Goal: Task Accomplishment & Management: Use online tool/utility

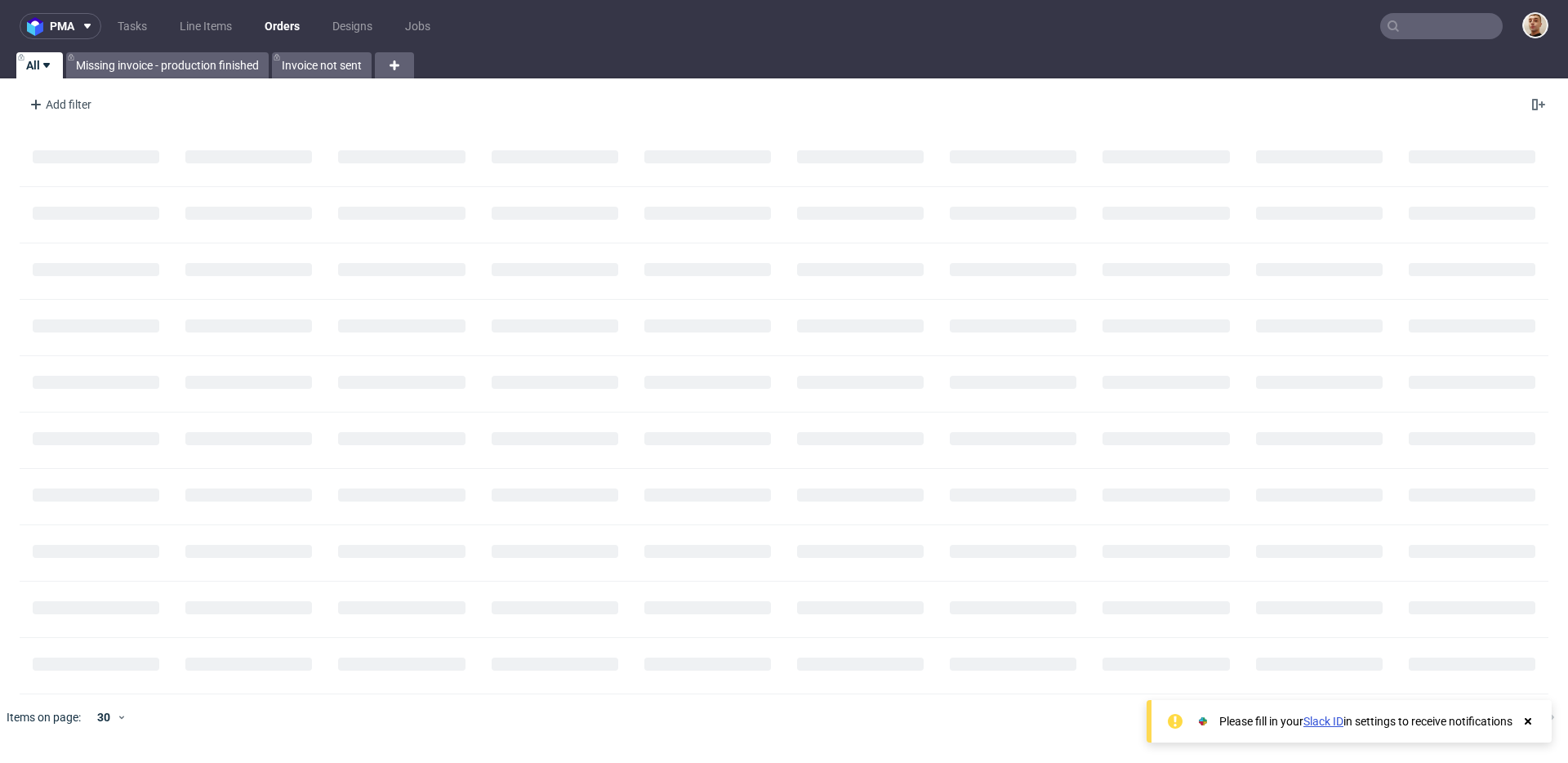
click at [1460, 19] on input "text" at bounding box center [1441, 26] width 122 height 27
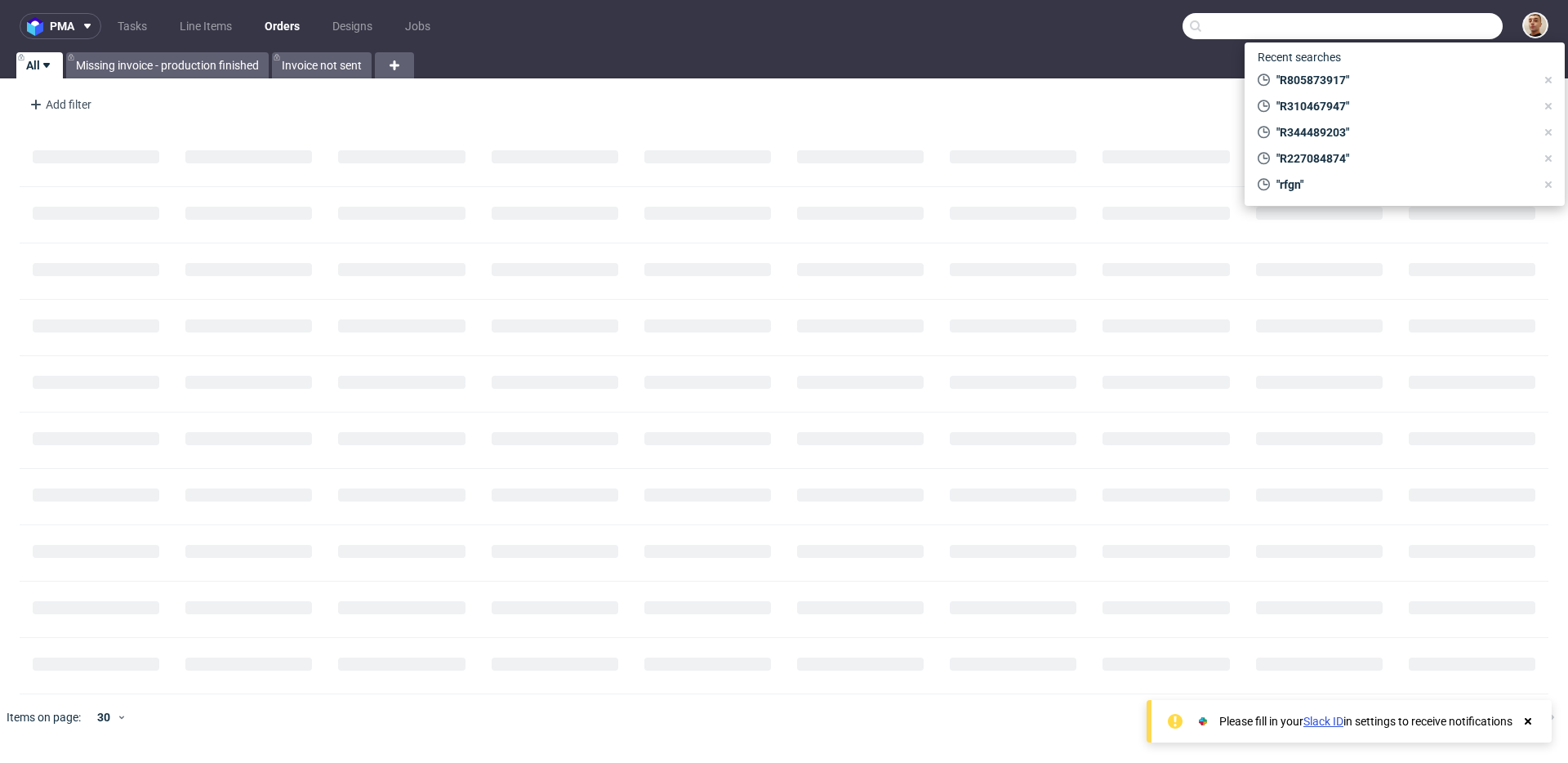
paste input "Razvan.lica30@gmail.com"
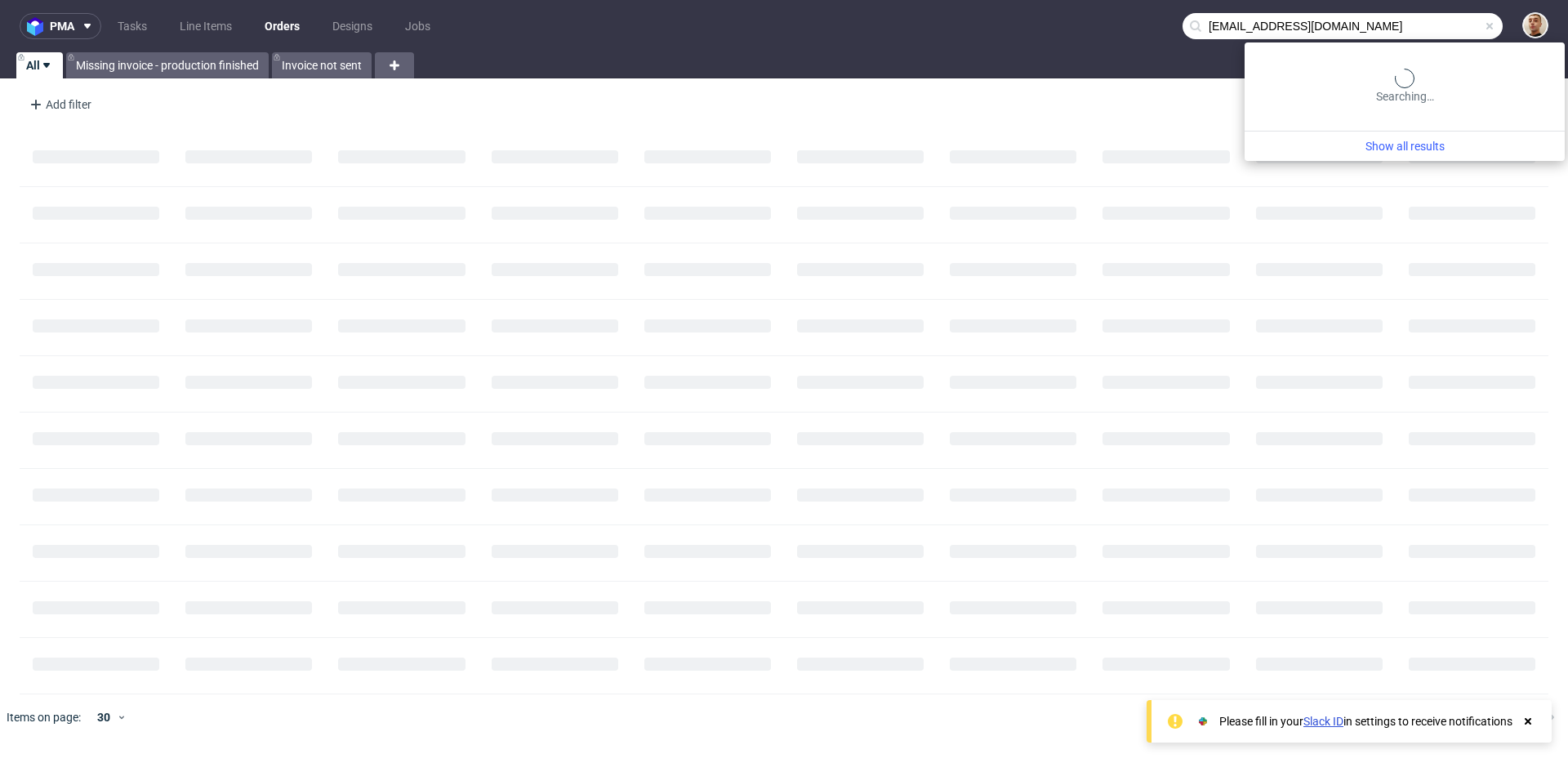
type input "Razvan.lica30@gmail.com"
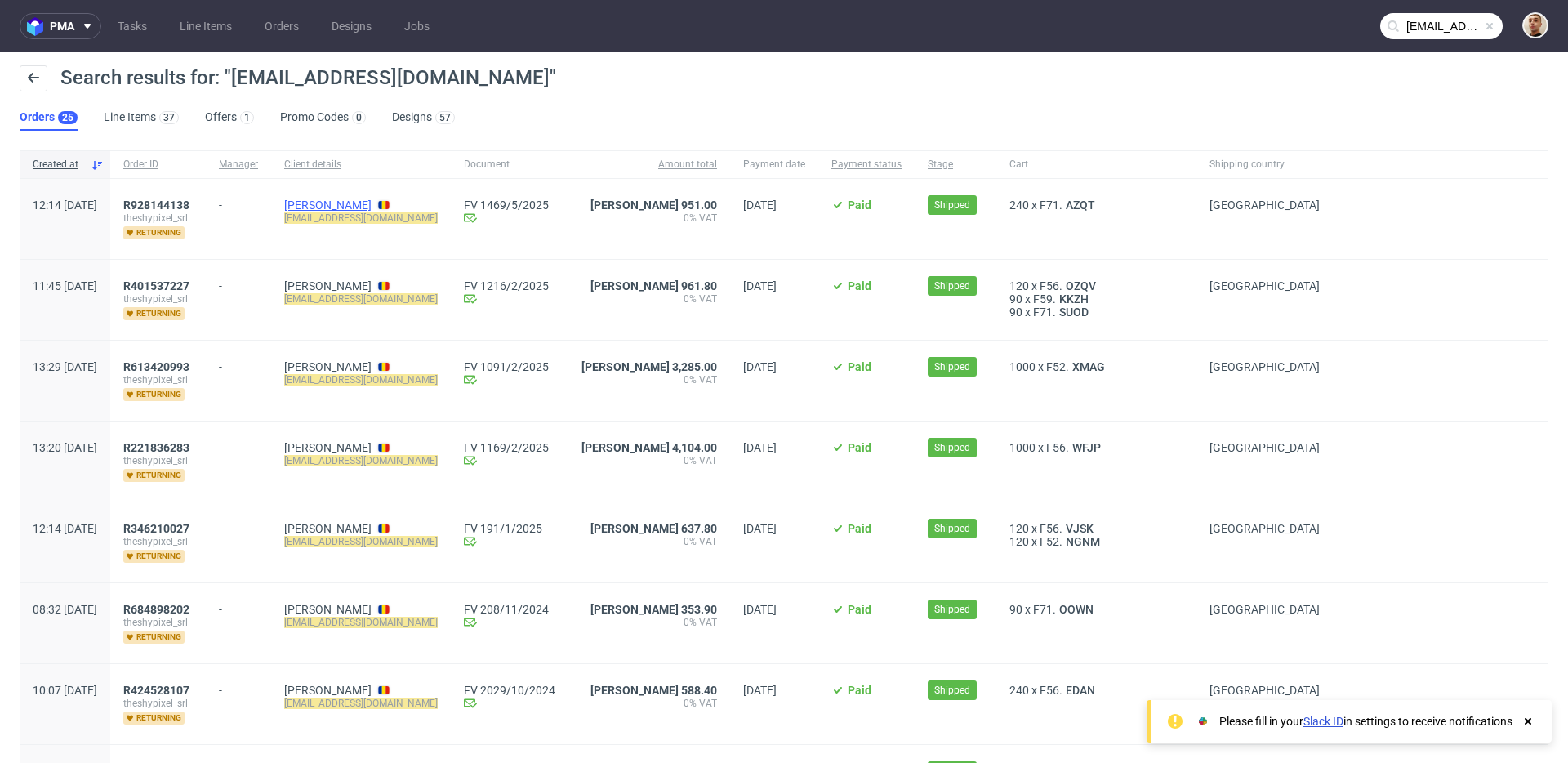
click at [361, 204] on link "Razvan Lica" at bounding box center [327, 204] width 87 height 13
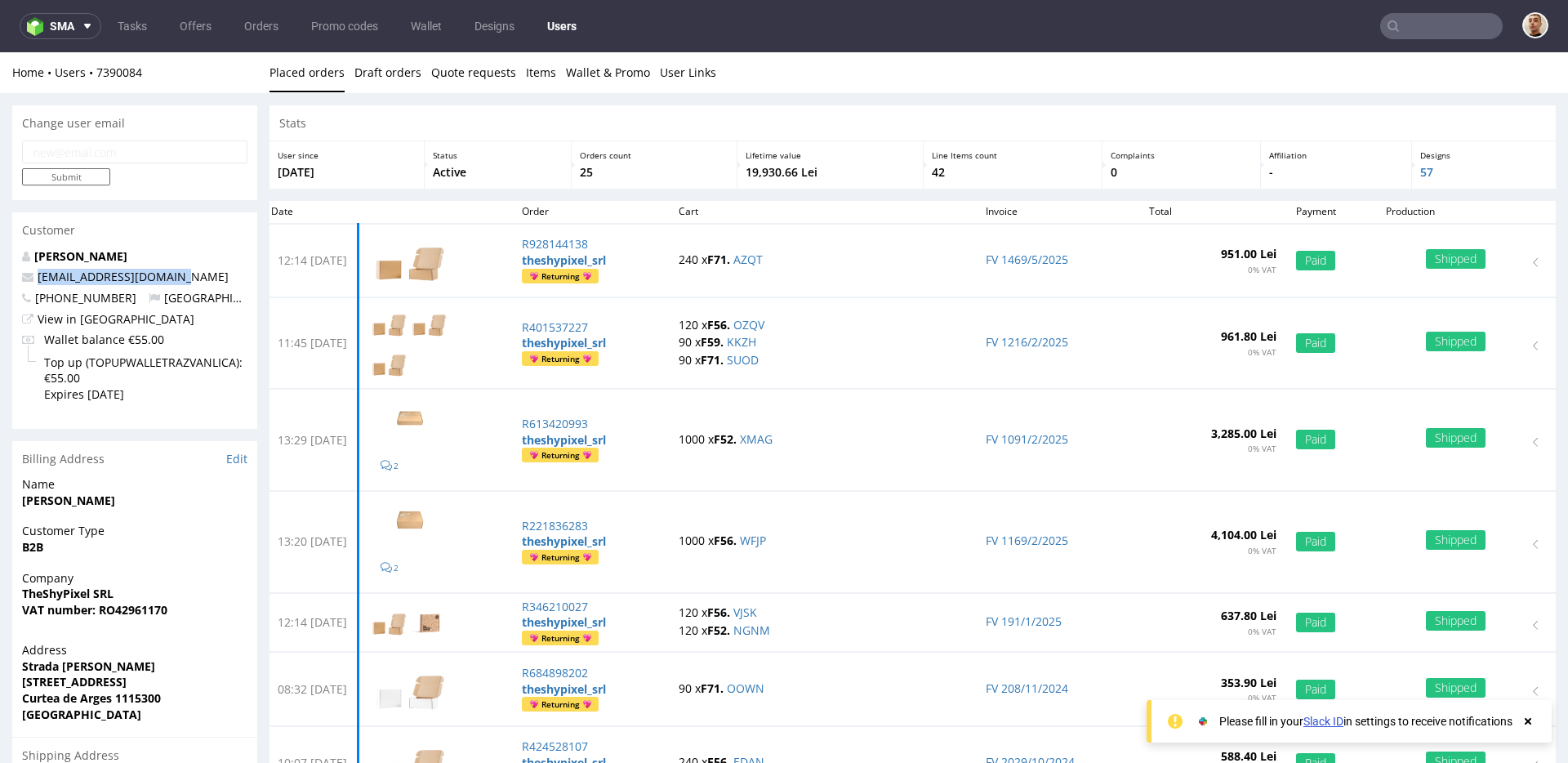
drag, startPoint x: 186, startPoint y: 276, endPoint x: 35, endPoint y: 271, distance: 151.1
click at [35, 271] on p "razvan.lica30@gmail.com" at bounding box center [135, 276] width 226 height 16
copy link "razvan.lica30@gmail.com"
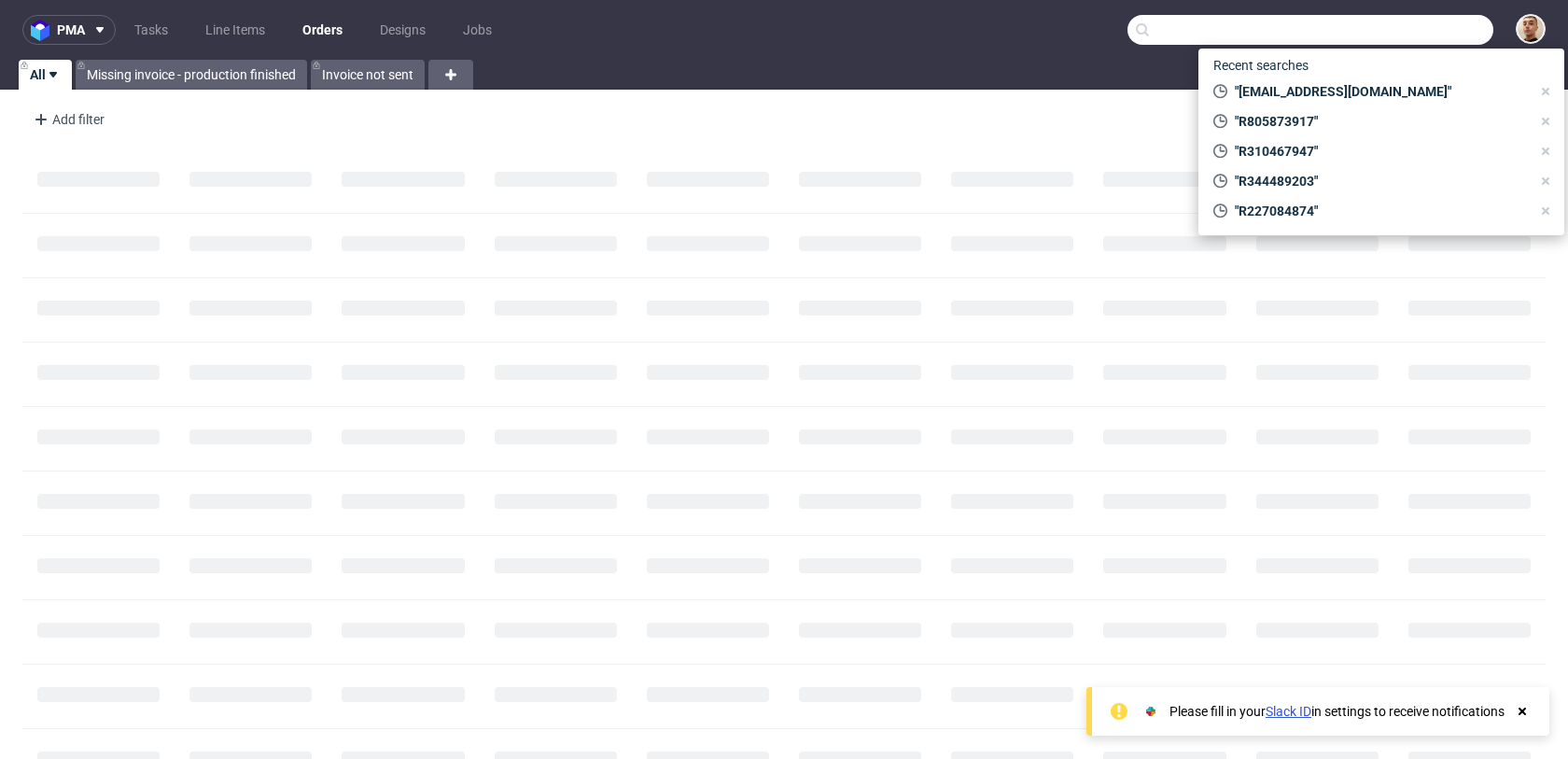
click at [1440, 33] on input "text" at bounding box center [1310, 29] width 365 height 30
paste input "R829286525"
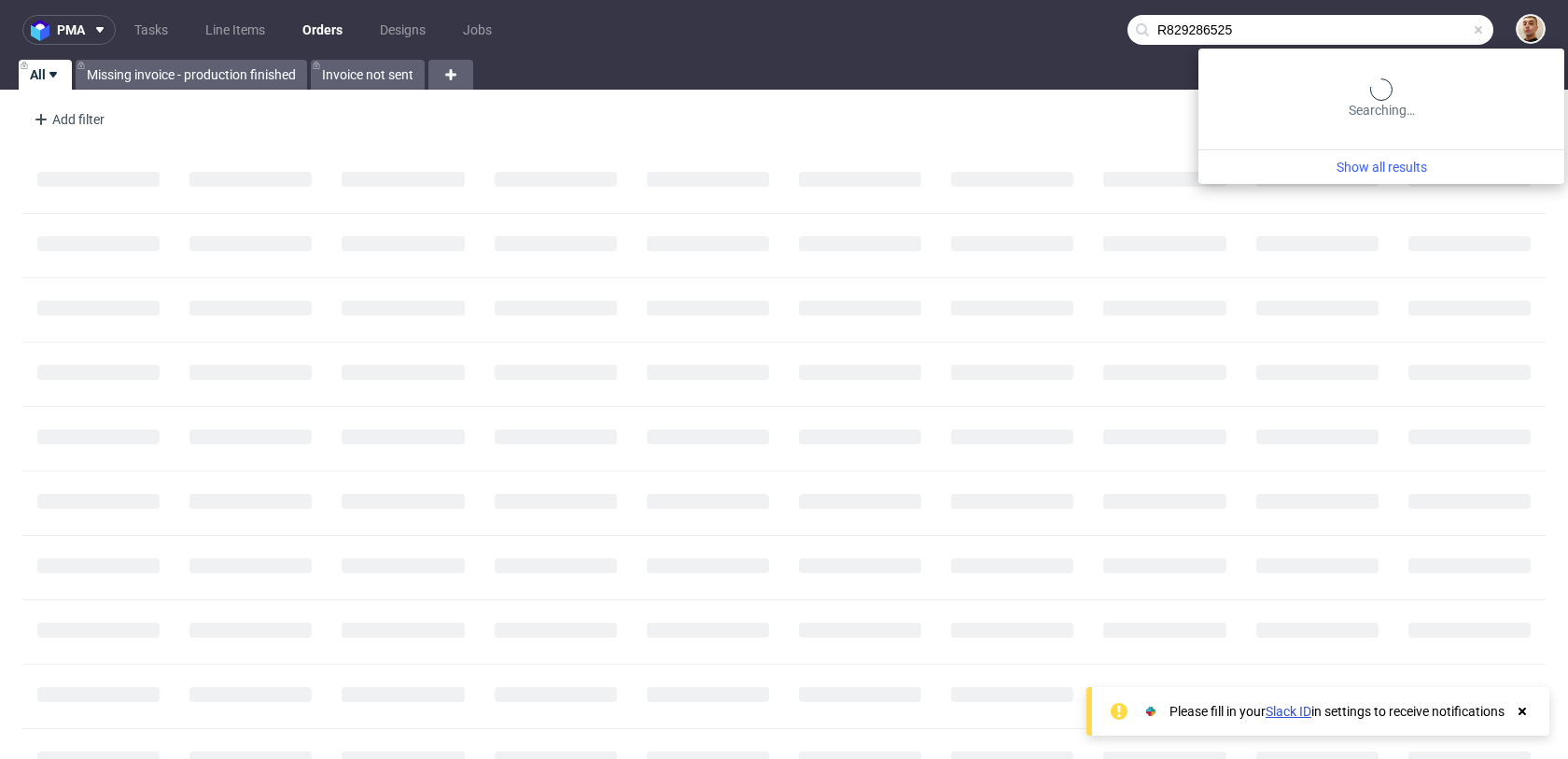
type input "R829286525"
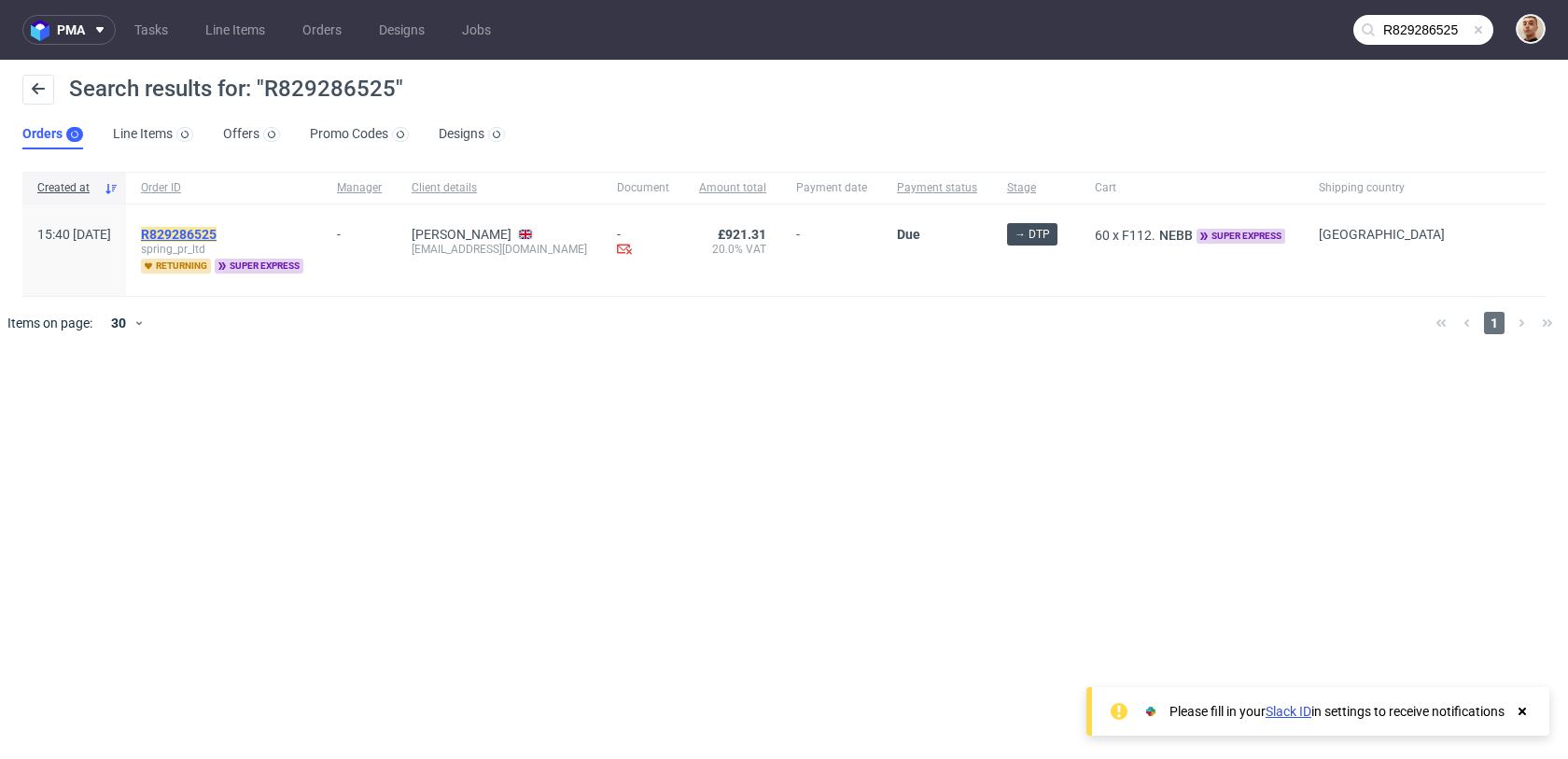
click at [217, 227] on mark "R829286525" at bounding box center [178, 233] width 75 height 15
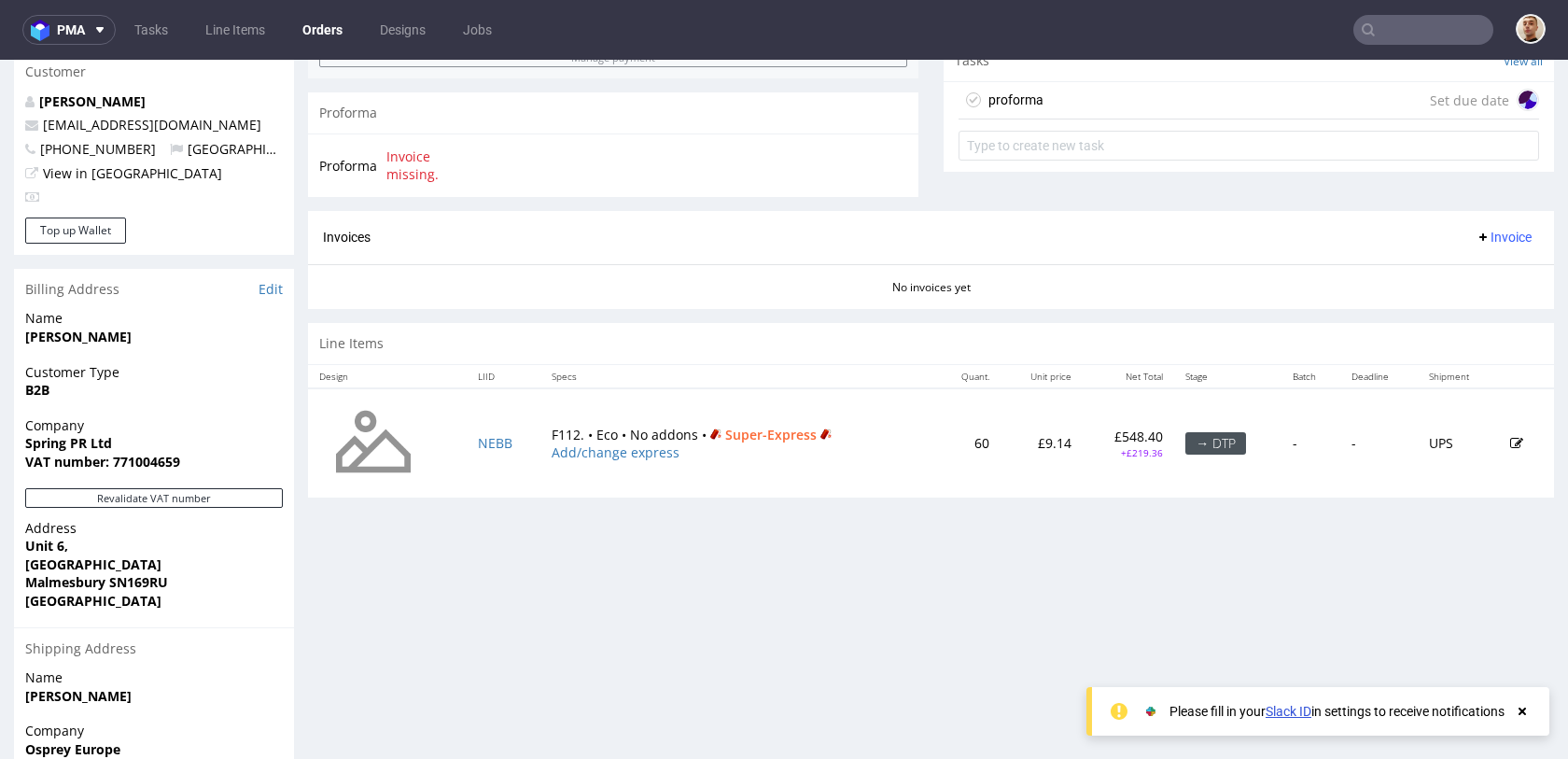
scroll to position [711, 0]
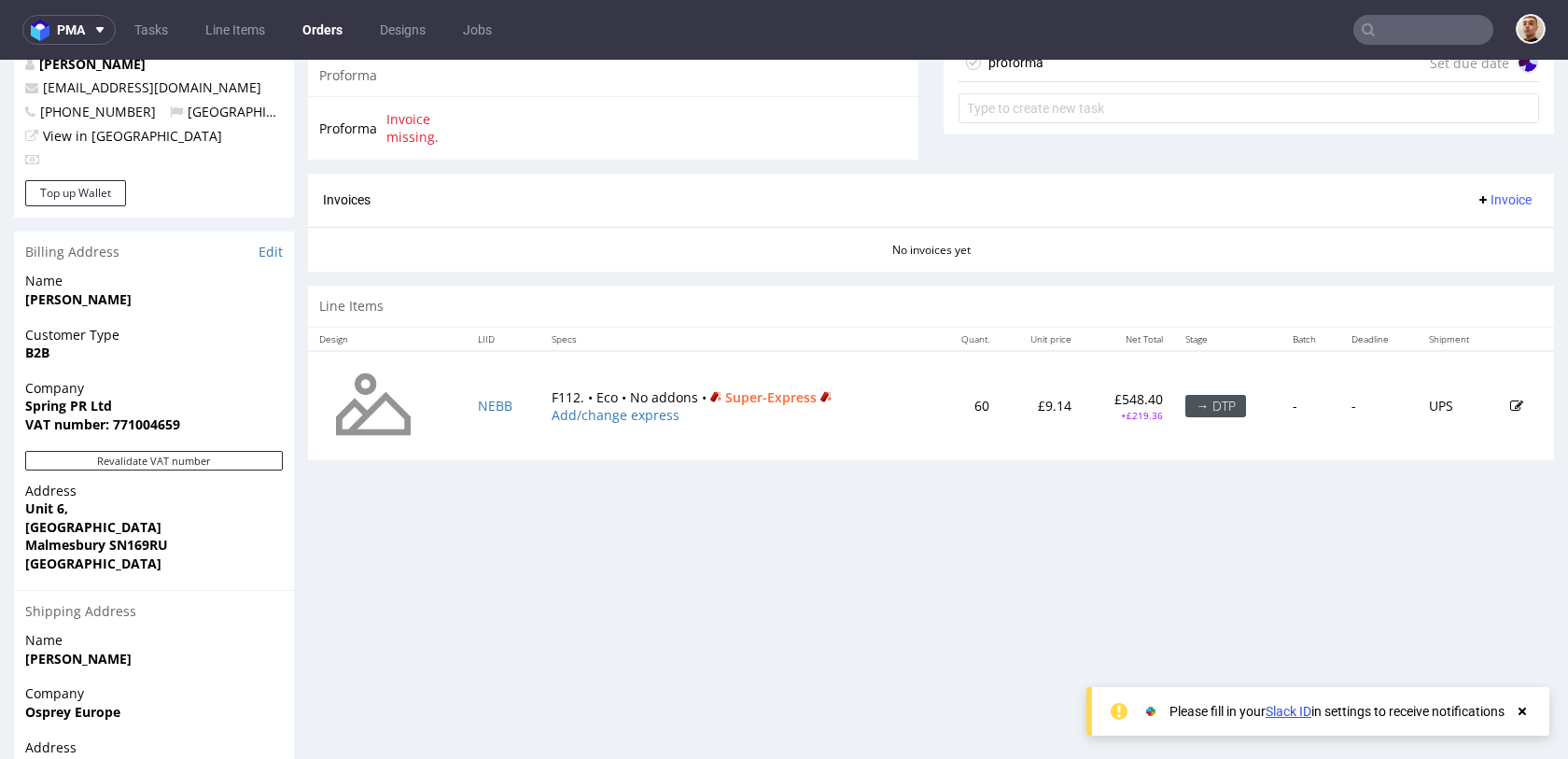
drag, startPoint x: 214, startPoint y: 427, endPoint x: 195, endPoint y: 426, distance: 19.0
click at [195, 427] on span "VAT number: 771004659" at bounding box center [154, 424] width 258 height 19
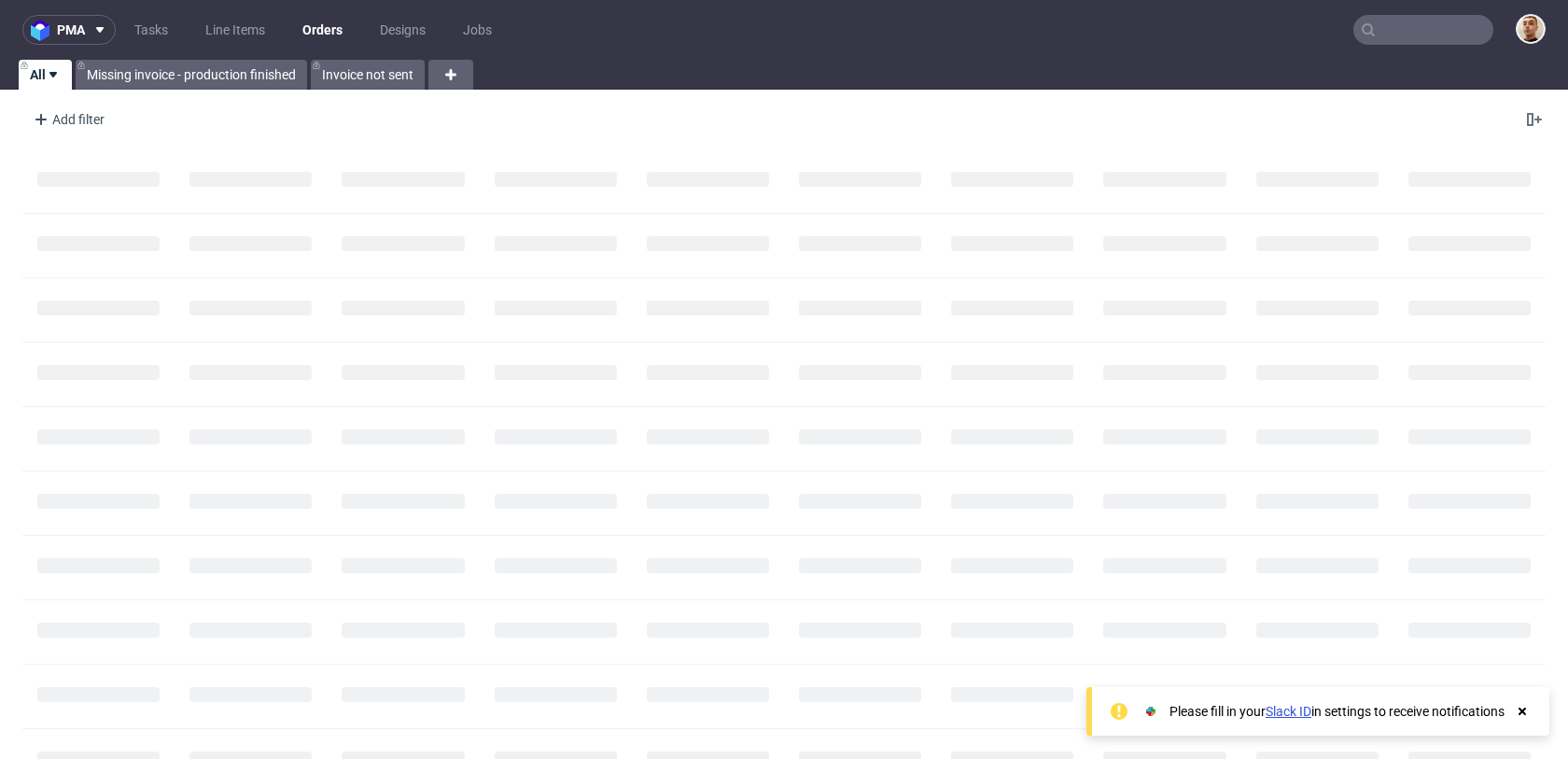
click at [1442, 36] on input "text" at bounding box center [1422, 29] width 140 height 30
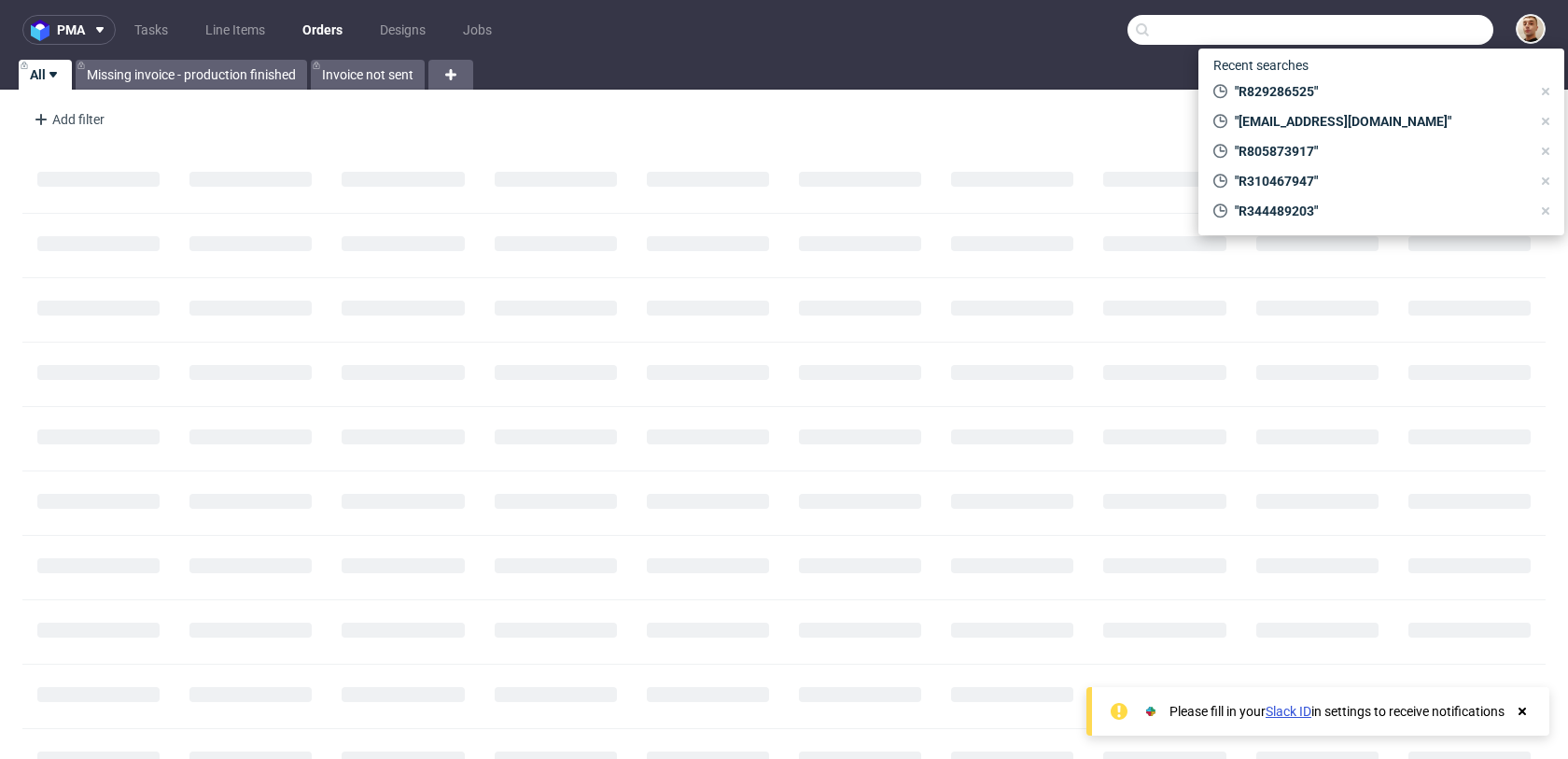
paste input "R745623770"
type input "R745623770"
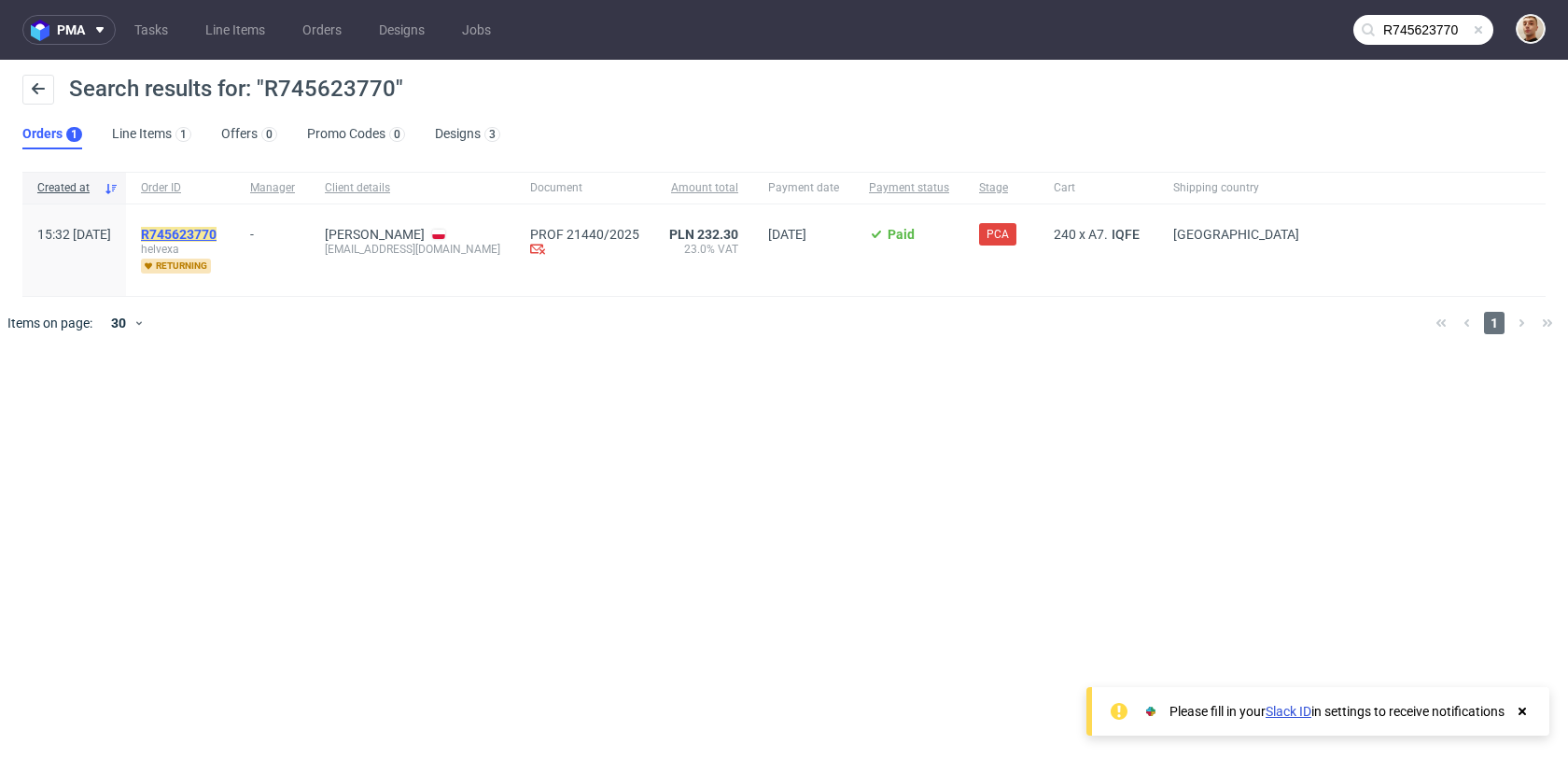
click at [217, 232] on mark "R745623770" at bounding box center [178, 233] width 75 height 15
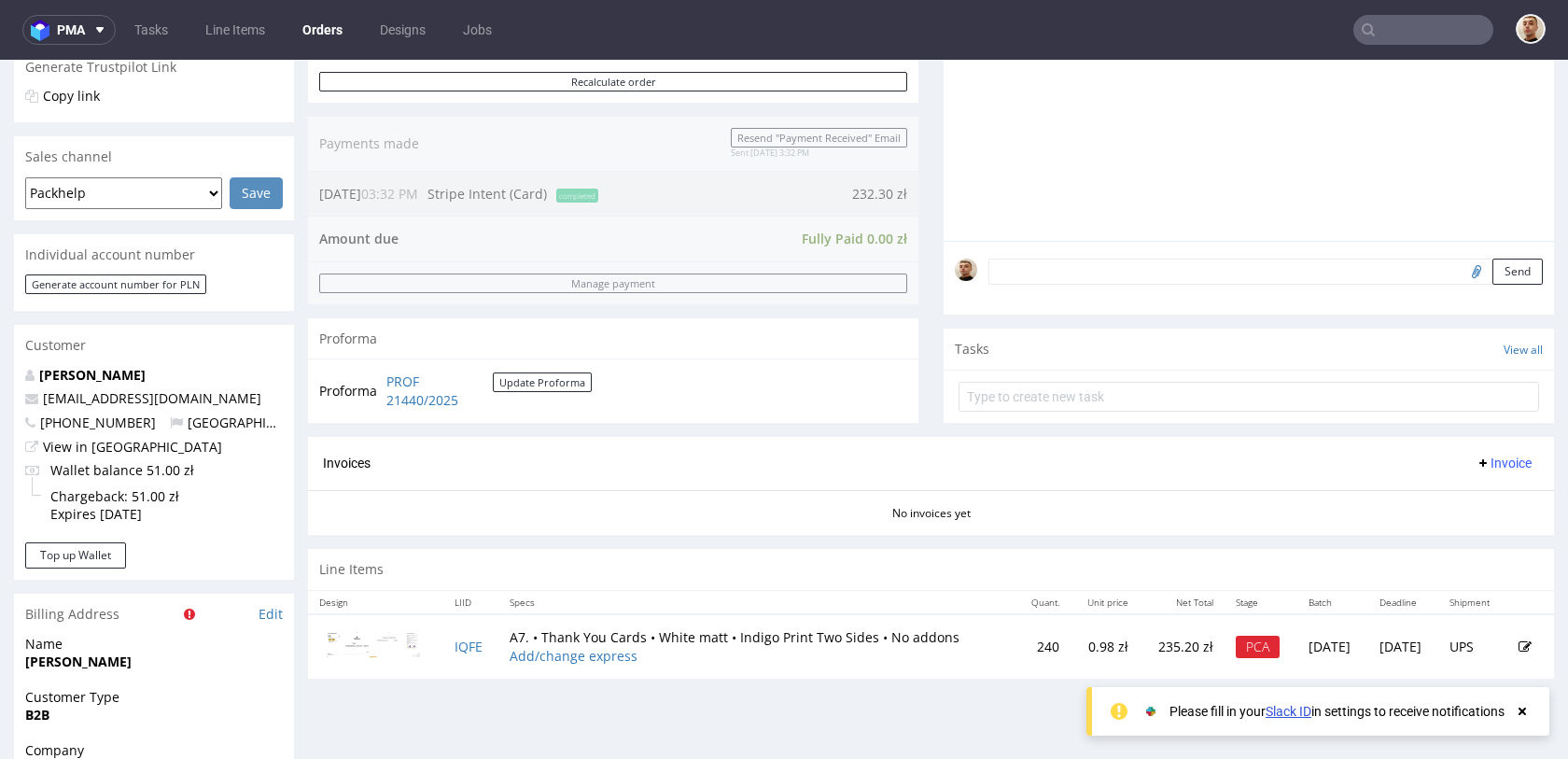
scroll to position [689, 0]
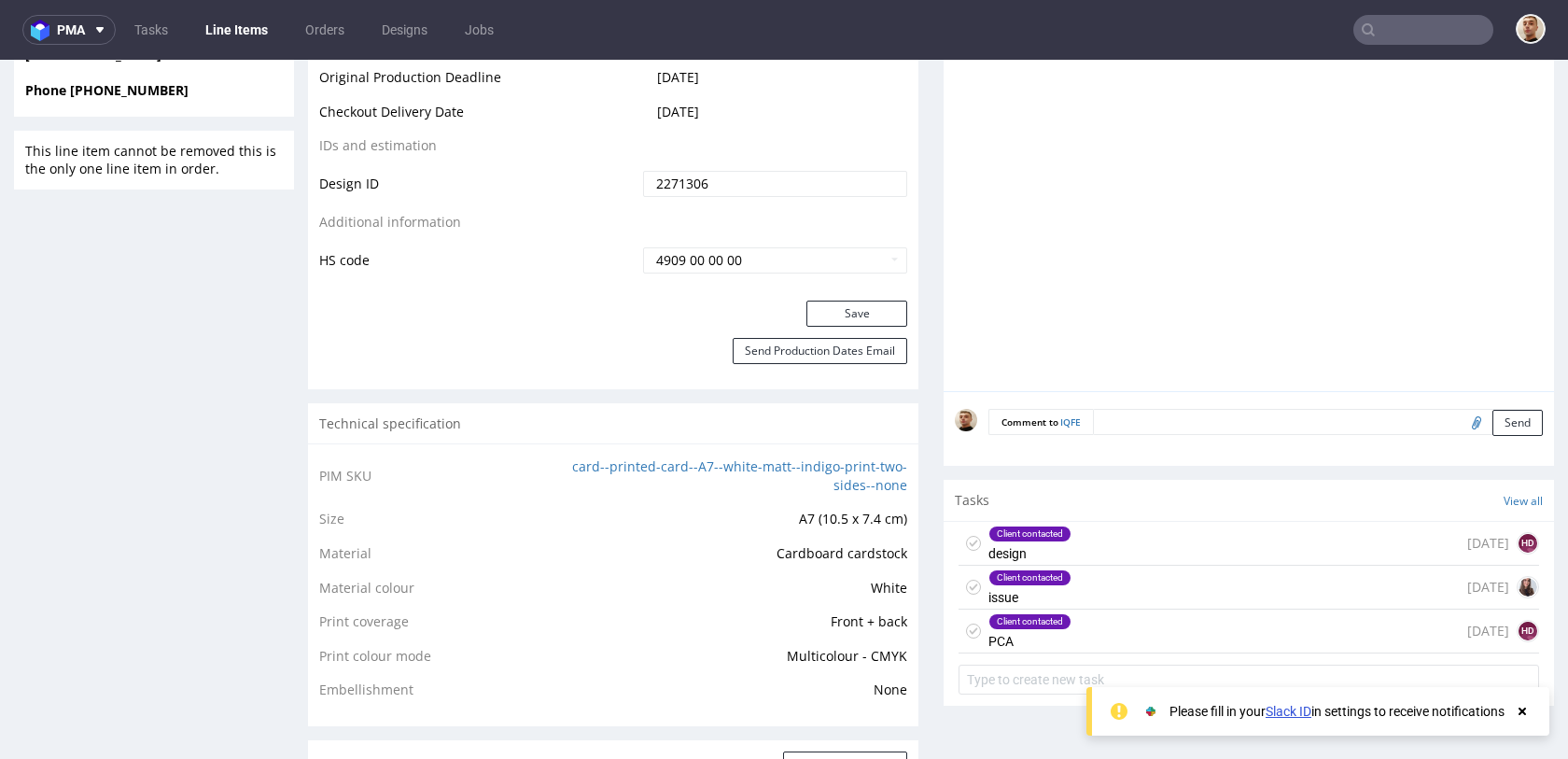
scroll to position [991, 0]
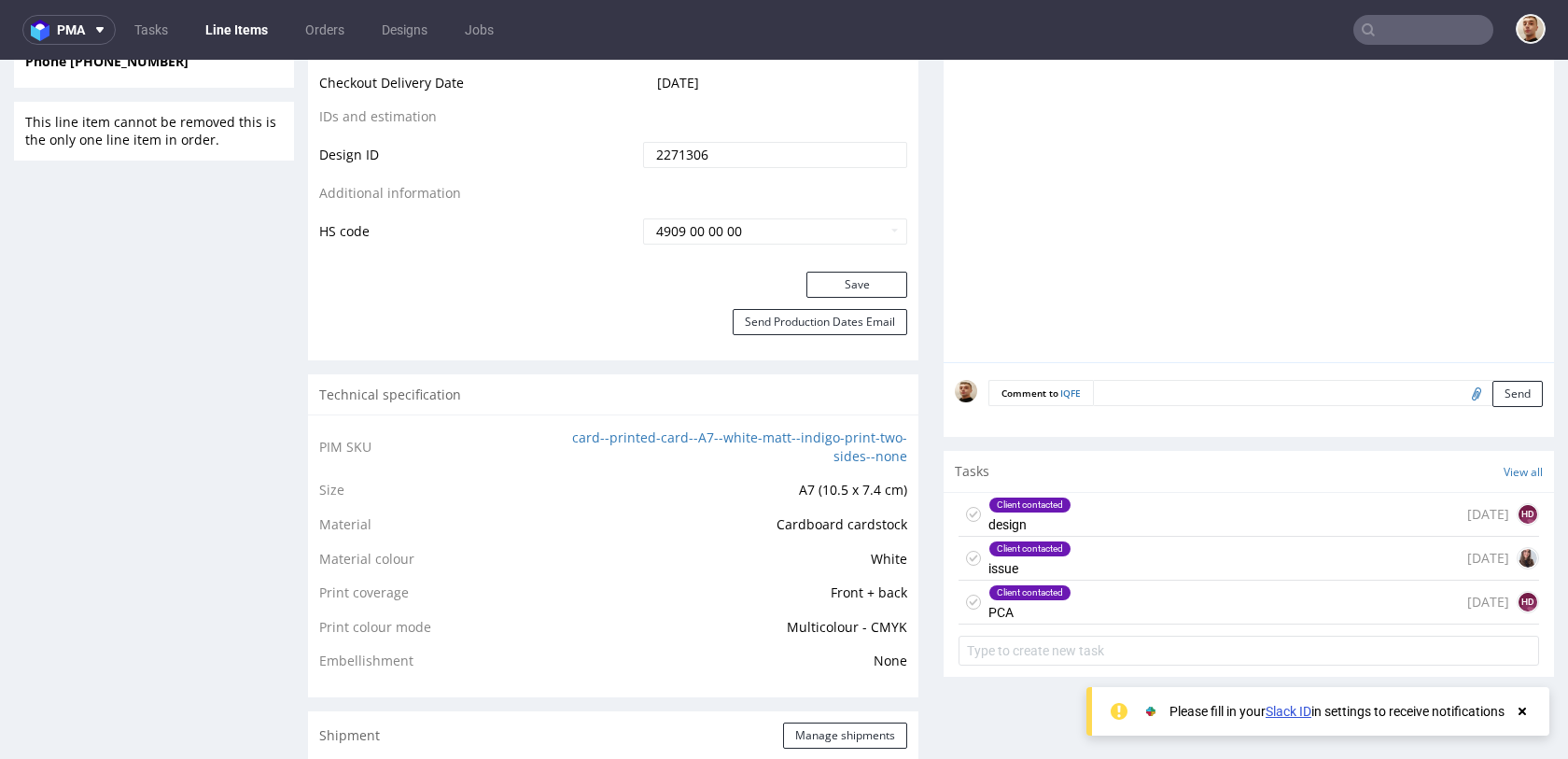
click at [1098, 552] on div "Client contacted issue 6 days ago" at bounding box center [1249, 558] width 580 height 44
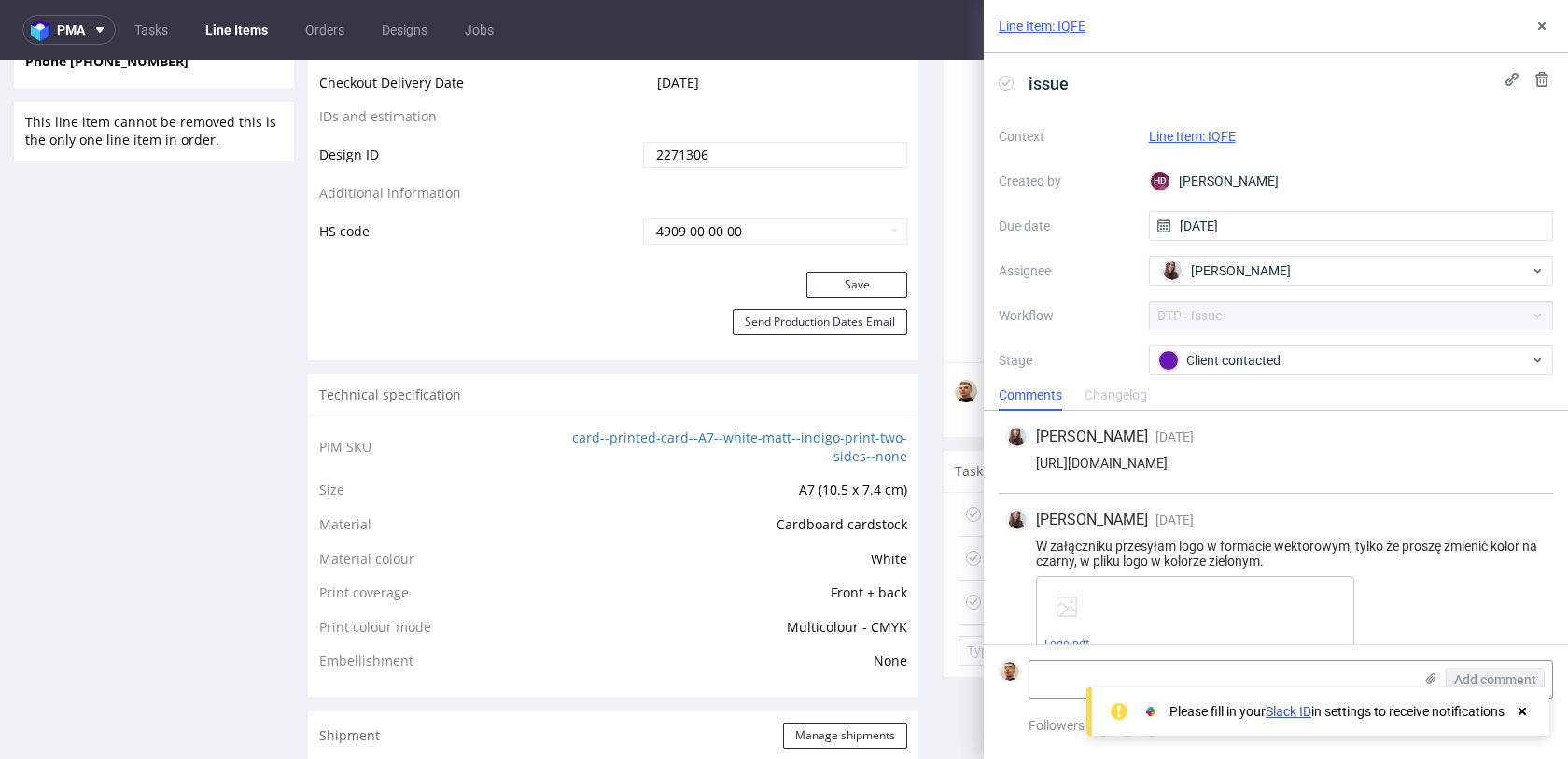
click at [1204, 455] on div "https://app-eu1.hubspot.com/contacts/25600958/record/0-5/244880678113" at bounding box center [1276, 462] width 539 height 15
copy div "https://app-eu1.hubspot.com/contacts/25600958/record/0-5/244880678113"
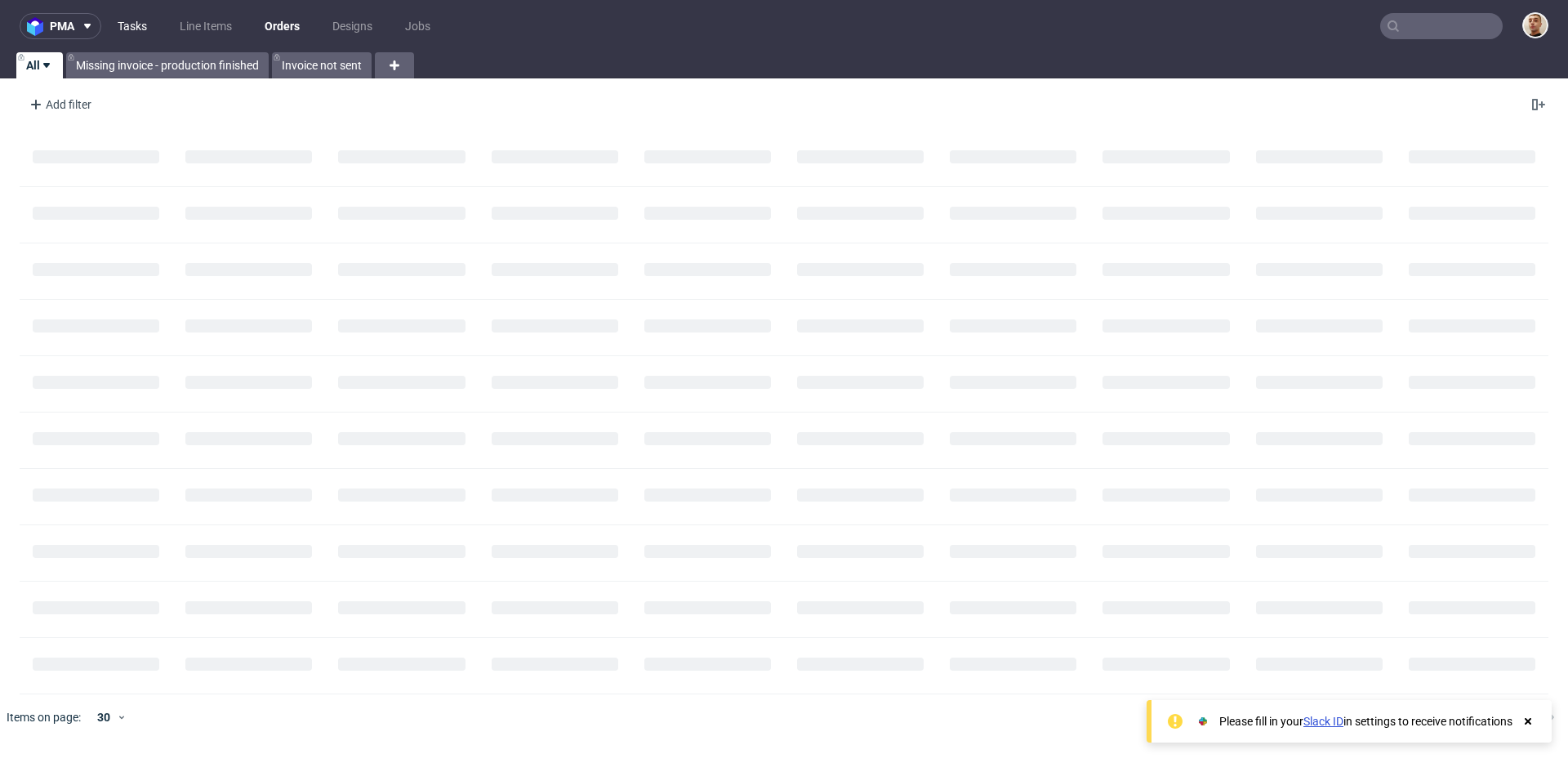
click at [146, 24] on link "Tasks" at bounding box center [132, 26] width 49 height 27
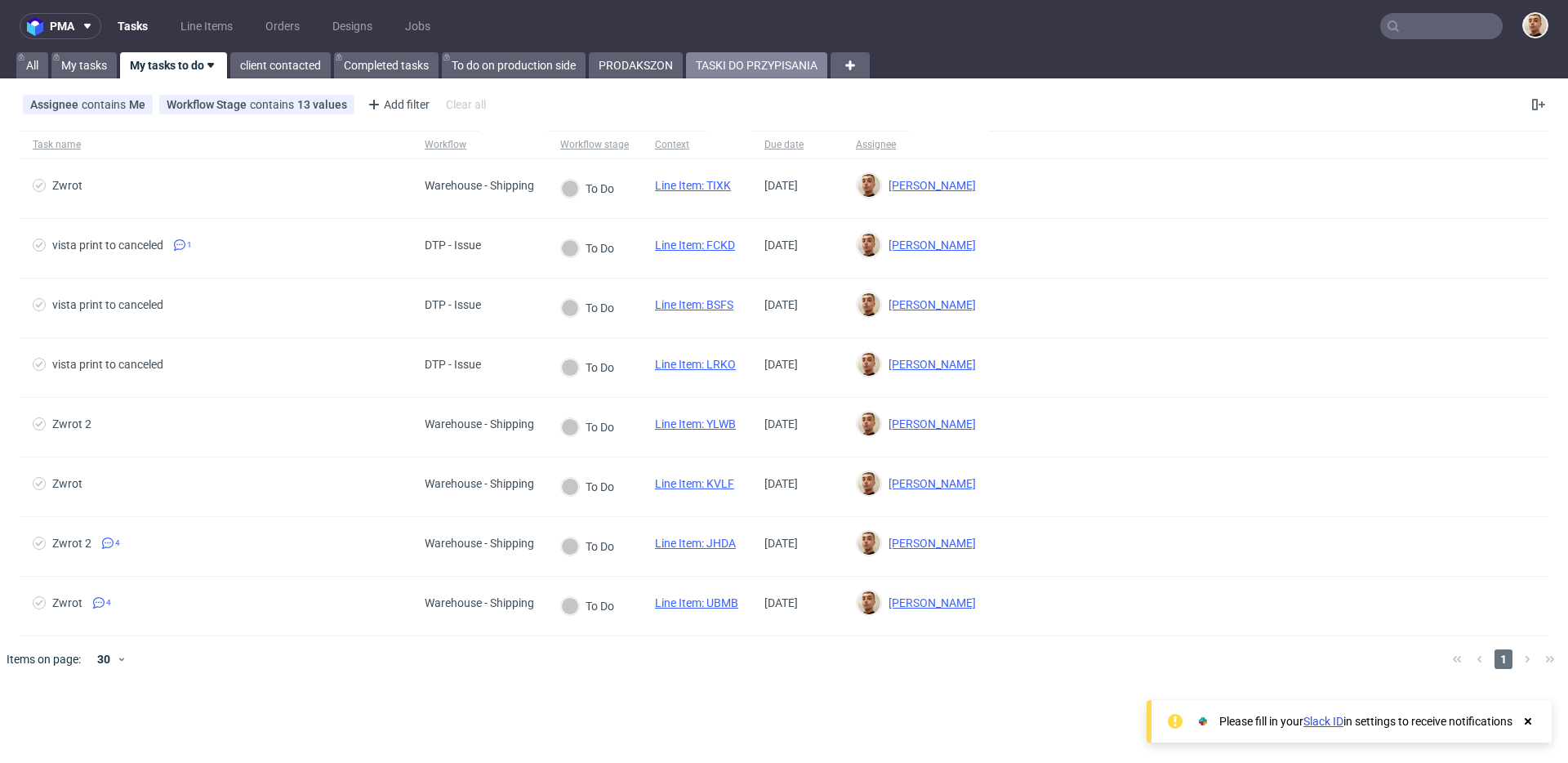
click at [751, 68] on link "TASKI DO PRZYPISANIA" at bounding box center [756, 65] width 141 height 27
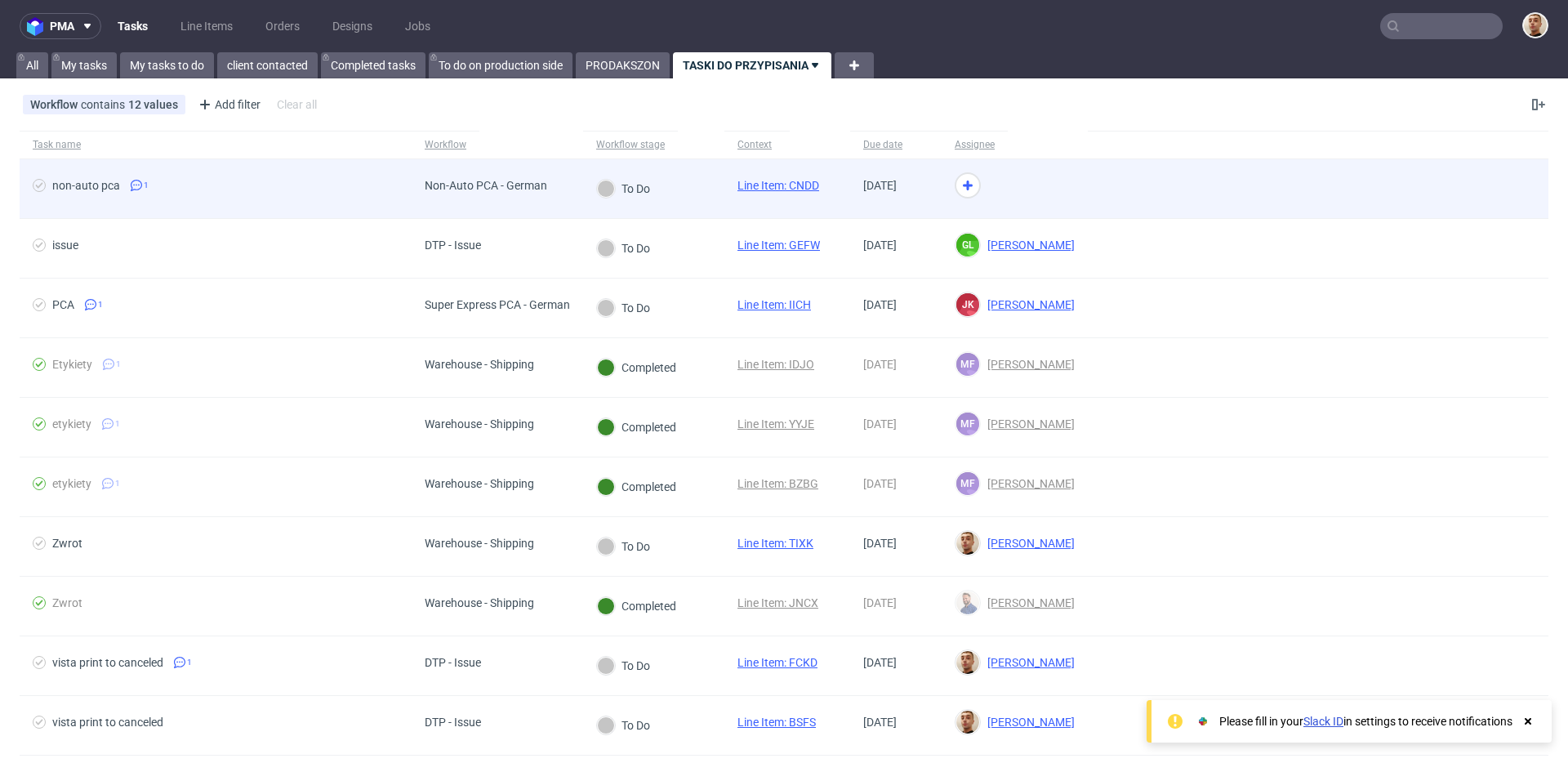
click at [664, 197] on div "To Do" at bounding box center [623, 188] width 81 height 59
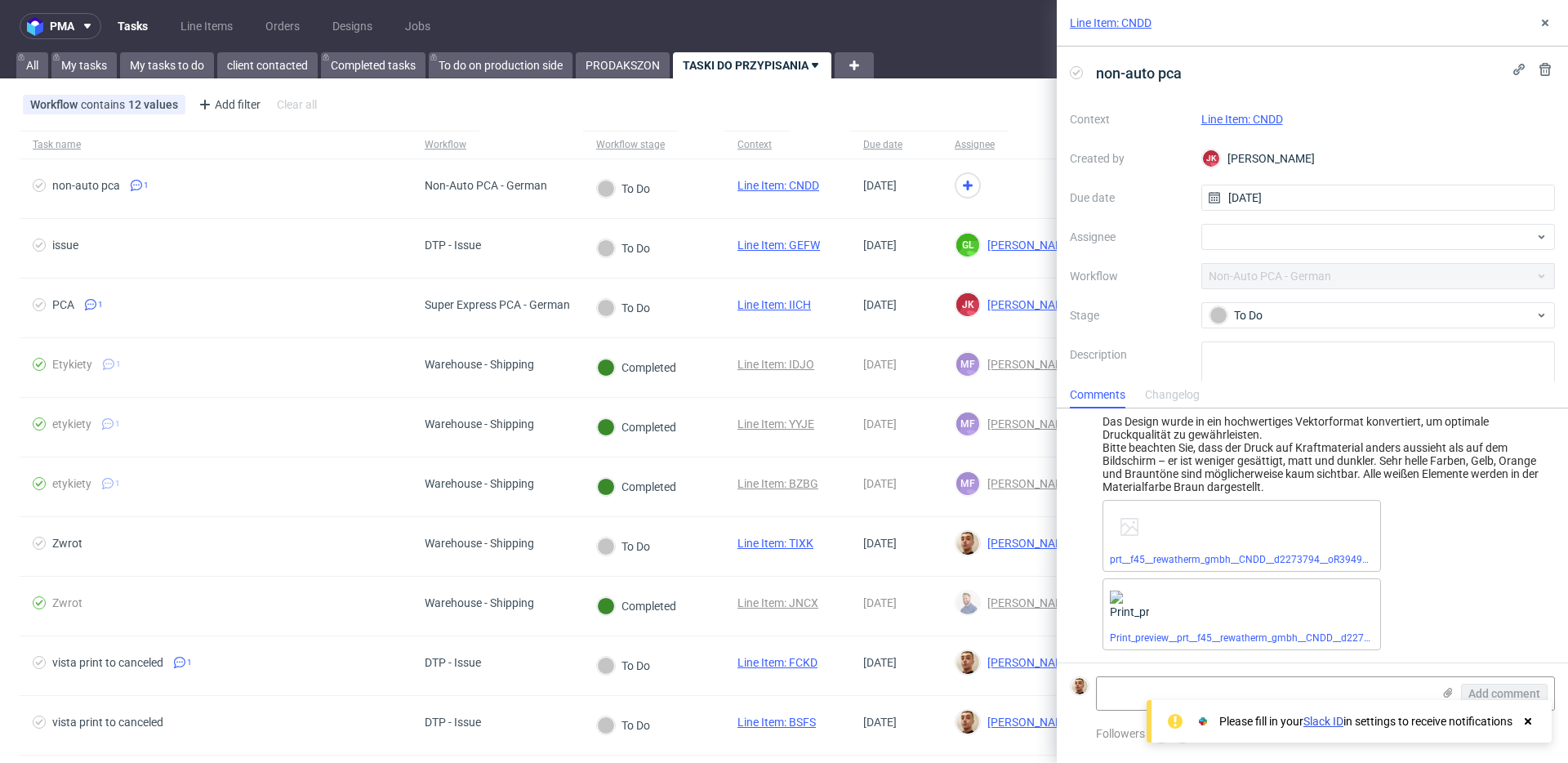
scroll to position [33, 0]
click at [1251, 241] on div at bounding box center [1378, 237] width 355 height 27
type input "rach"
click at [1256, 267] on span "[PERSON_NAME]" at bounding box center [1281, 272] width 87 height 16
click at [1538, 27] on icon at bounding box center [1544, 22] width 13 height 13
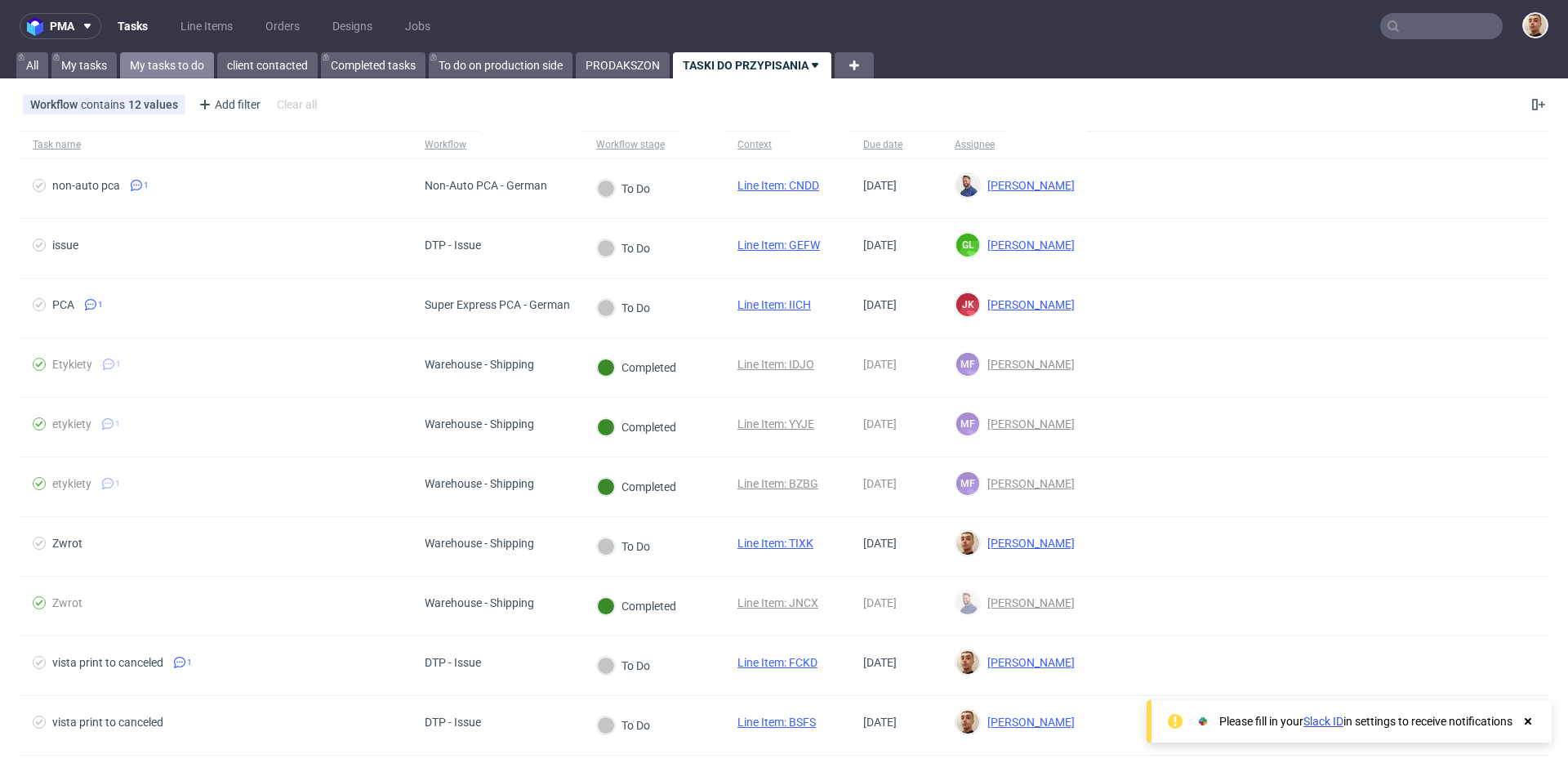
click at [173, 56] on link "My tasks to do" at bounding box center [167, 65] width 94 height 27
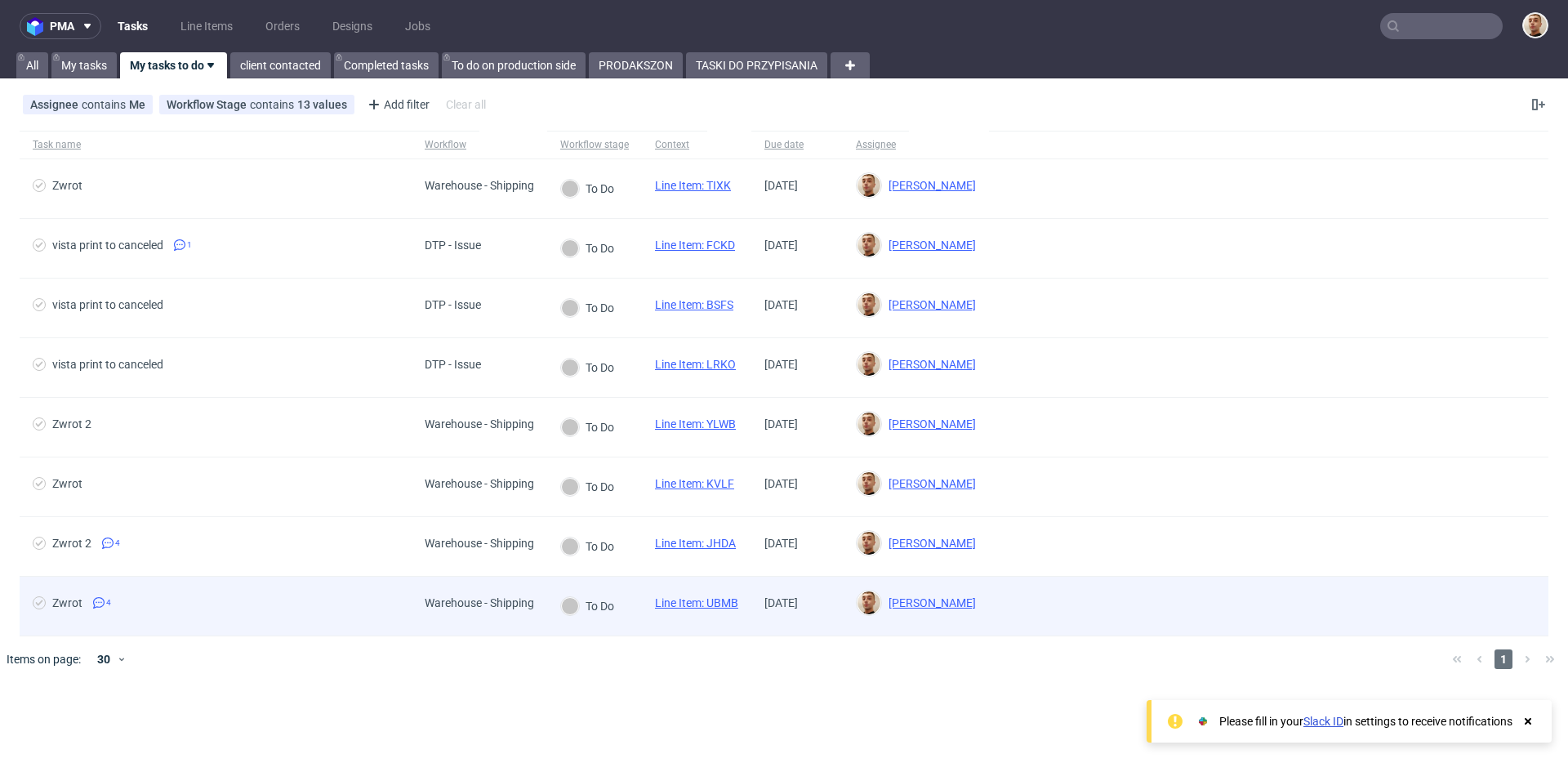
click at [326, 606] on span "Zwrot 4" at bounding box center [215, 606] width 366 height 20
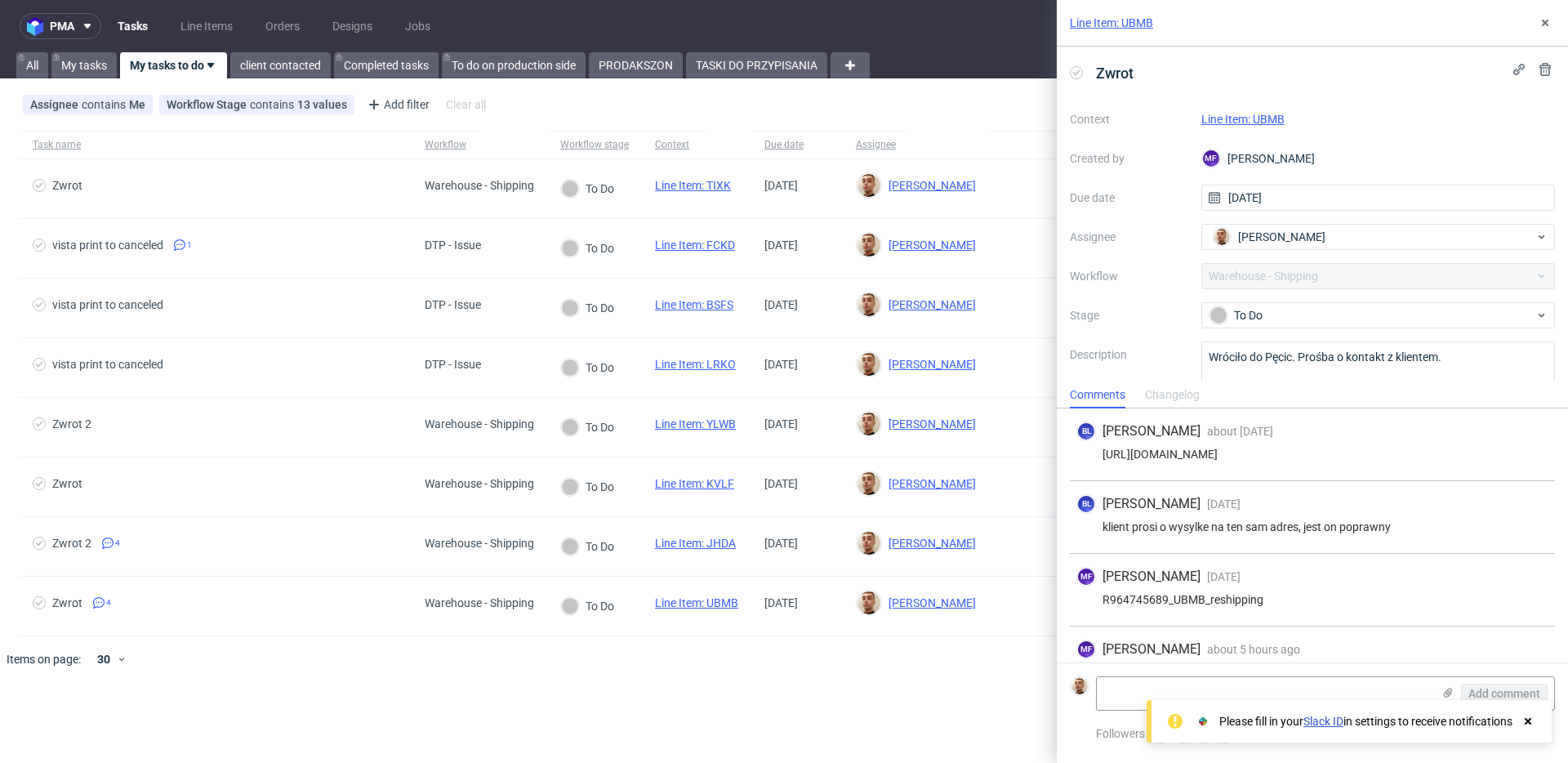
scroll to position [36, 0]
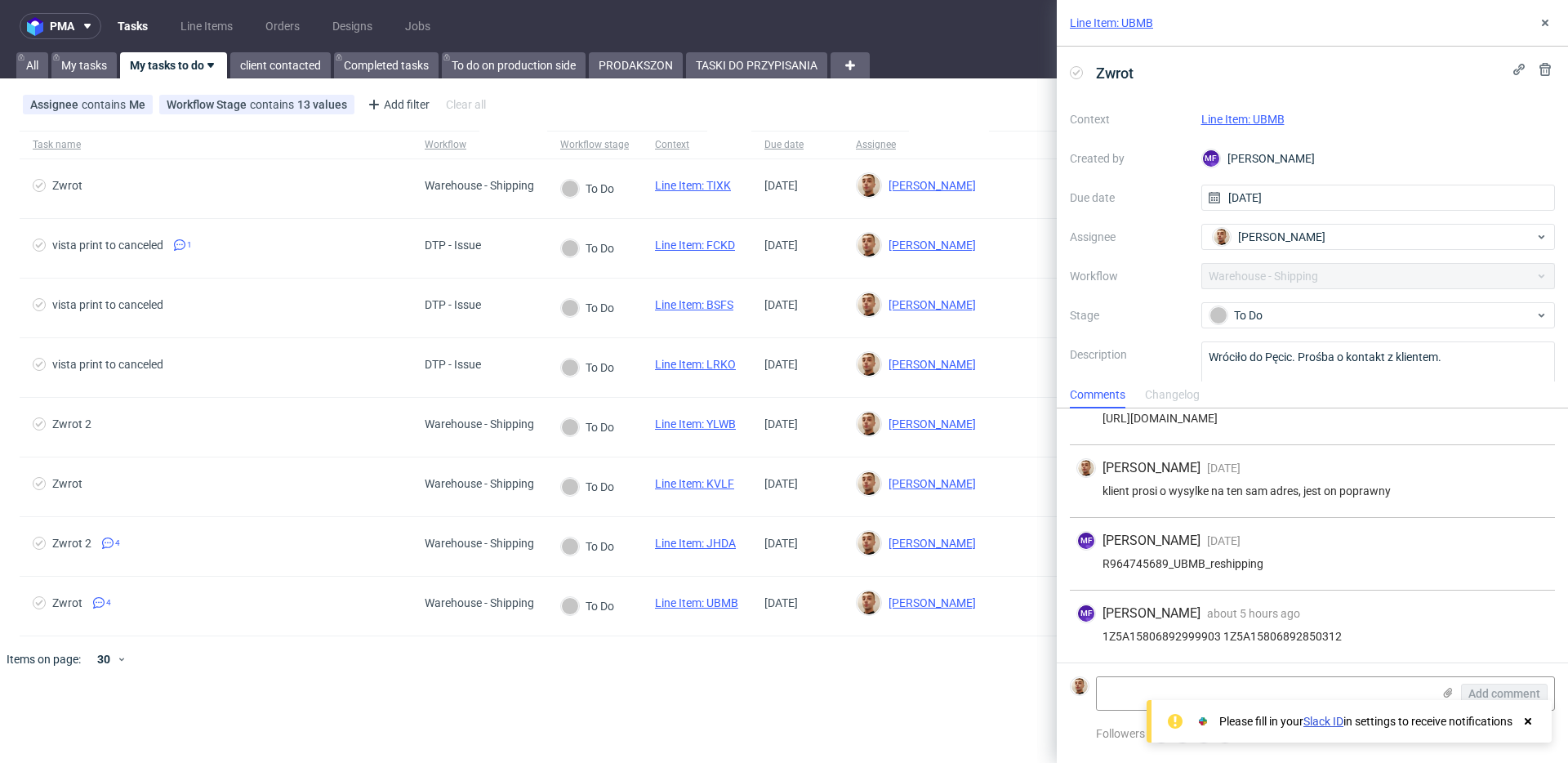
click at [1216, 119] on link "Line Item: UBMB" at bounding box center [1242, 119] width 83 height 13
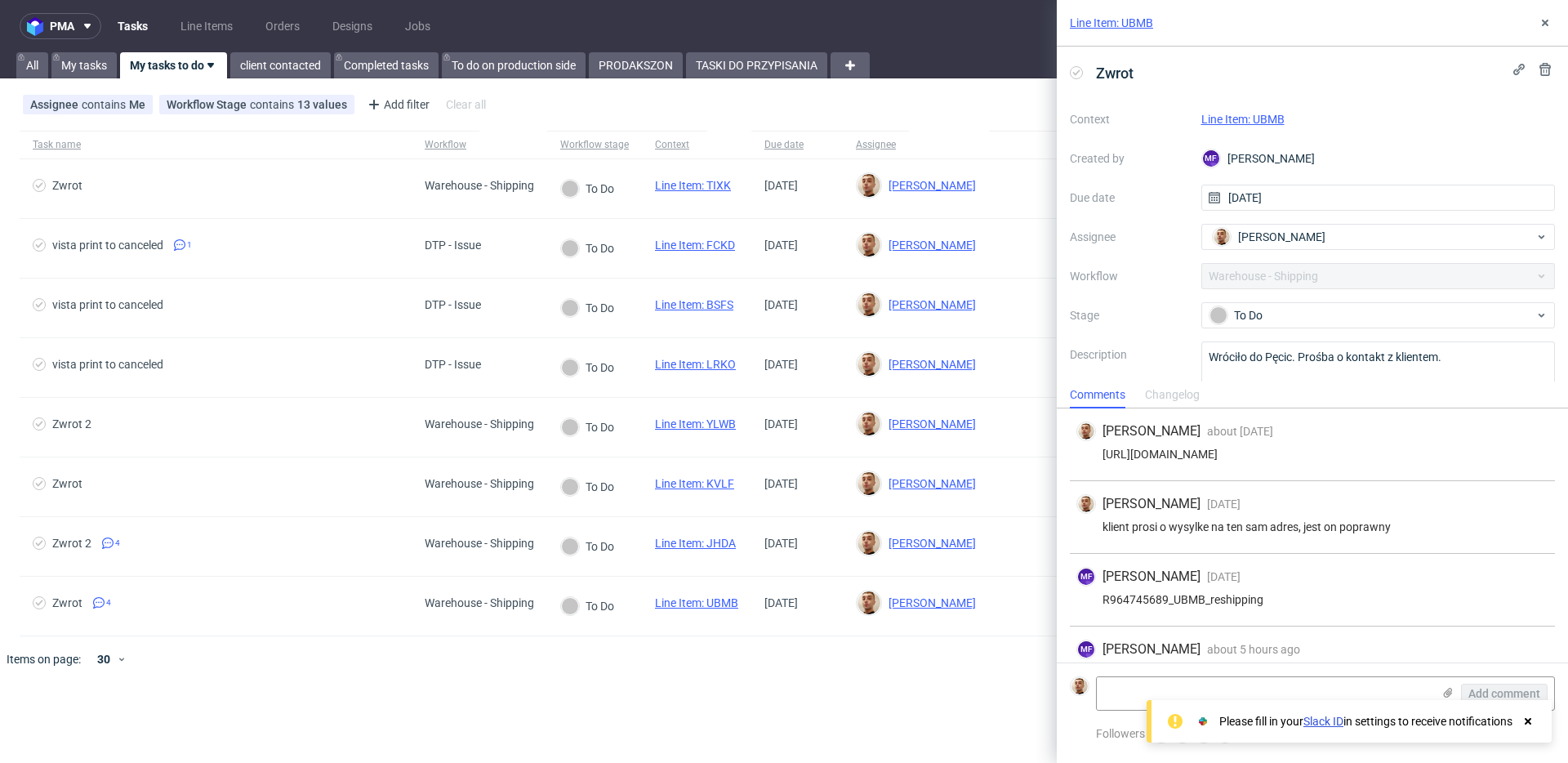
click at [1301, 457] on div "https://app-eu1.hubspot.com/contacts/25600958/record/0-5/224999080176/" at bounding box center [1312, 453] width 472 height 13
copy div "https://app-eu1.hubspot.com/contacts/25600958/record/0-5/224999080176/"
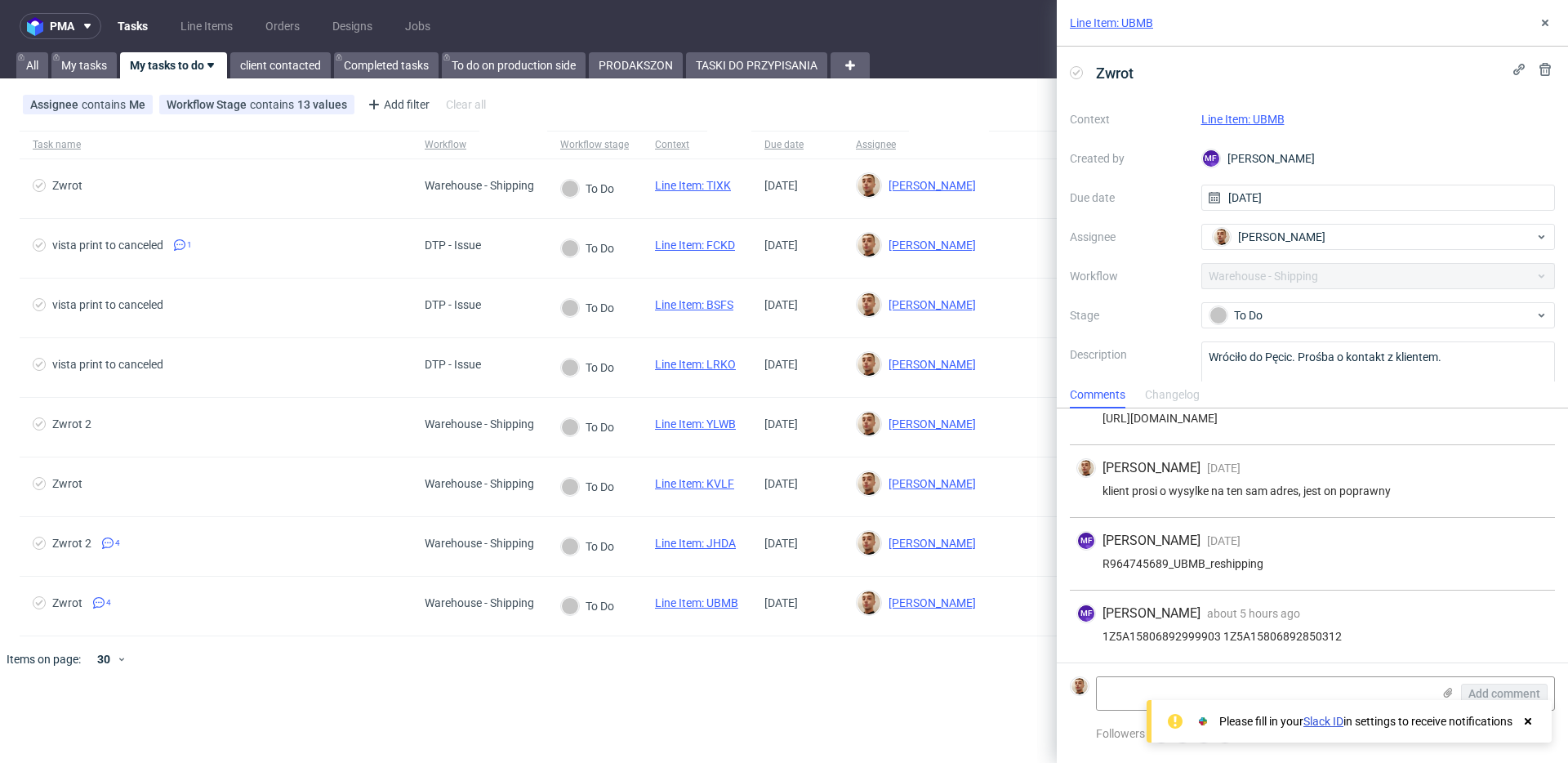
click at [1283, 426] on div "Bartłomiej Leśniczuk about 1 month ago 12th Sep 2025, 12:11 https://app-eu1.hub…" at bounding box center [1312, 409] width 485 height 73
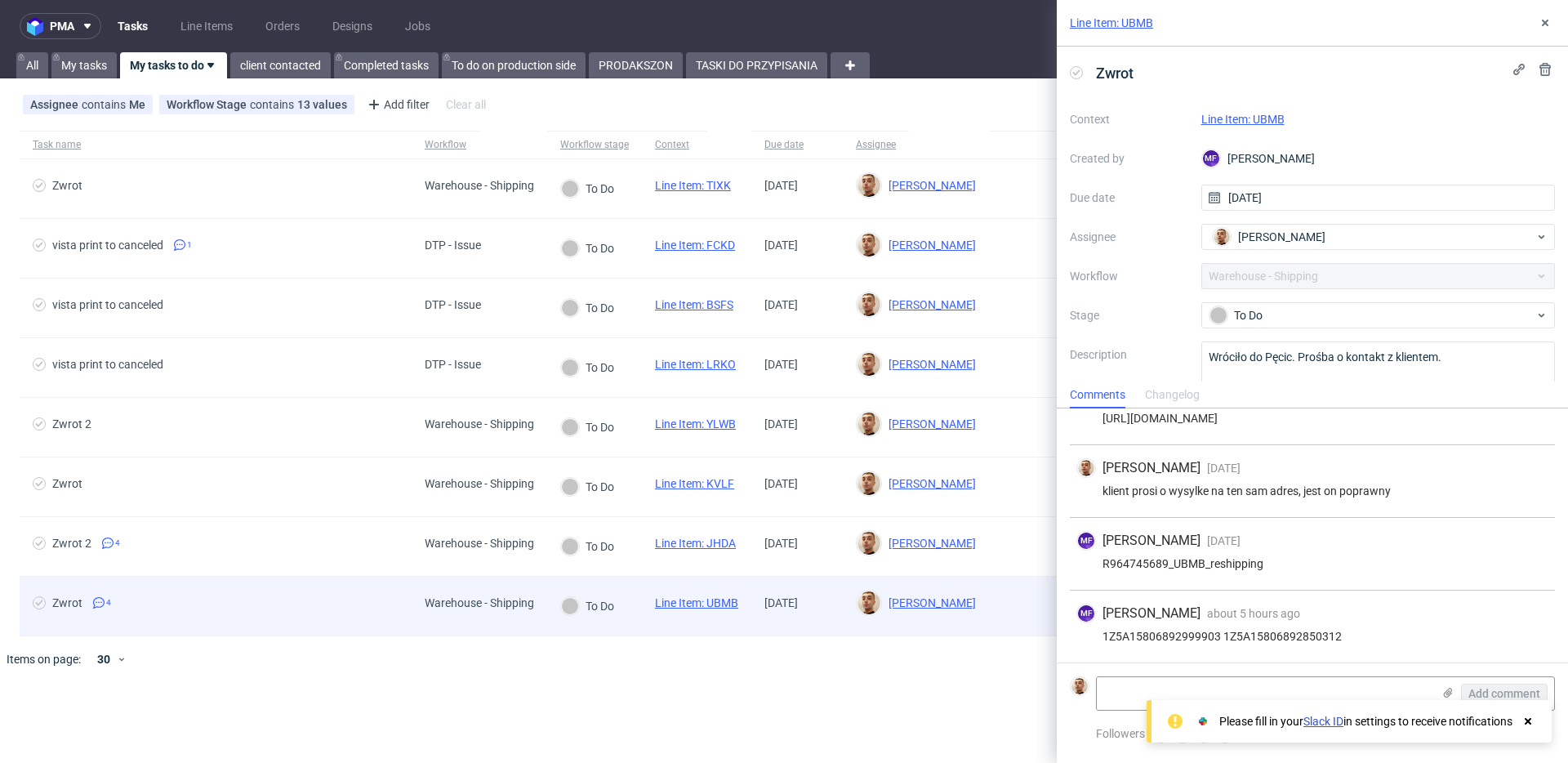
click at [410, 617] on div "Zwrot 4" at bounding box center [215, 606] width 392 height 59
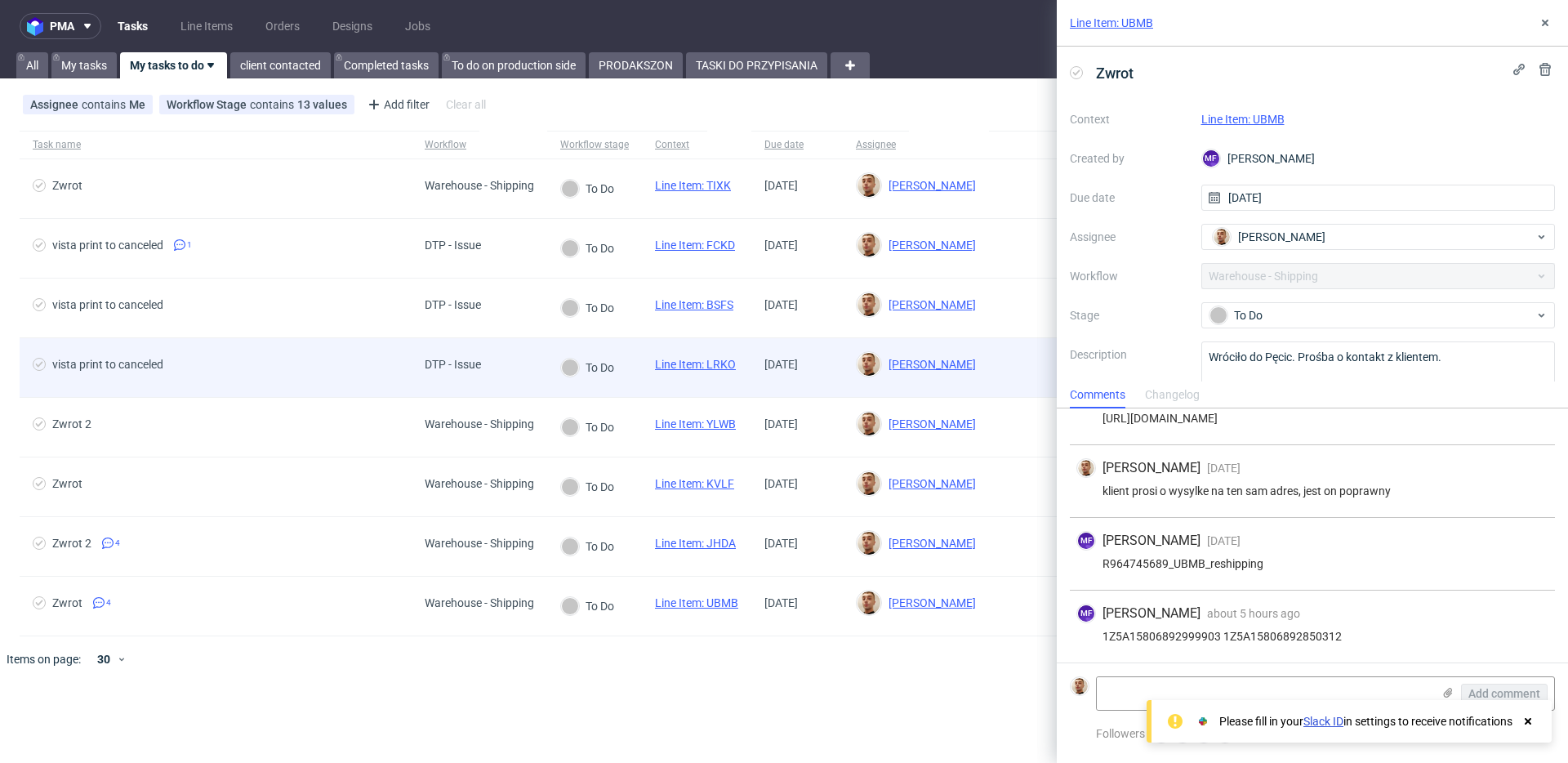
click at [292, 359] on span "vista print to canceled" at bounding box center [215, 367] width 366 height 20
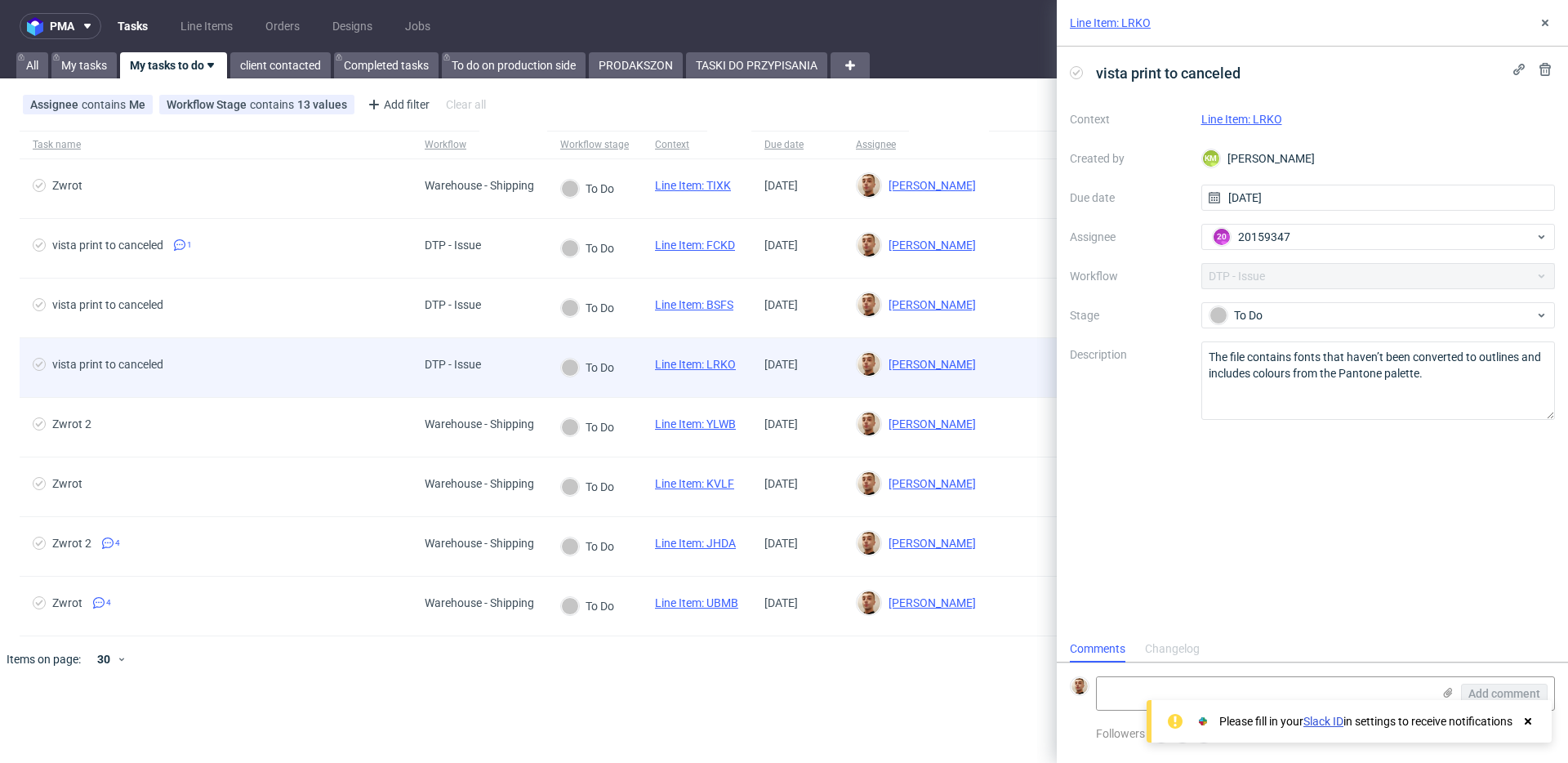
scroll to position [13, 0]
click at [386, 360] on span "vista print to canceled" at bounding box center [215, 367] width 366 height 20
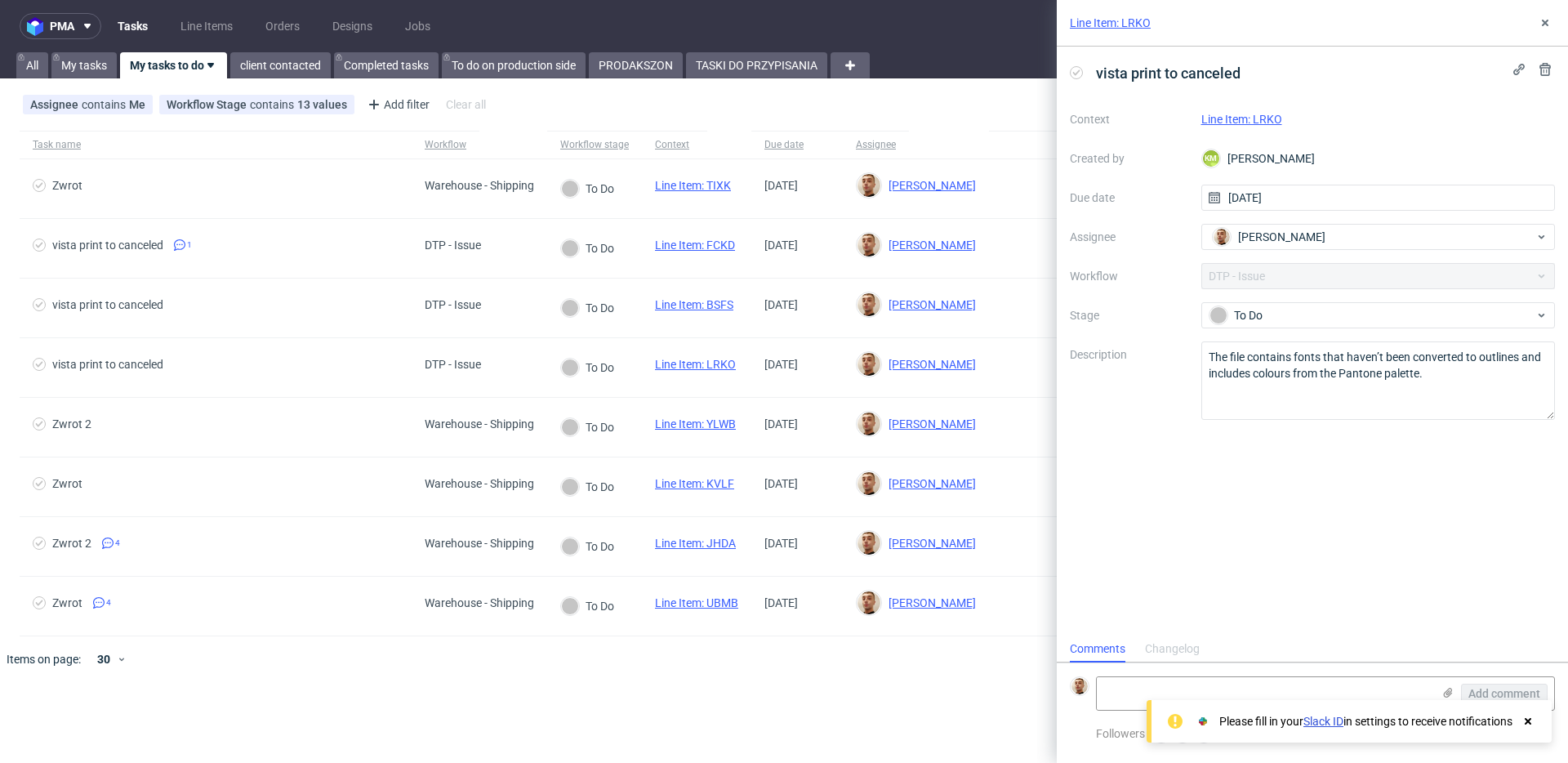
click at [1253, 120] on link "Line Item: LRKO" at bounding box center [1241, 119] width 81 height 13
drag, startPoint x: 1445, startPoint y: 375, endPoint x: 1089, endPoint y: 335, distance: 358.2
click at [1089, 335] on div "Context Line Item: LRKO Created by KM Karol Markowski Due date 14/10/2025 Assig…" at bounding box center [1312, 263] width 485 height 314
click at [1322, 302] on div "To Do" at bounding box center [1378, 315] width 355 height 27
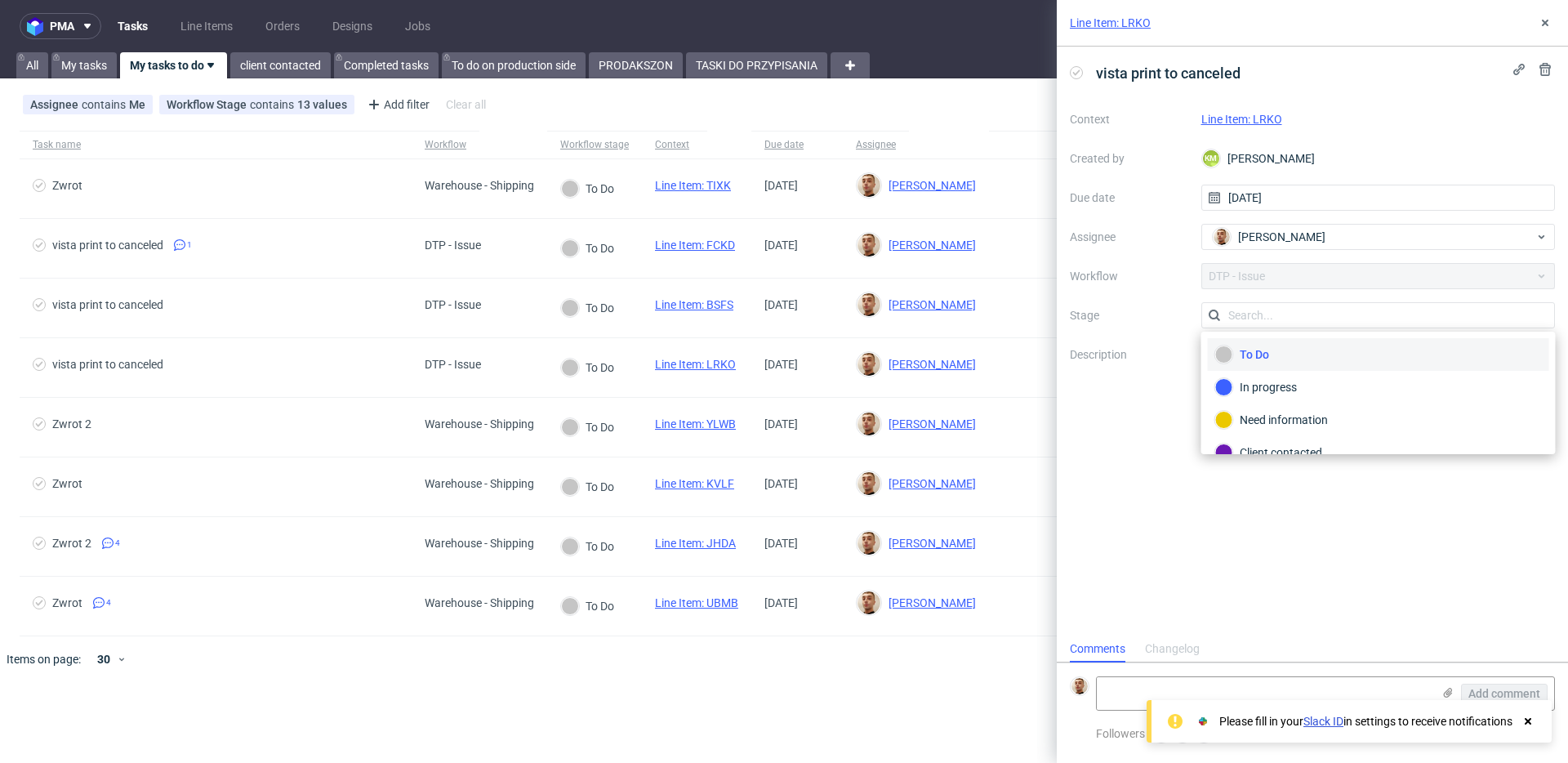
scroll to position [119, 0]
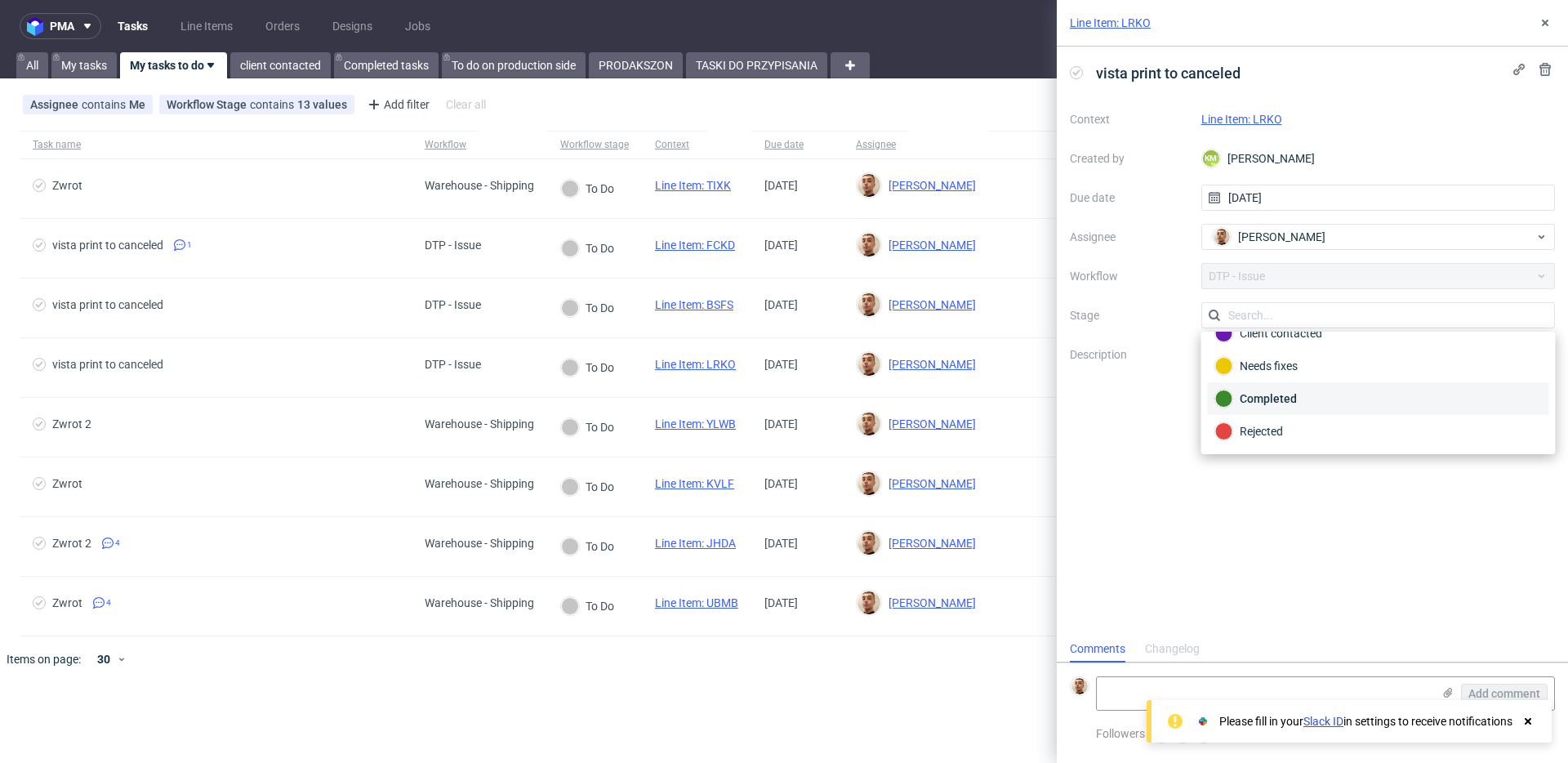
click at [1288, 403] on div "Completed" at bounding box center [1378, 399] width 327 height 18
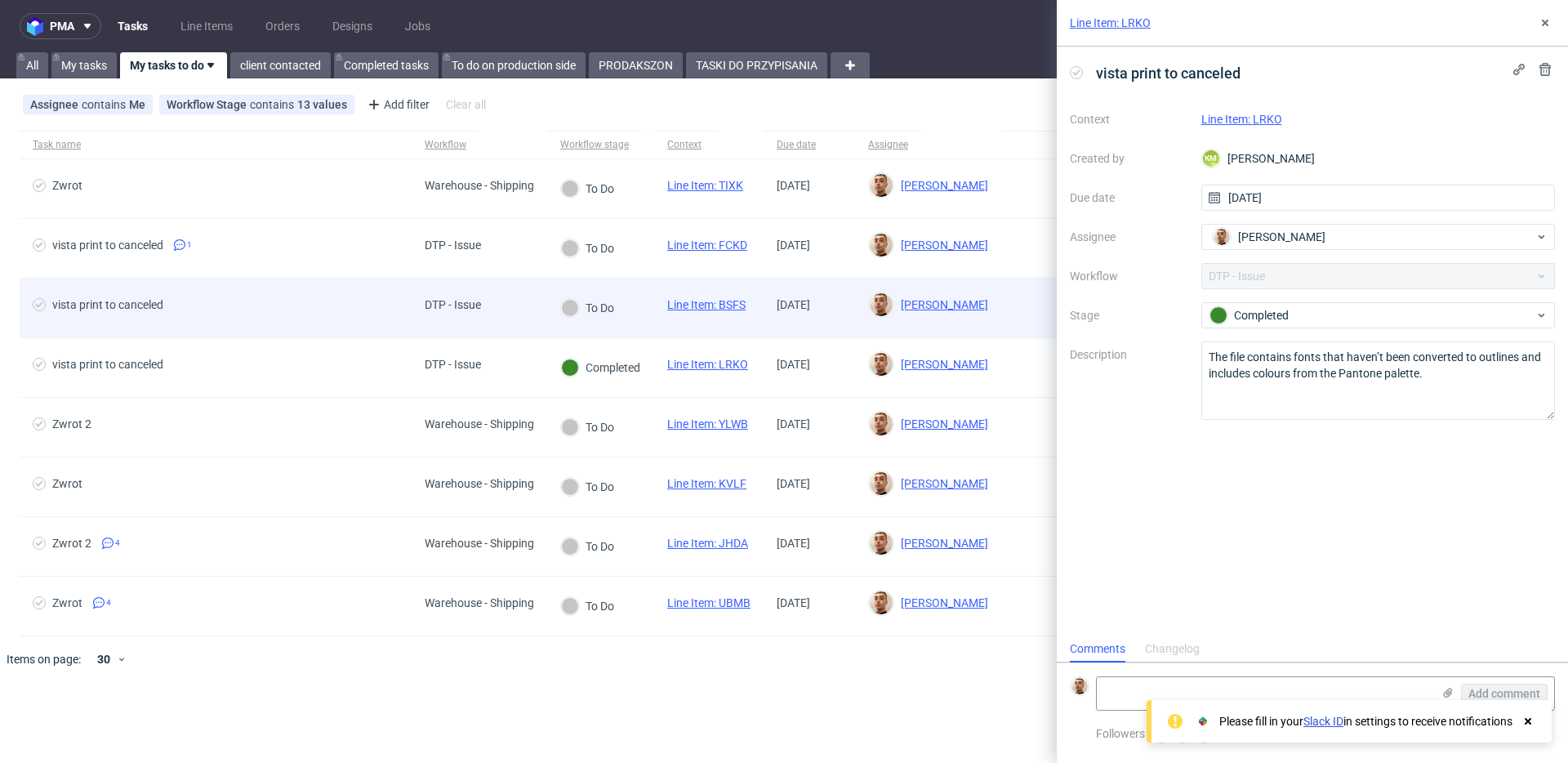
click at [484, 311] on div "DTP - Issue" at bounding box center [452, 308] width 82 height 59
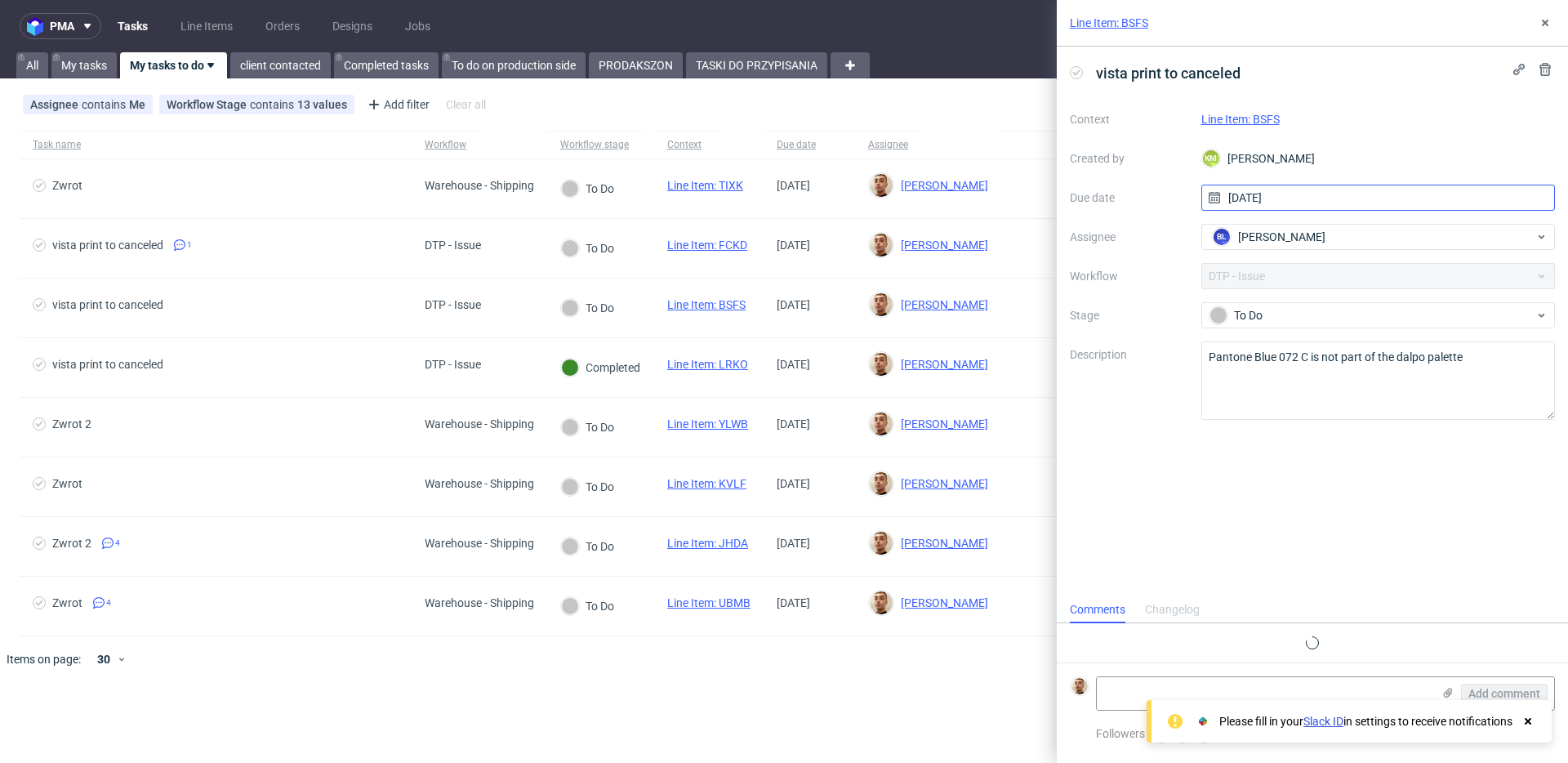
scroll to position [13, 0]
click at [1273, 119] on link "Line Item: BSFS" at bounding box center [1241, 119] width 79 height 13
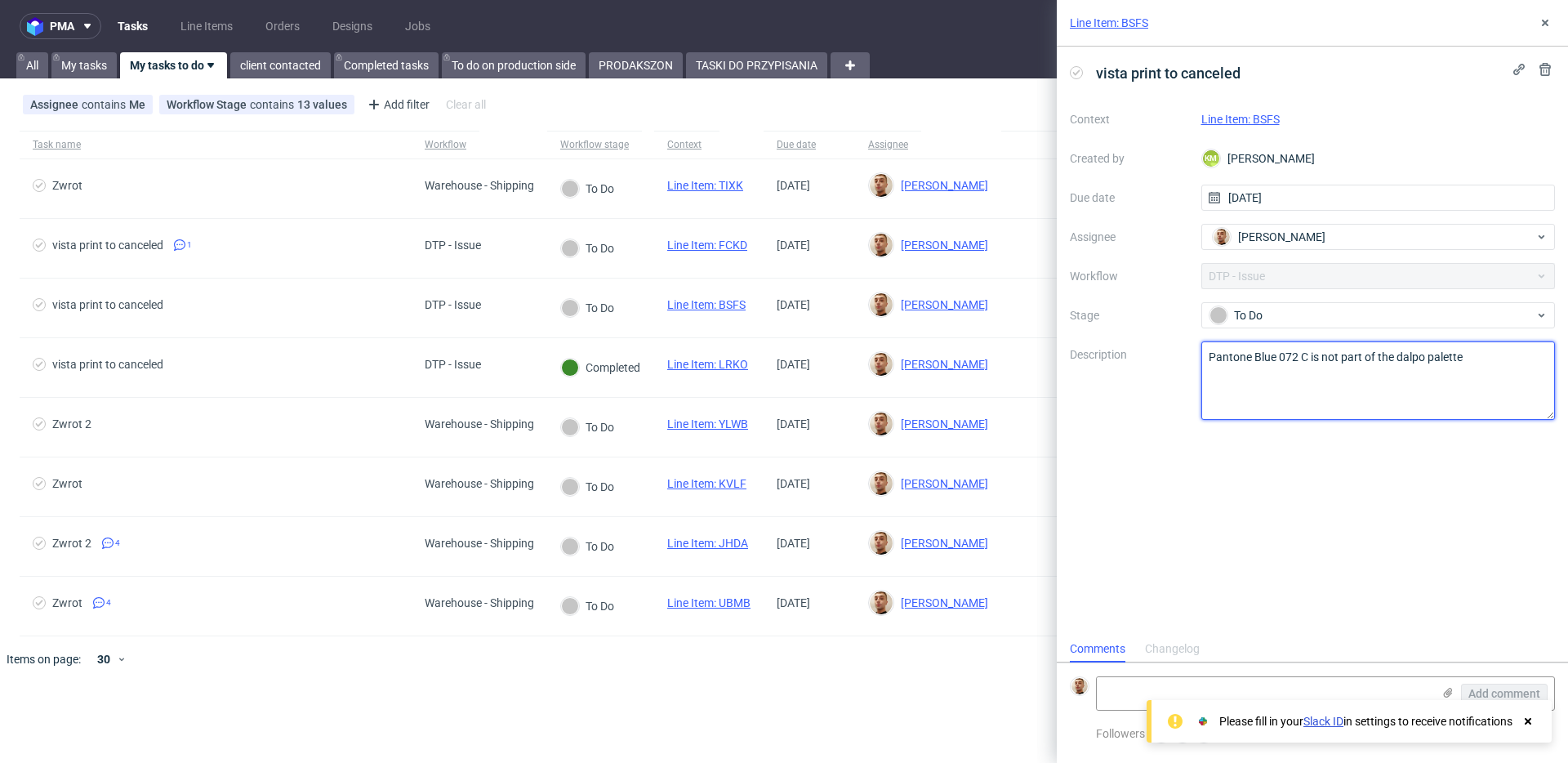
click at [1331, 361] on textarea "Pantone Blue 072 C is not part of the dalpo palette" at bounding box center [1378, 381] width 355 height 79
click at [1364, 370] on textarea "Pantone Blue 072 C is not part of the dalpo palette" at bounding box center [1378, 381] width 355 height 79
click at [1164, 687] on textarea at bounding box center [1264, 694] width 335 height 33
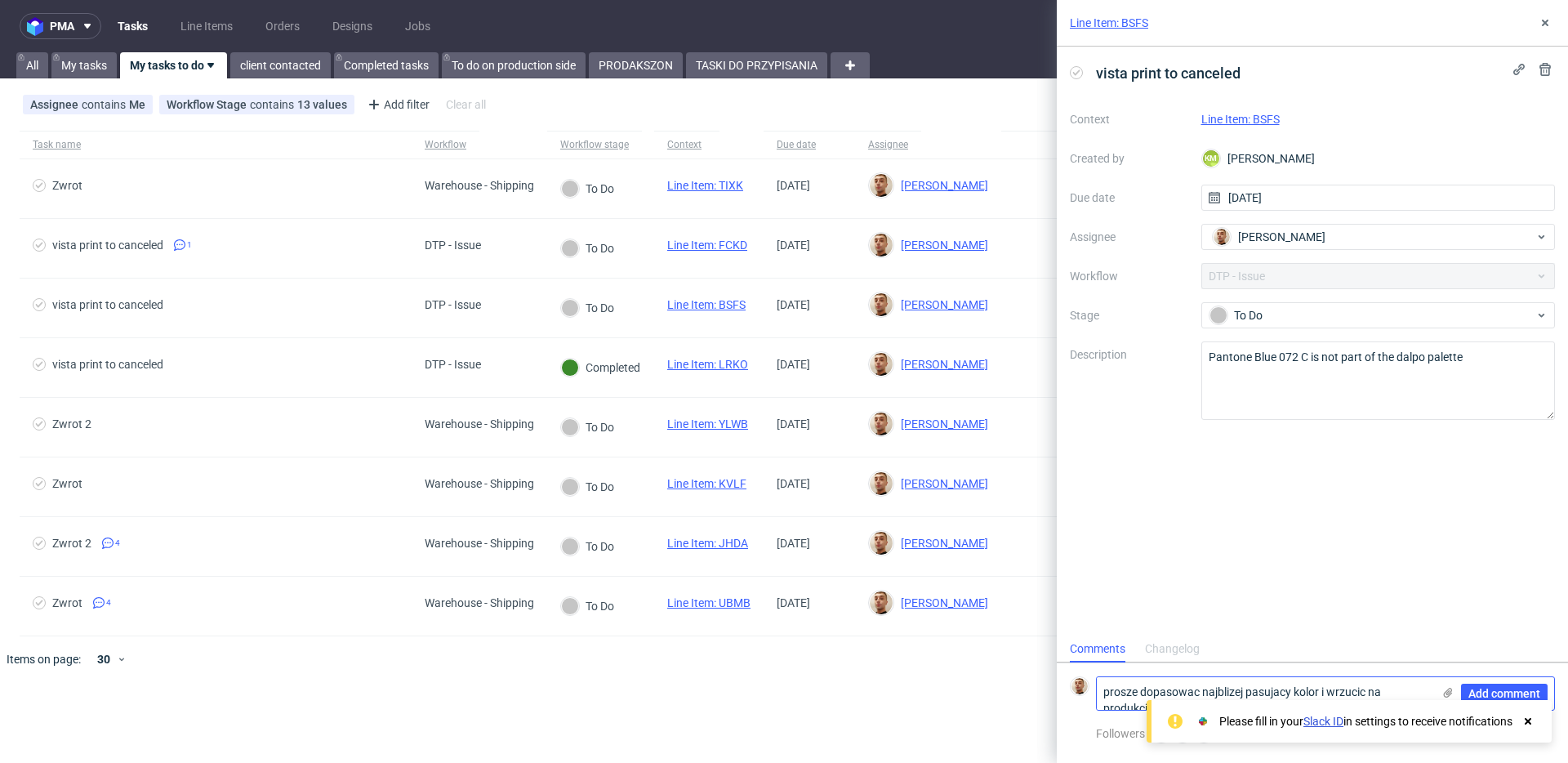
scroll to position [0, 0]
type textarea "prosze dopasowac najblizej pasujacy kolor i wrzucic na produkcje"
click at [1489, 698] on span "Add comment" at bounding box center [1504, 693] width 72 height 11
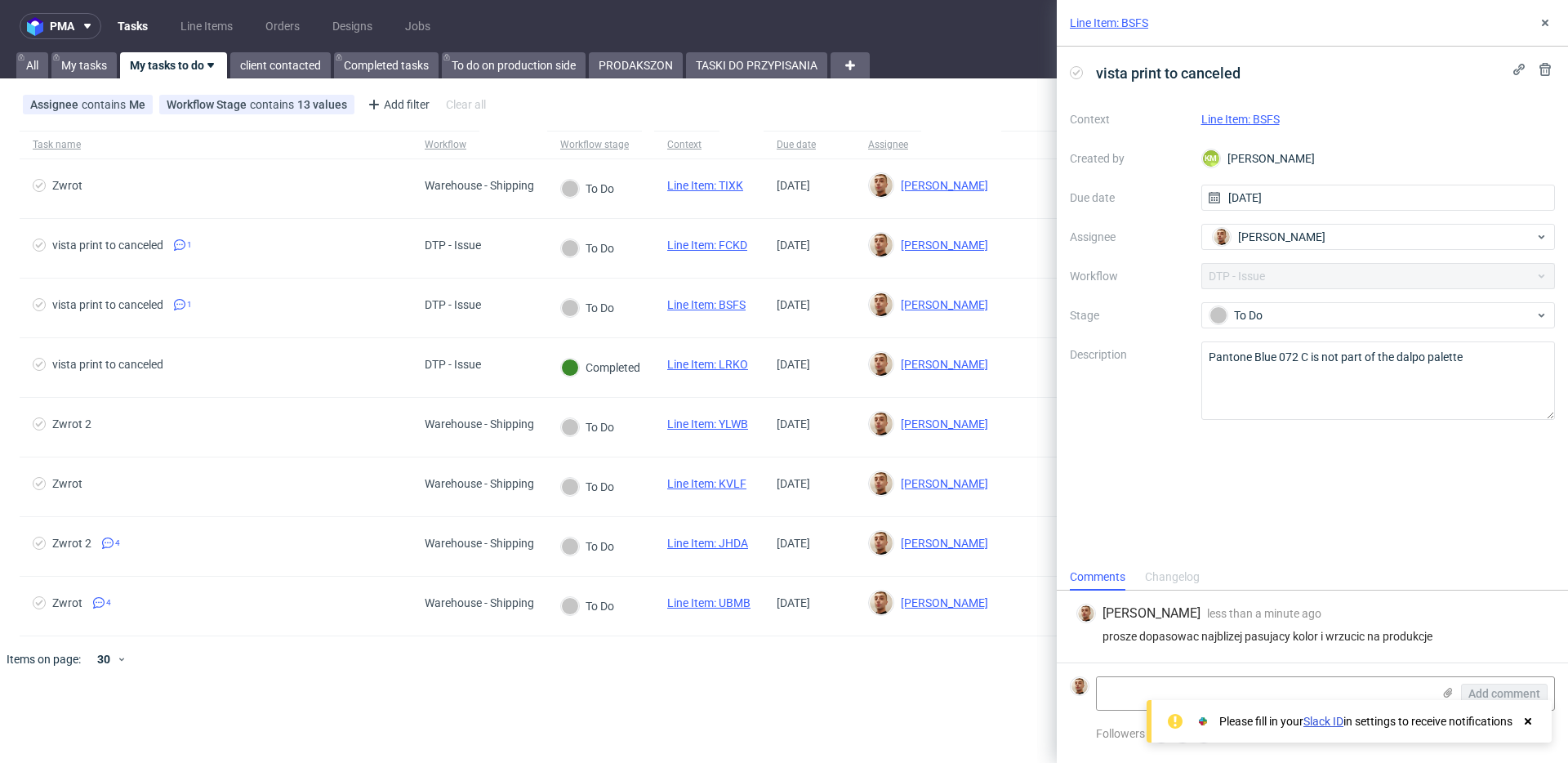
click at [1276, 296] on div "Context Line Item: BSFS Created by KM Karol Markowski Due date 14/10/2025 Assig…" at bounding box center [1312, 263] width 485 height 314
click at [1276, 310] on div "To Do" at bounding box center [1372, 315] width 325 height 18
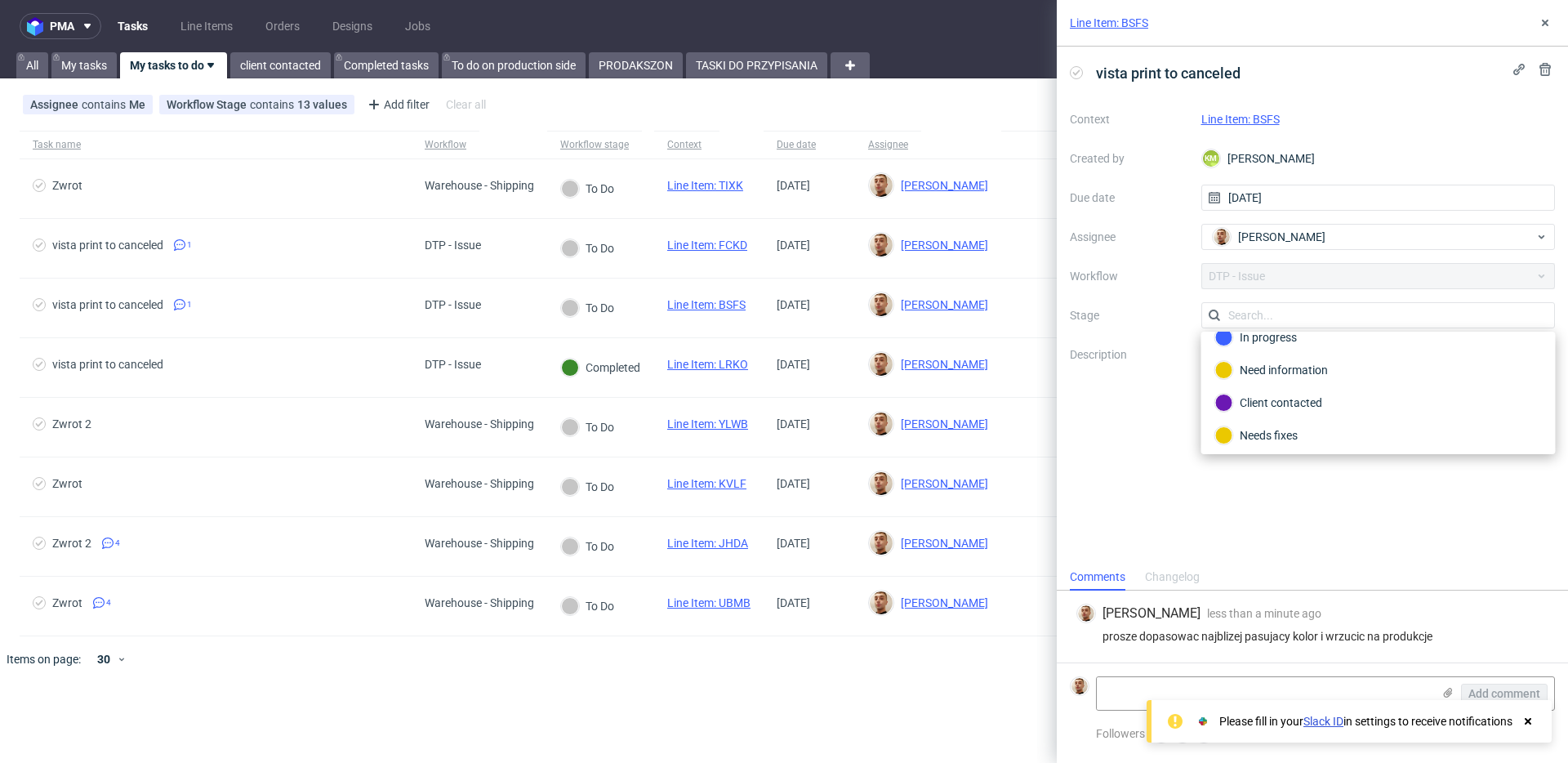
scroll to position [119, 0]
click at [1272, 387] on div "Completed" at bounding box center [1378, 399] width 341 height 33
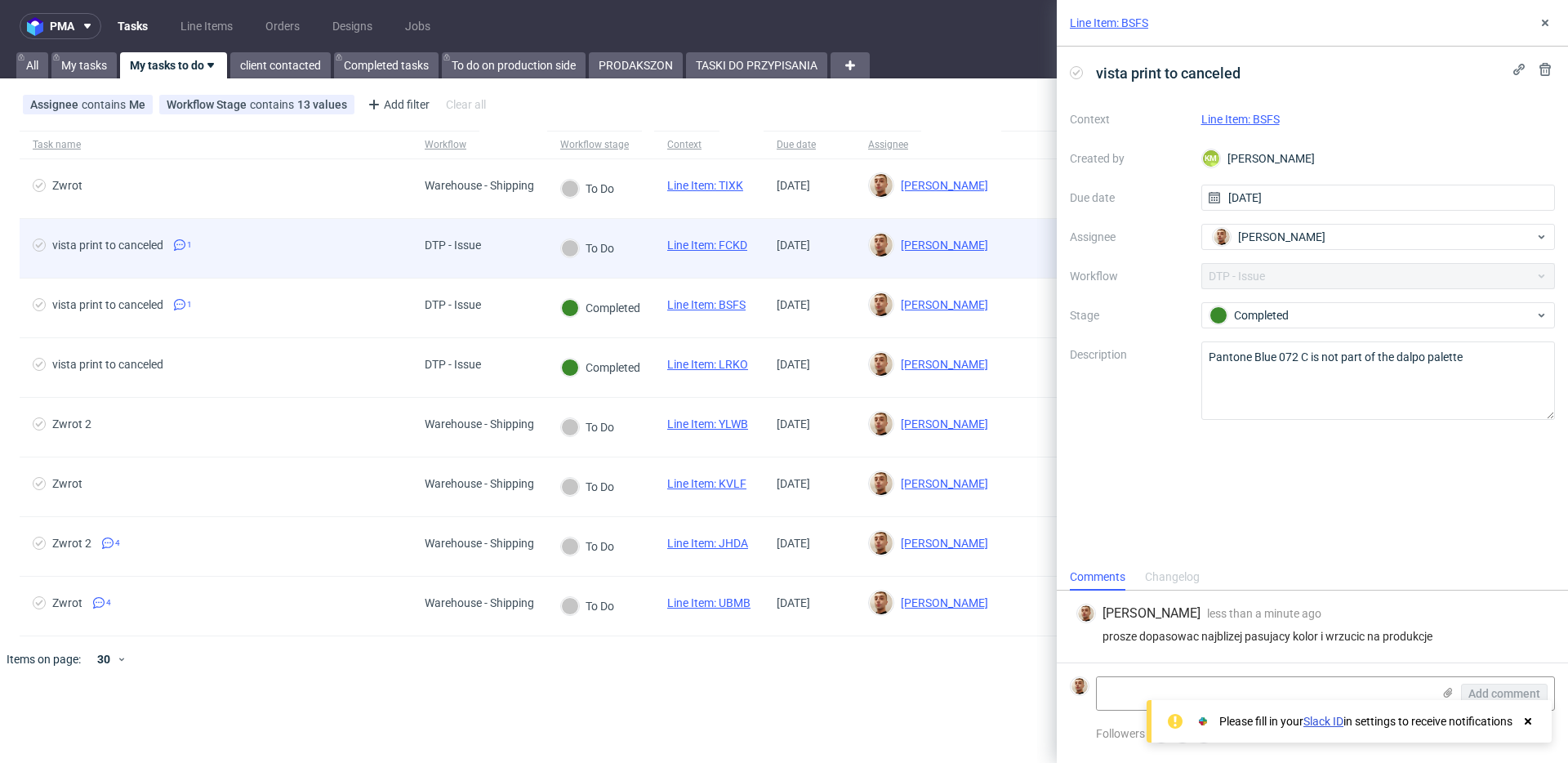
click at [533, 266] on div "DTP - Issue" at bounding box center [479, 249] width 136 height 60
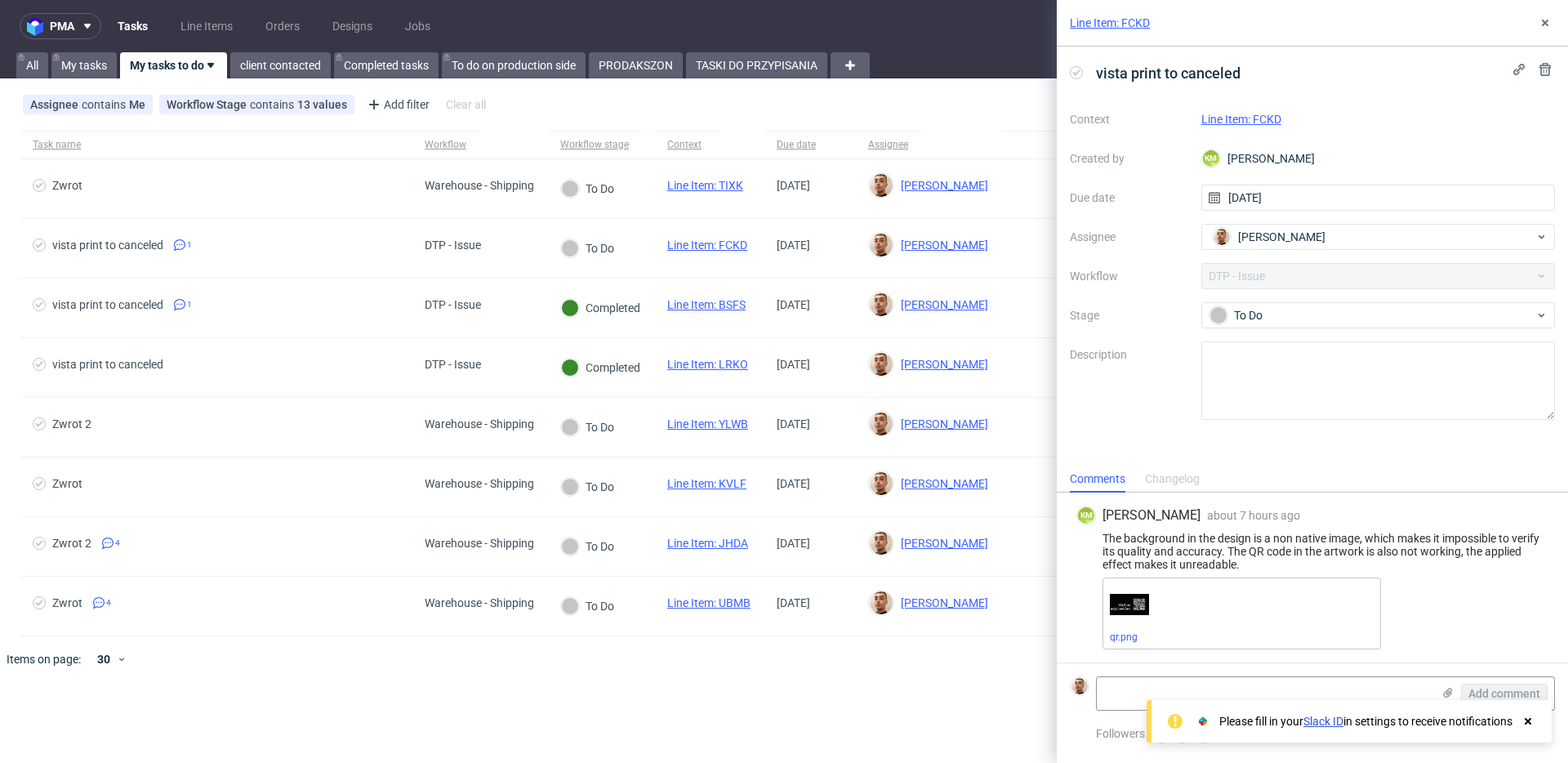
click at [1241, 121] on link "Line Item: FCKD" at bounding box center [1241, 119] width 80 height 13
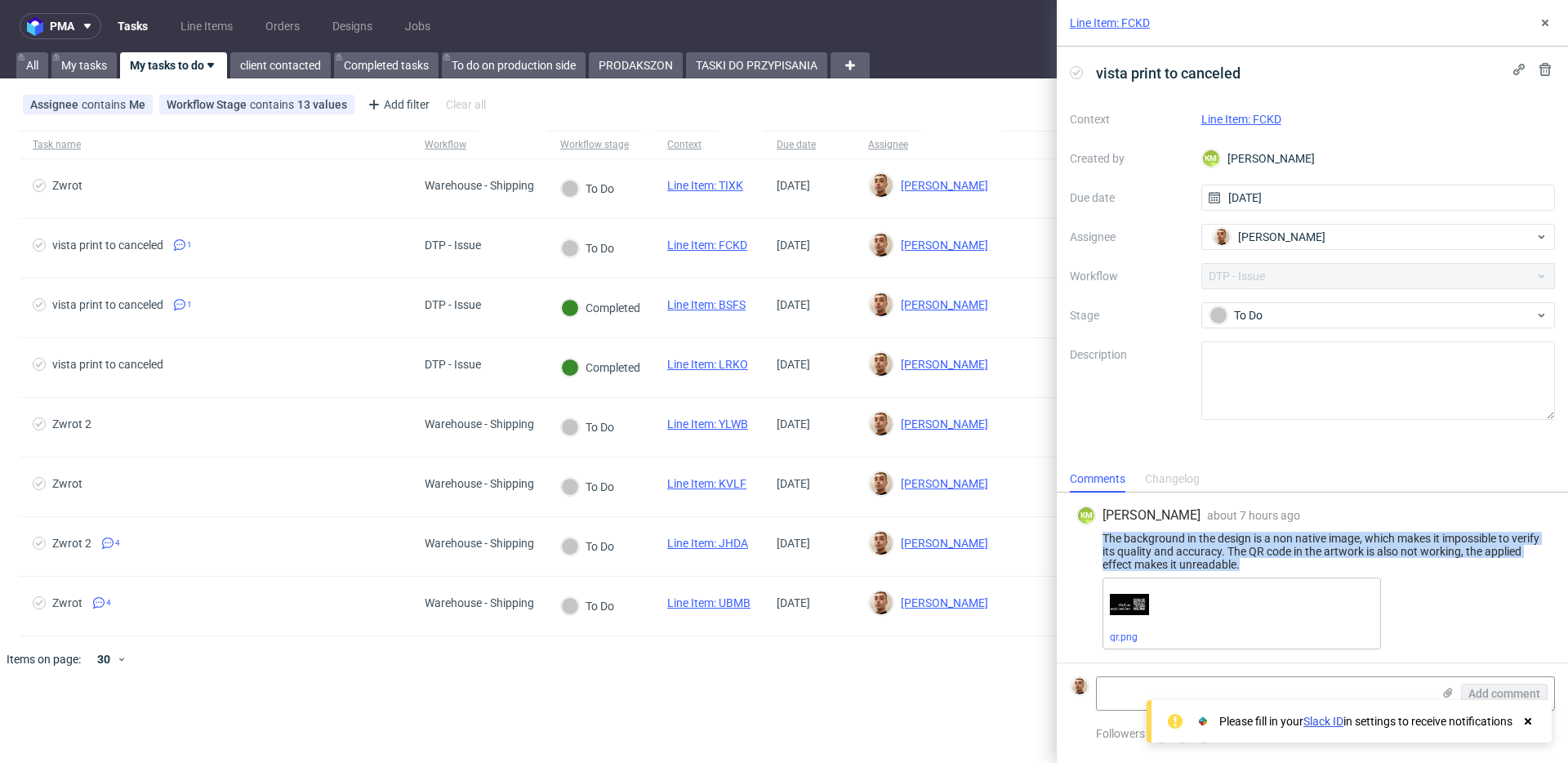
drag, startPoint x: 1249, startPoint y: 562, endPoint x: 1099, endPoint y: 539, distance: 151.8
click at [1099, 539] on div "The background in the design is a non native image, which makes it impossible t…" at bounding box center [1312, 552] width 472 height 39
copy div "The background in the design is a non native image, which makes it impossible t…"
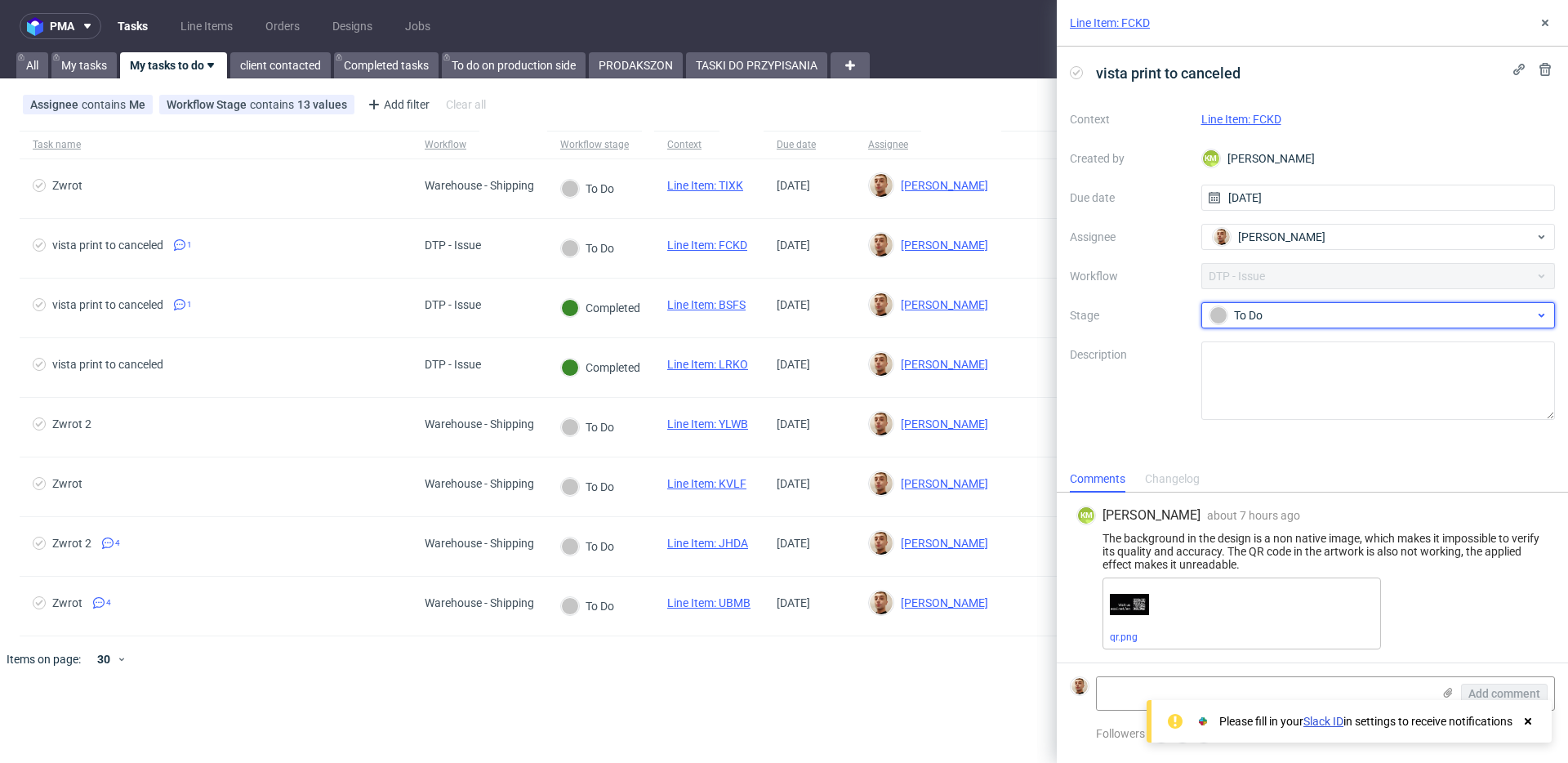
click at [1427, 308] on div "To Do" at bounding box center [1372, 315] width 325 height 18
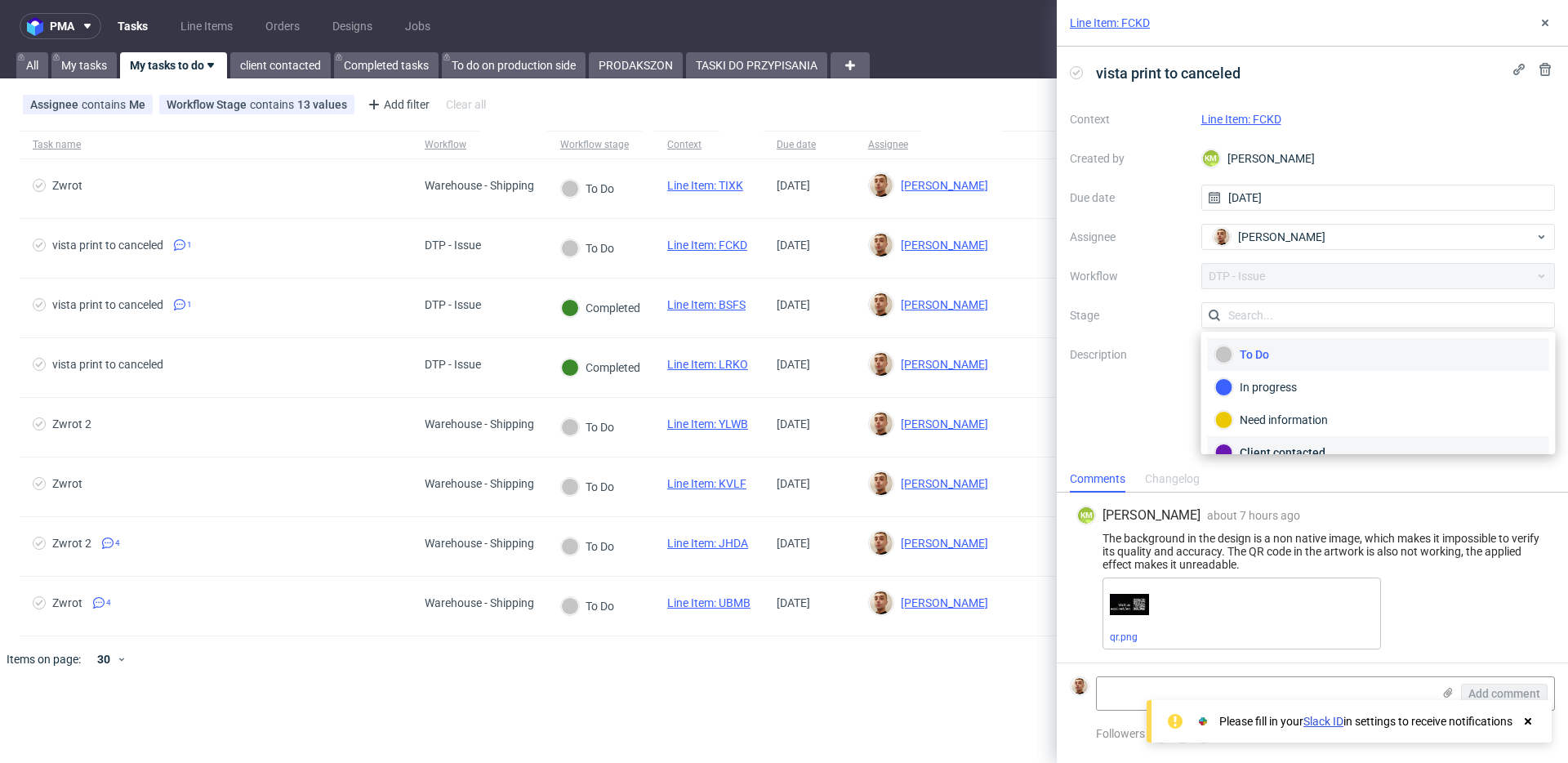
scroll to position [119, 0]
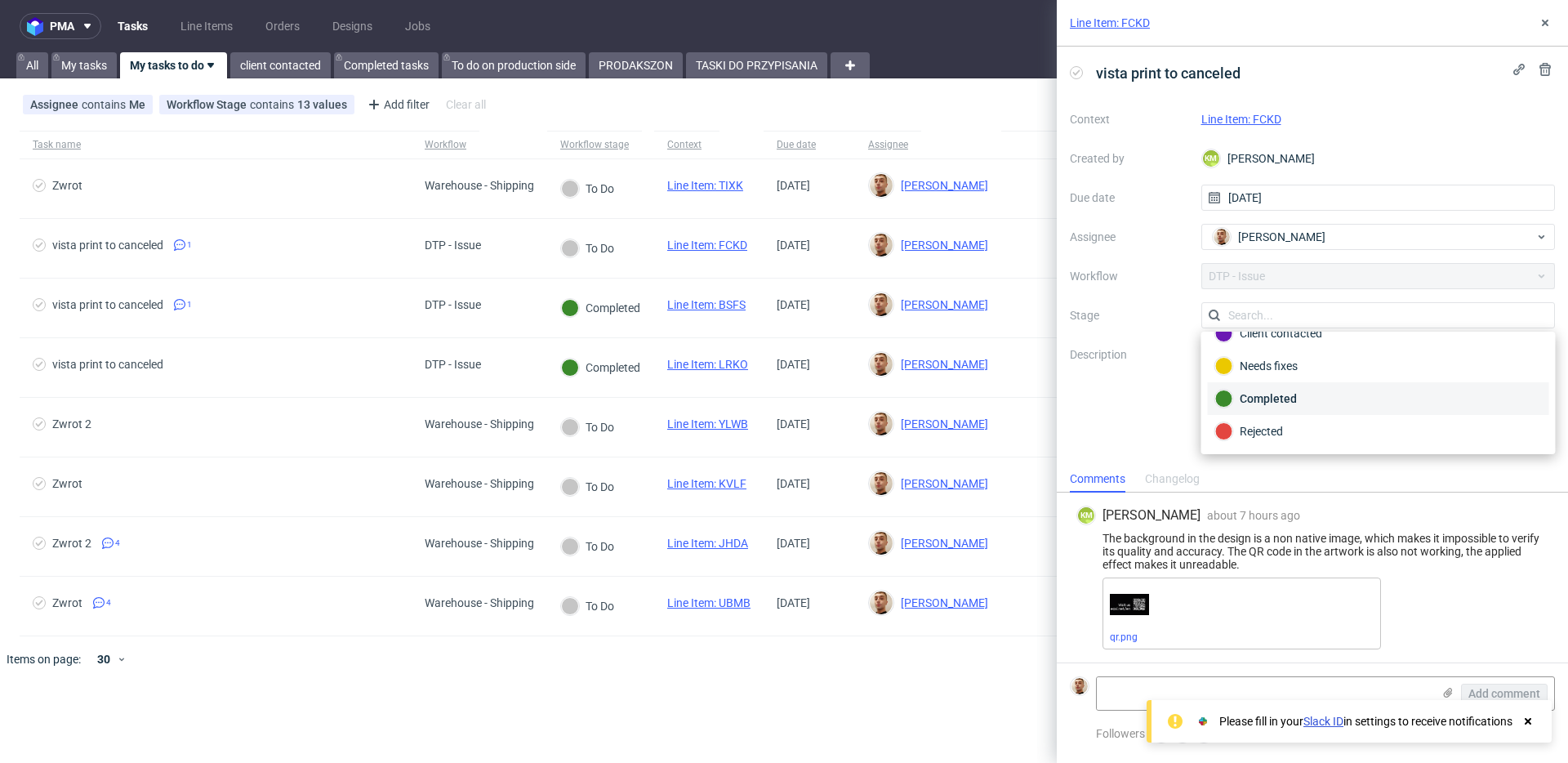
click at [1331, 391] on div "Completed" at bounding box center [1378, 399] width 327 height 18
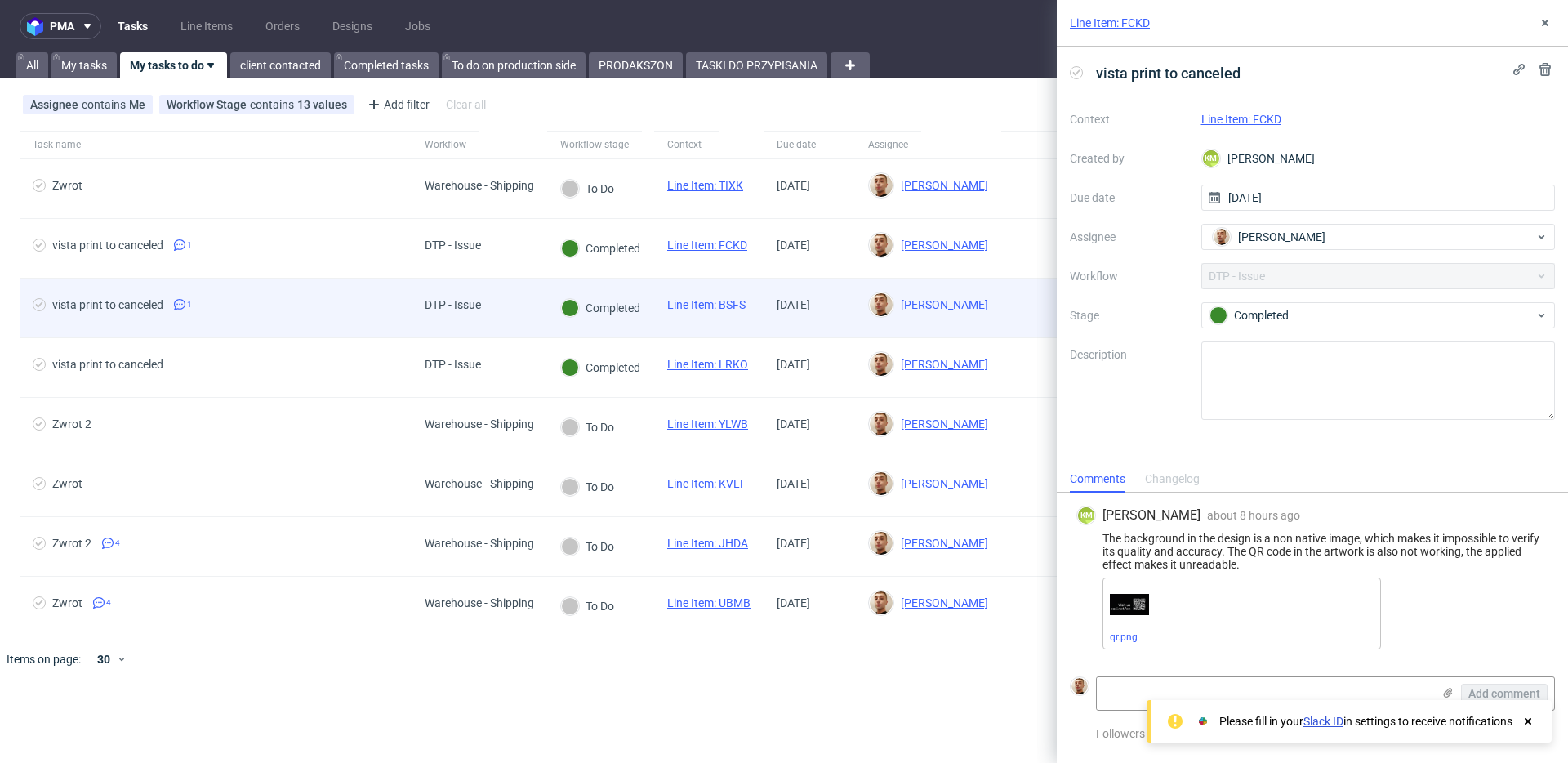
click at [351, 305] on span "vista print to canceled 1" at bounding box center [215, 308] width 366 height 20
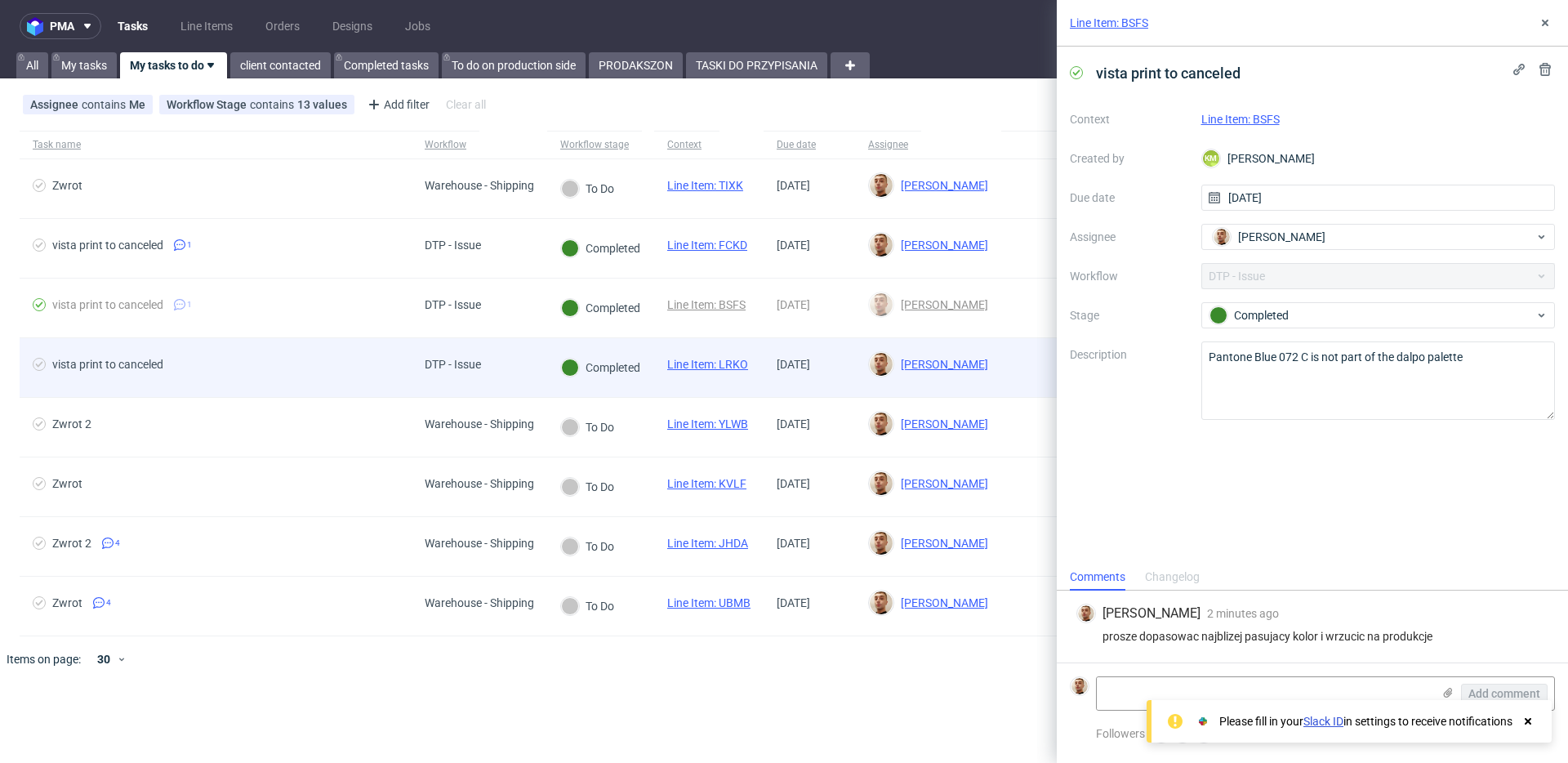
click at [359, 358] on span "vista print to canceled" at bounding box center [215, 367] width 366 height 20
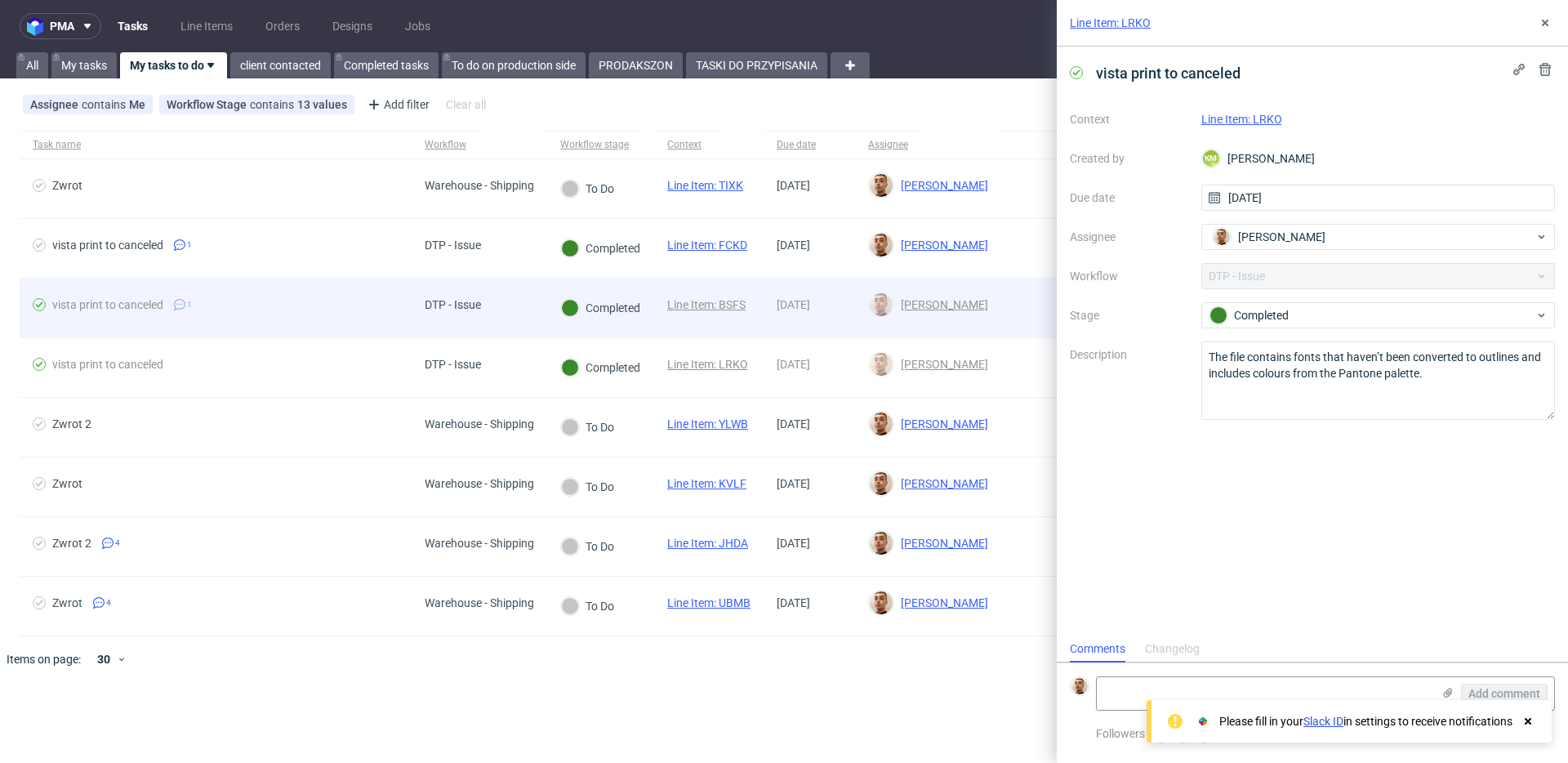
scroll to position [13, 0]
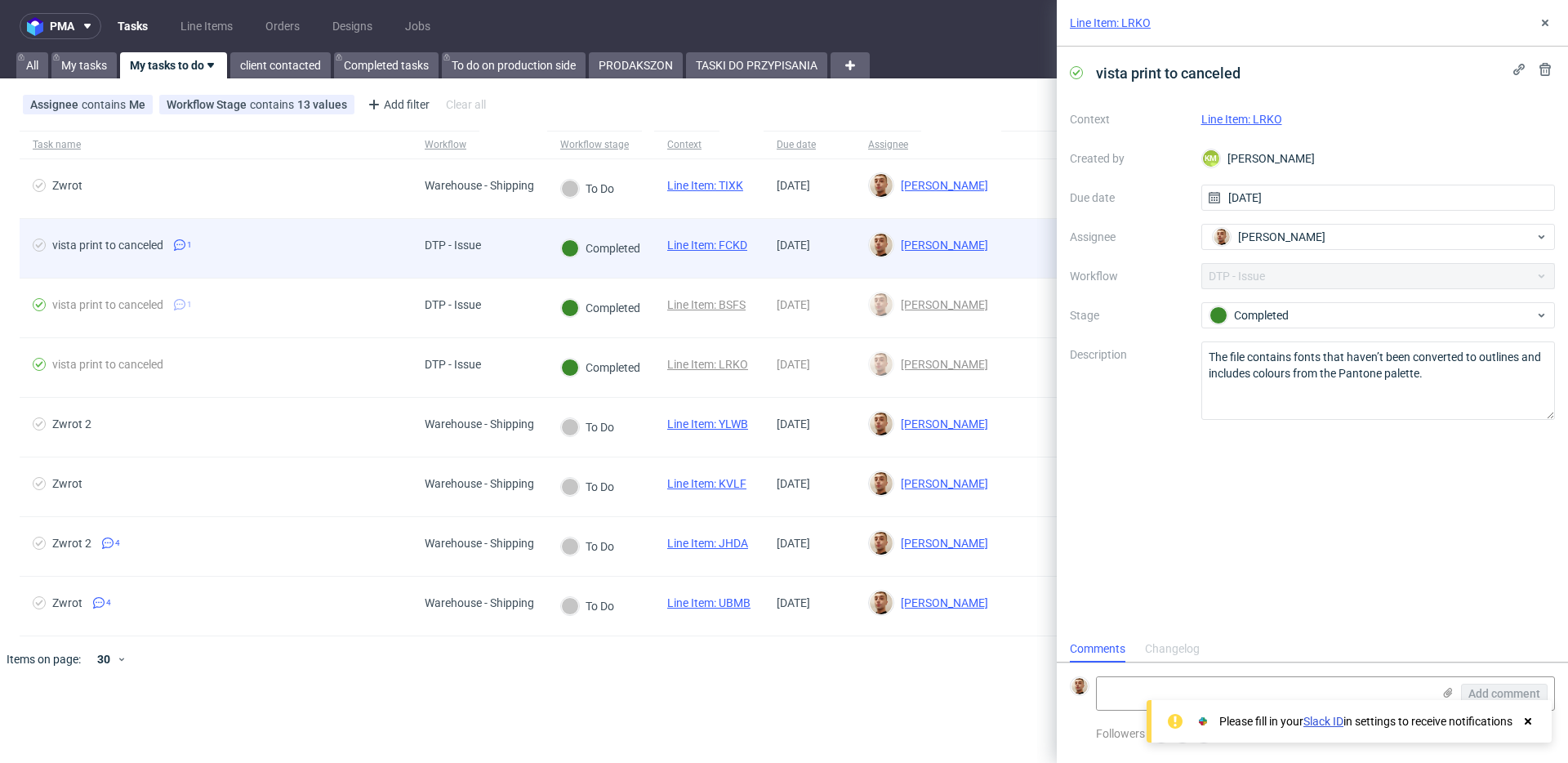
click at [583, 261] on div "Completed" at bounding box center [600, 248] width 107 height 59
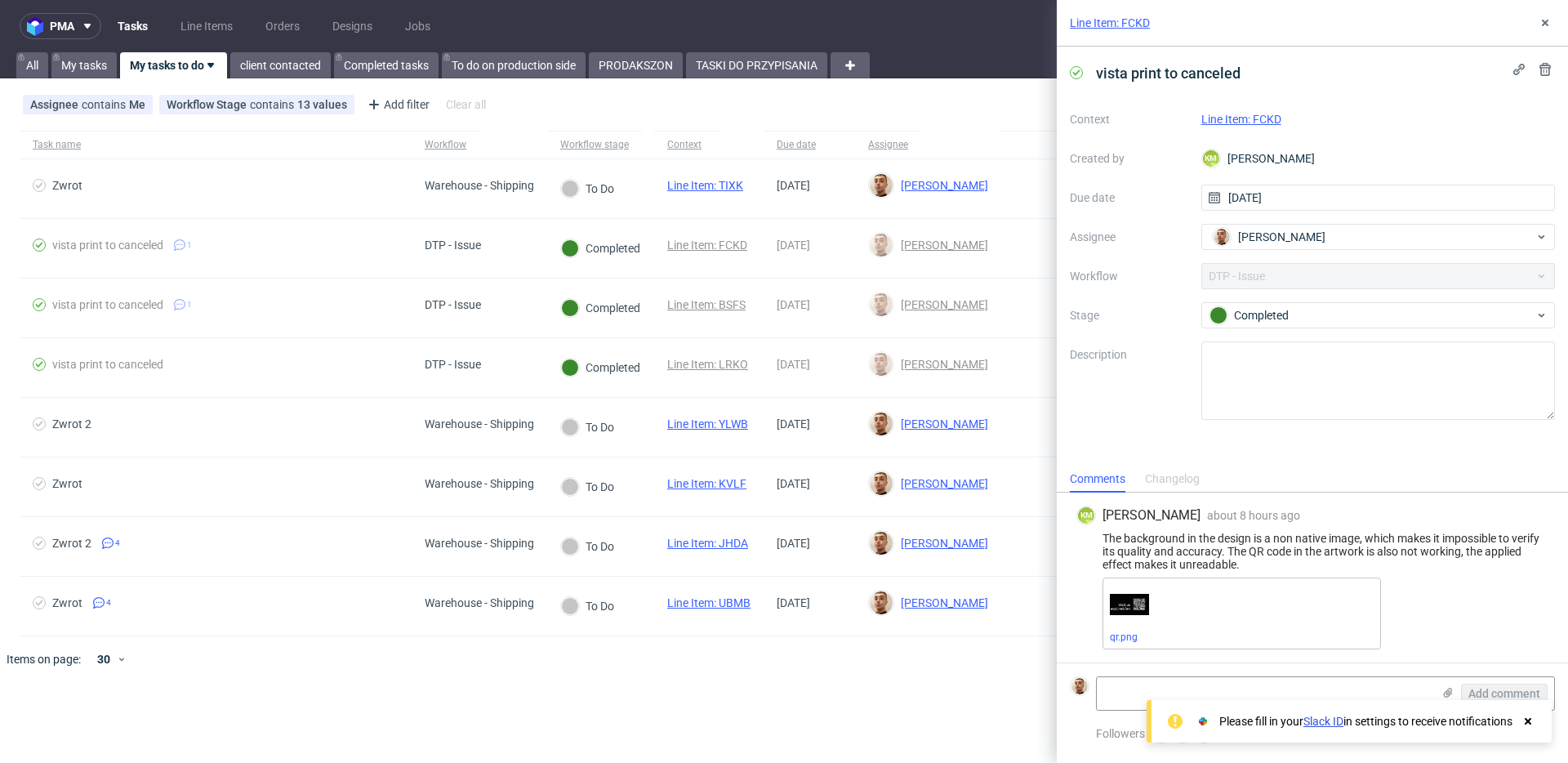
click at [1212, 118] on link "Line Item: FCKD" at bounding box center [1241, 119] width 80 height 13
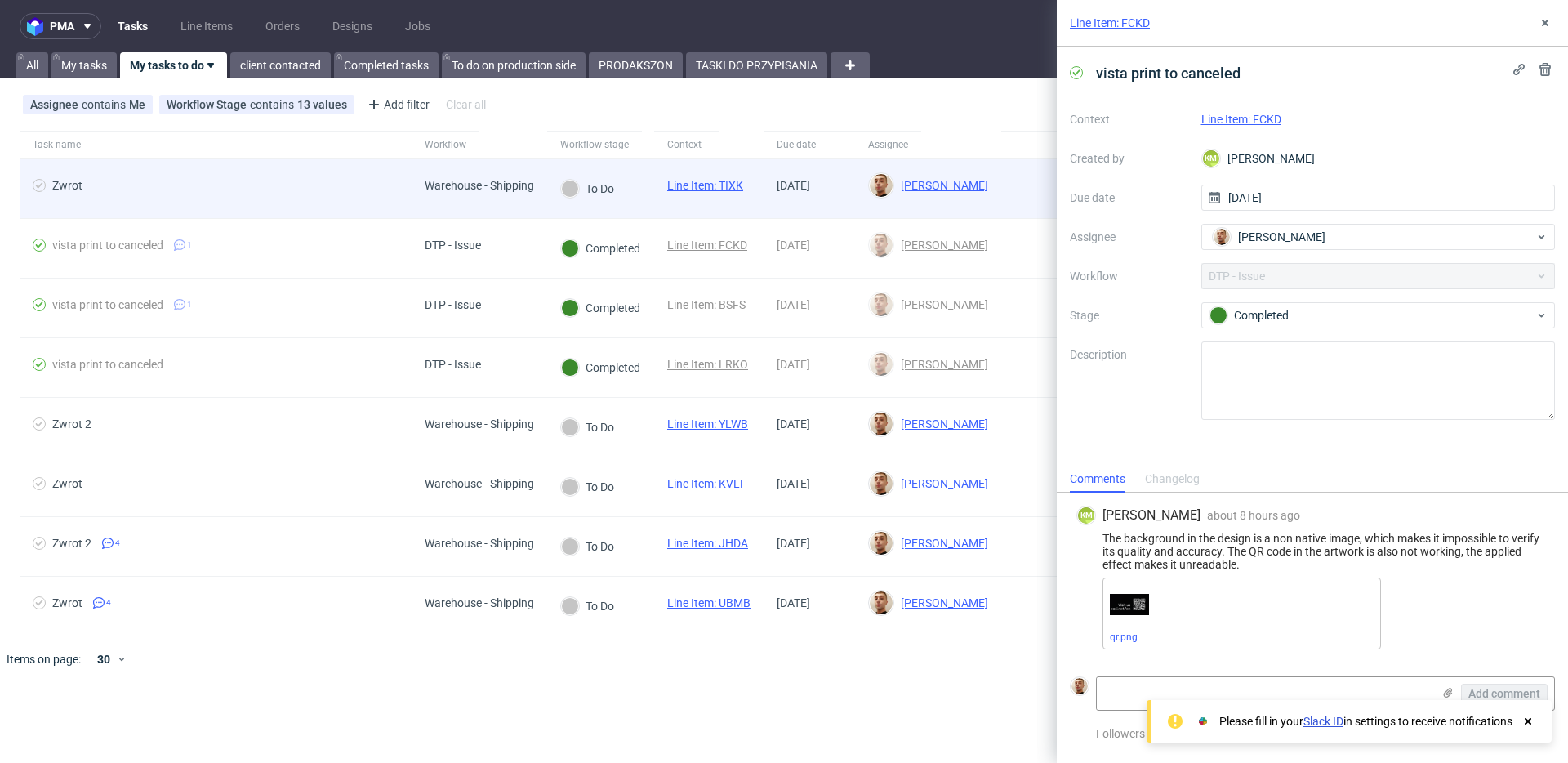
click at [386, 191] on span "Zwrot" at bounding box center [215, 188] width 366 height 20
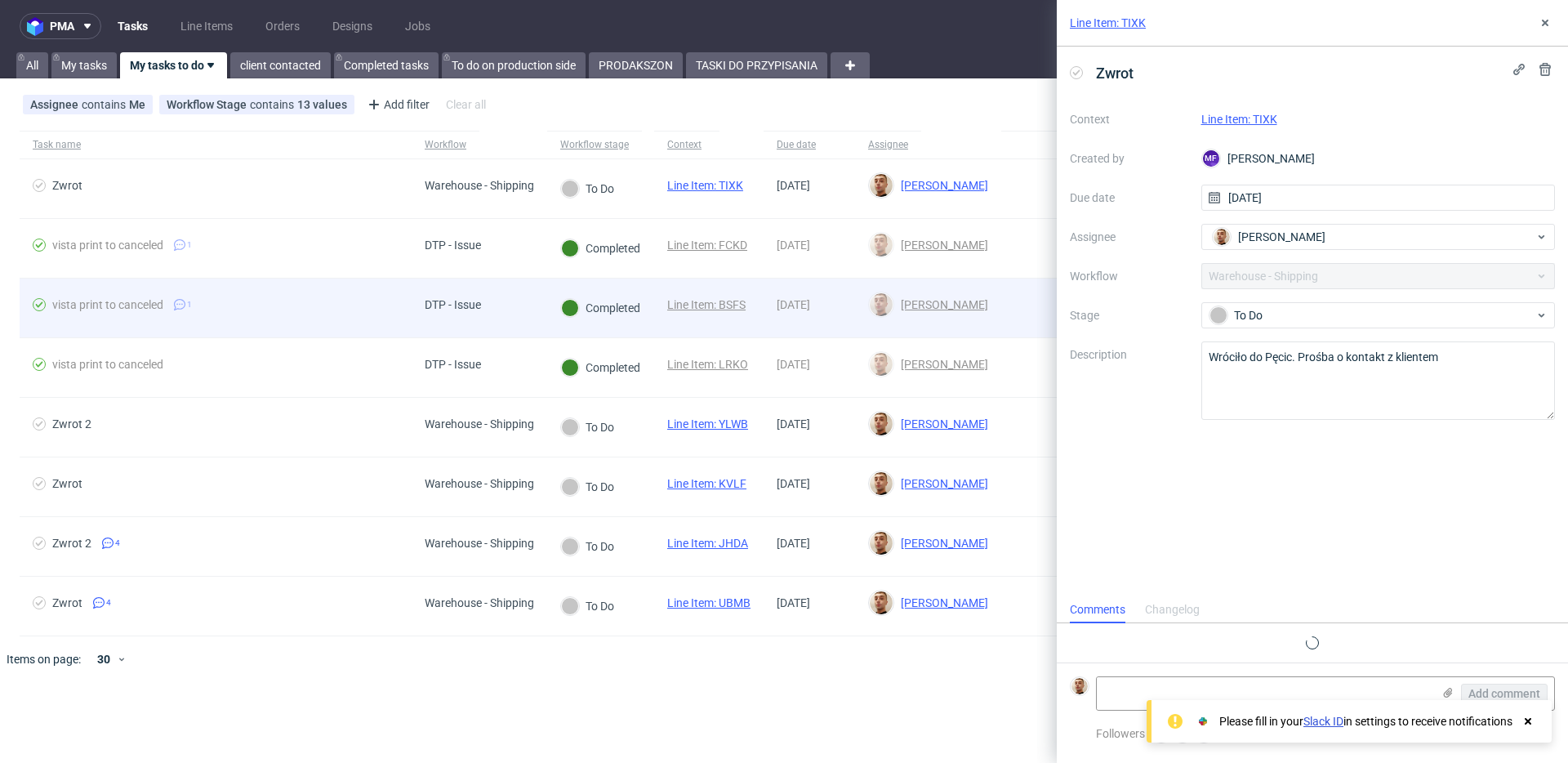
scroll to position [13, 0]
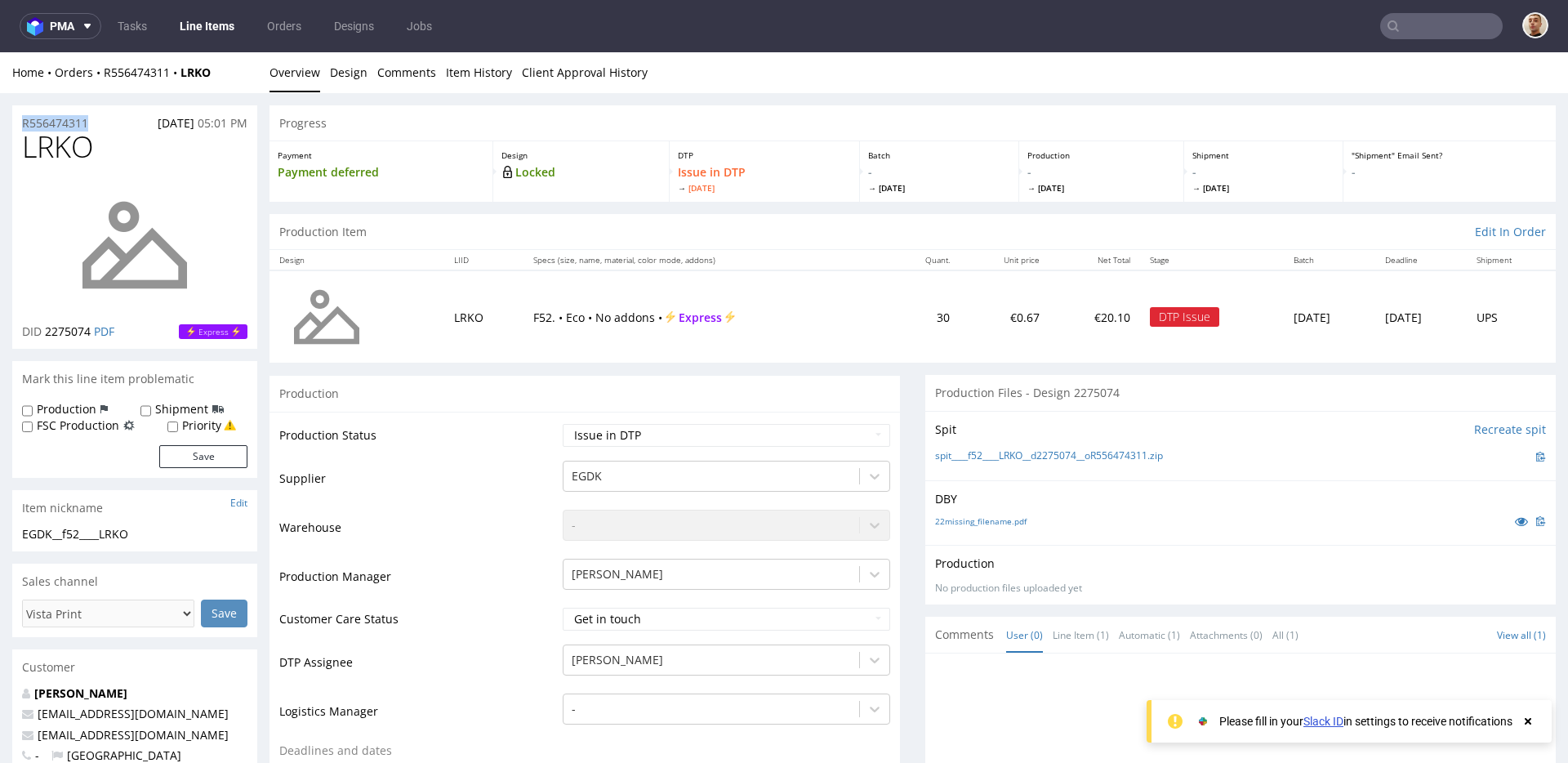
drag, startPoint x: 90, startPoint y: 123, endPoint x: 8, endPoint y: 121, distance: 82.0
copy p "R556474311"
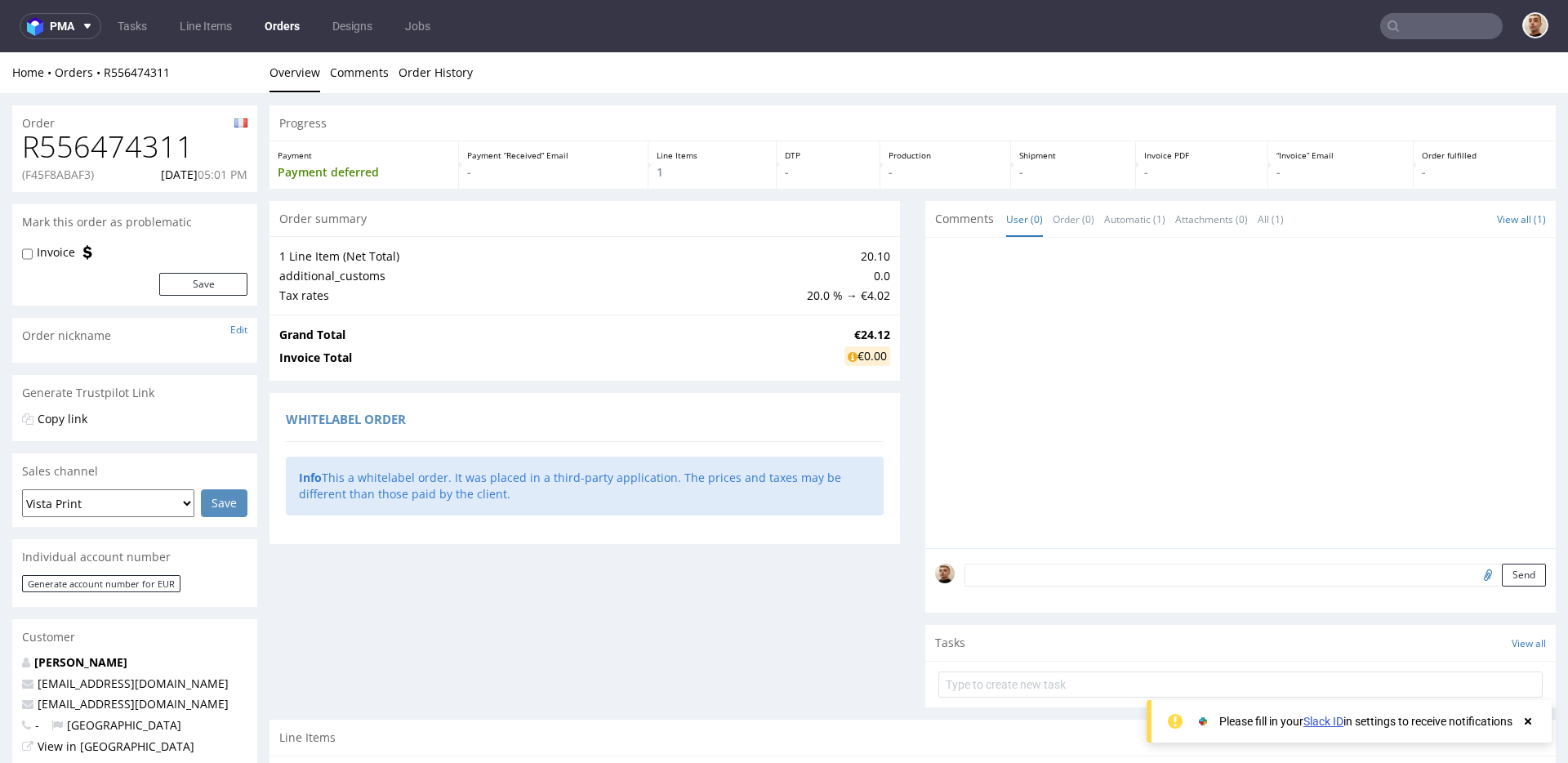
click at [77, 175] on p "(F45F8ABAF3)" at bounding box center [58, 174] width 72 height 16
copy p "F45F8ABAF3"
click at [171, 173] on p "13.10.2025 05:01 PM" at bounding box center [203, 174] width 86 height 16
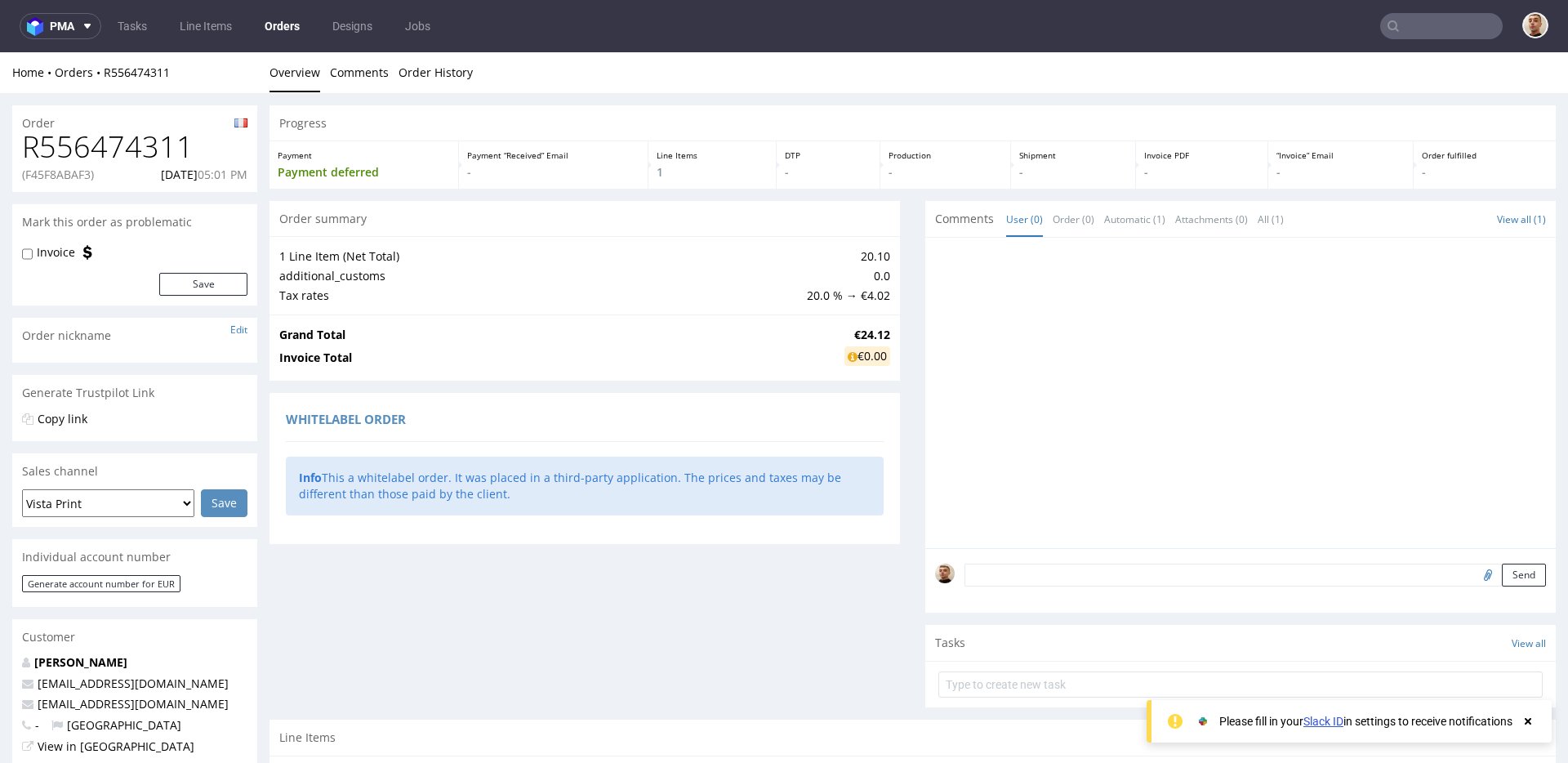
copy p "[DATE]"
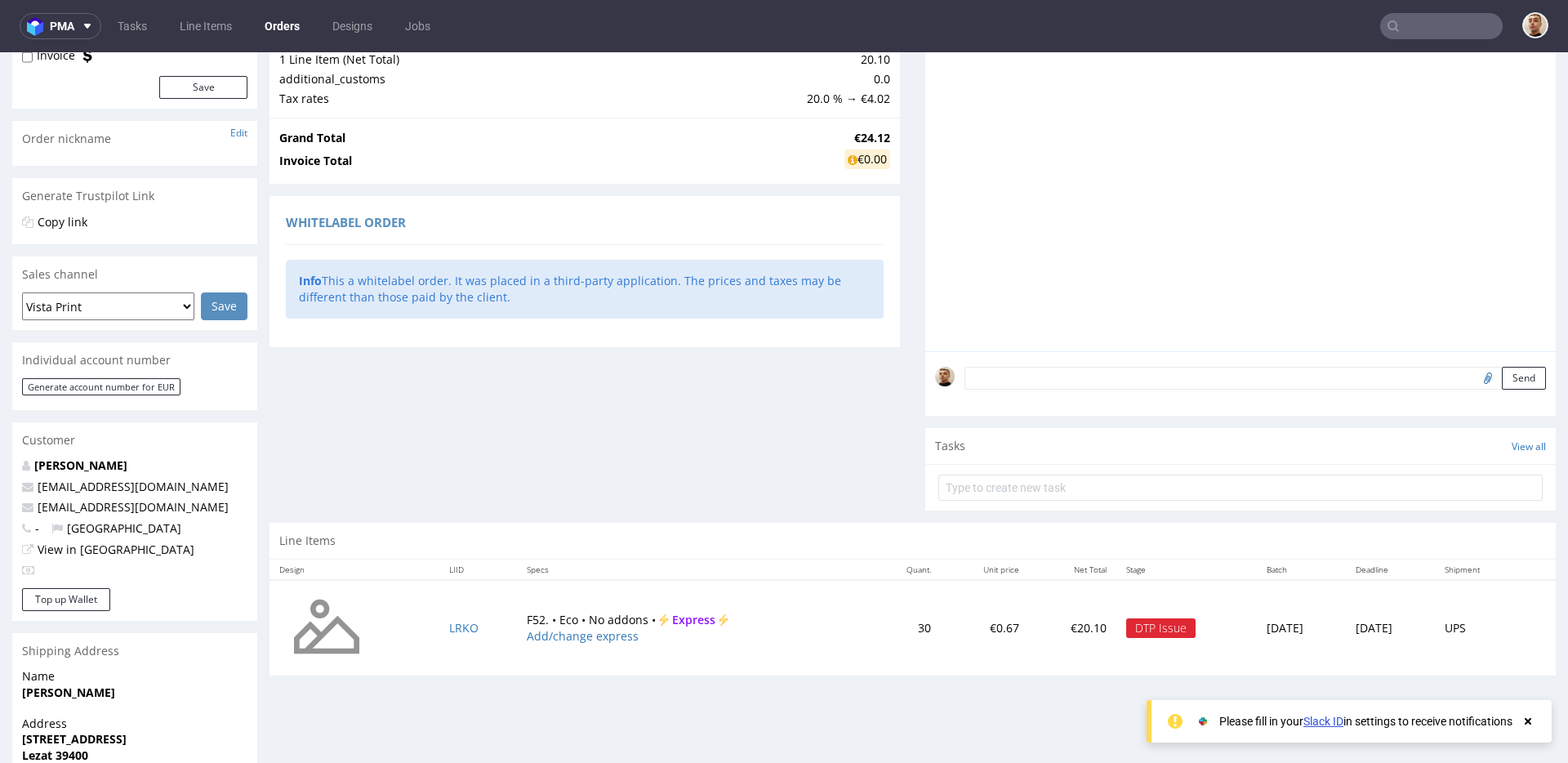
scroll to position [322, 0]
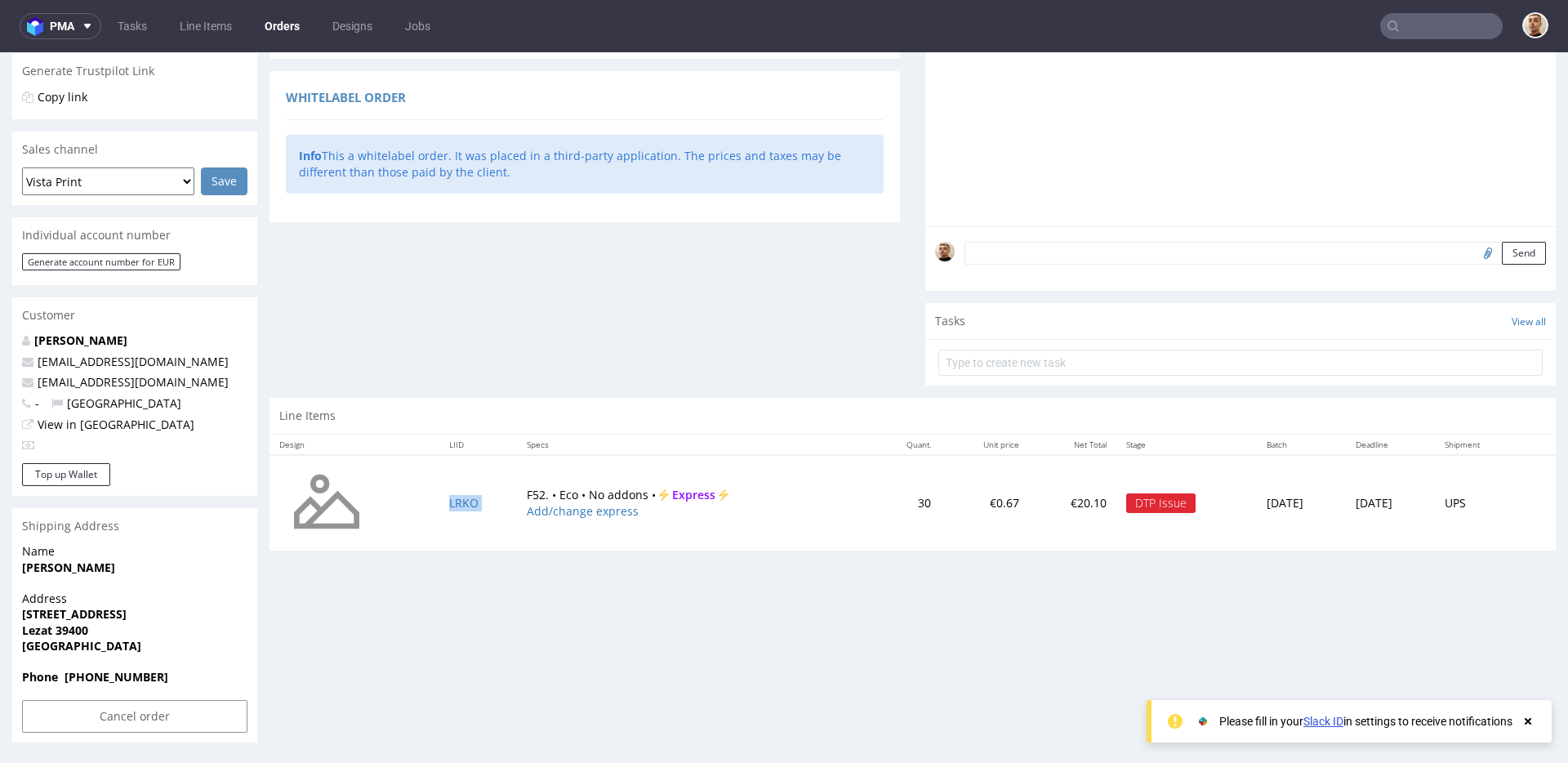
drag, startPoint x: 496, startPoint y: 495, endPoint x: 617, endPoint y: 484, distance: 121.5
click at [617, 484] on tr "LRKO F52. • Eco • No addons • Express Add/change express 30 €0.67 €20.10 DTP Is…" at bounding box center [912, 503] width 1286 height 97
click at [592, 491] on td "F52. • Eco • No addons • Express Add/change express" at bounding box center [694, 503] width 355 height 97
drag, startPoint x: 507, startPoint y: 494, endPoint x: 633, endPoint y: 494, distance: 126.0
click at [633, 494] on td "F52. • Eco • No addons • Express Add/change express" at bounding box center [694, 503] width 355 height 97
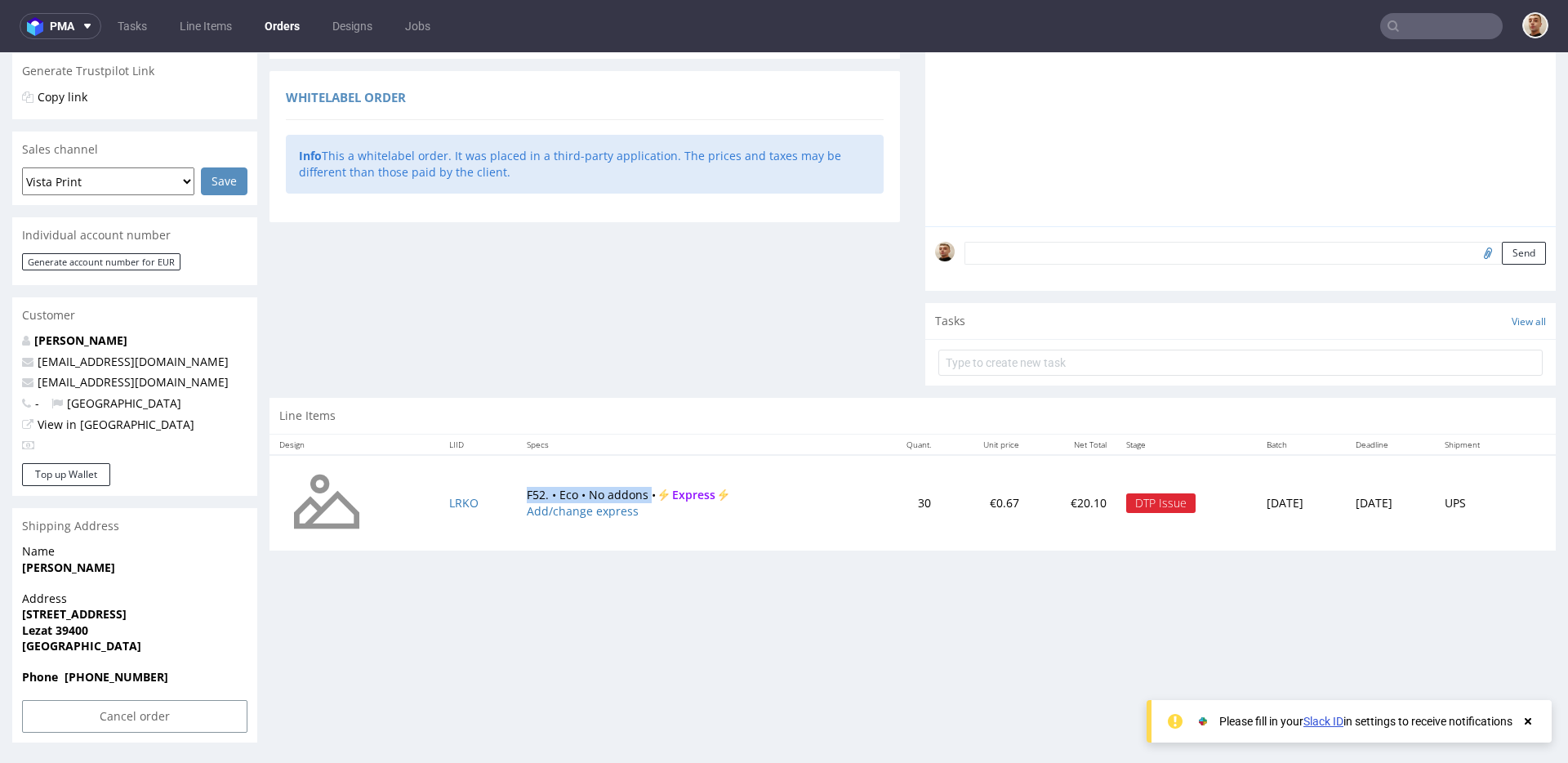
copy td "F52. • Eco • No addons"
click at [141, 713] on input "Cancel order" at bounding box center [135, 717] width 226 height 33
click at [120, 677] on link "Yes" at bounding box center [109, 671] width 46 height 25
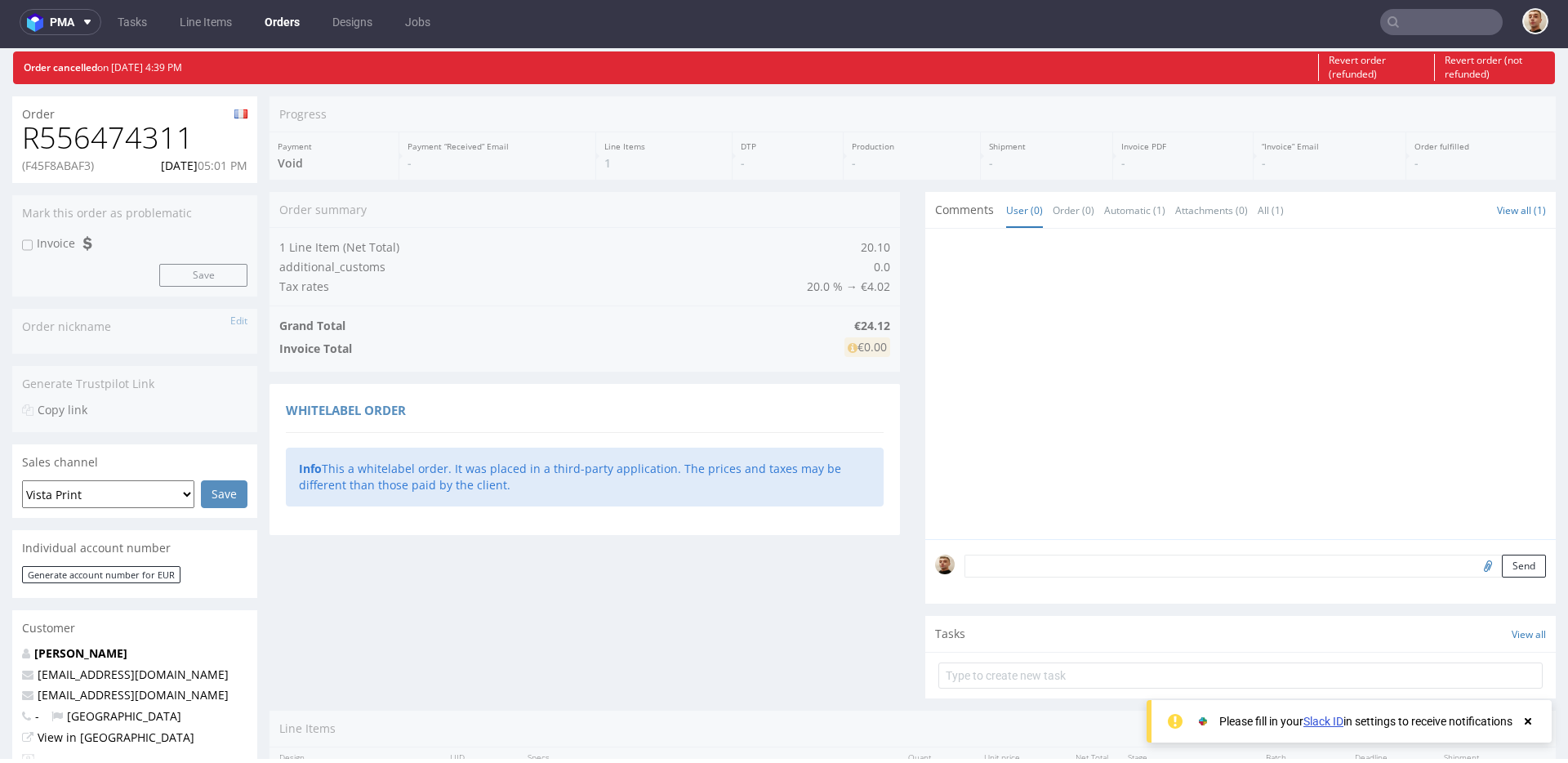
scroll to position [43, 0]
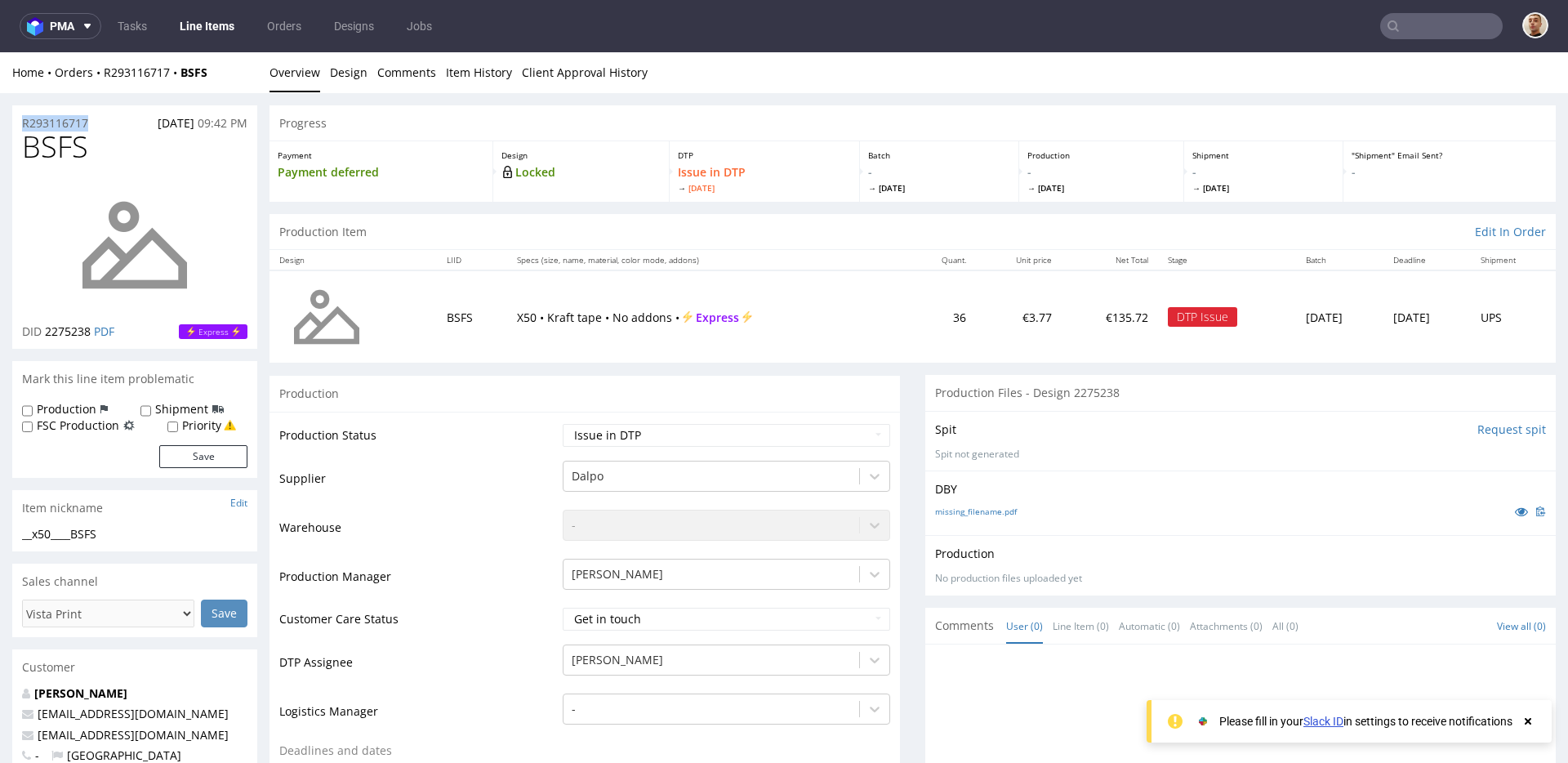
drag, startPoint x: 89, startPoint y: 125, endPoint x: 0, endPoint y: 126, distance: 89.0
copy p "R293116717"
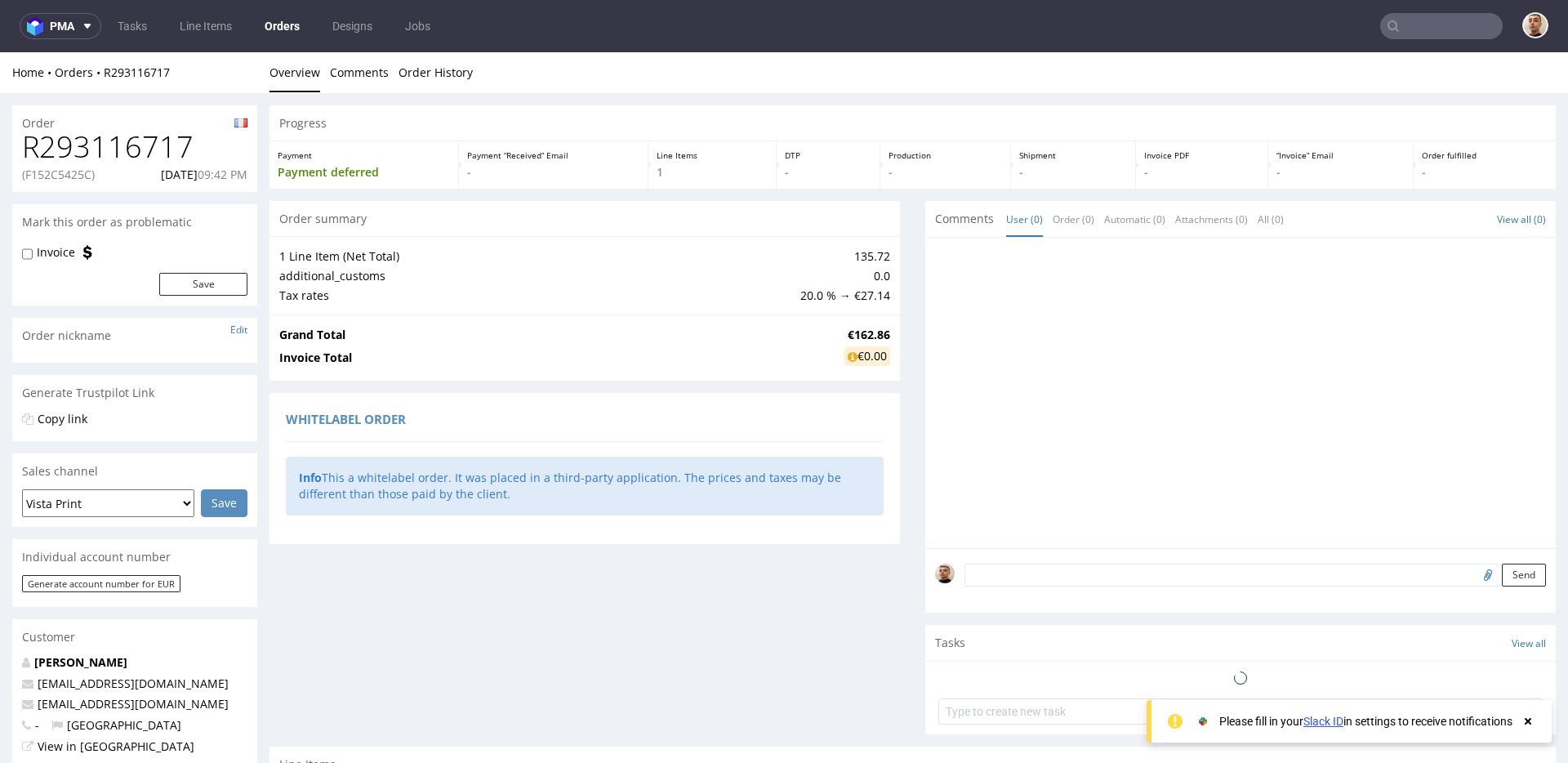
click at [74, 179] on p "(F152C5425C)" at bounding box center [58, 174] width 73 height 16
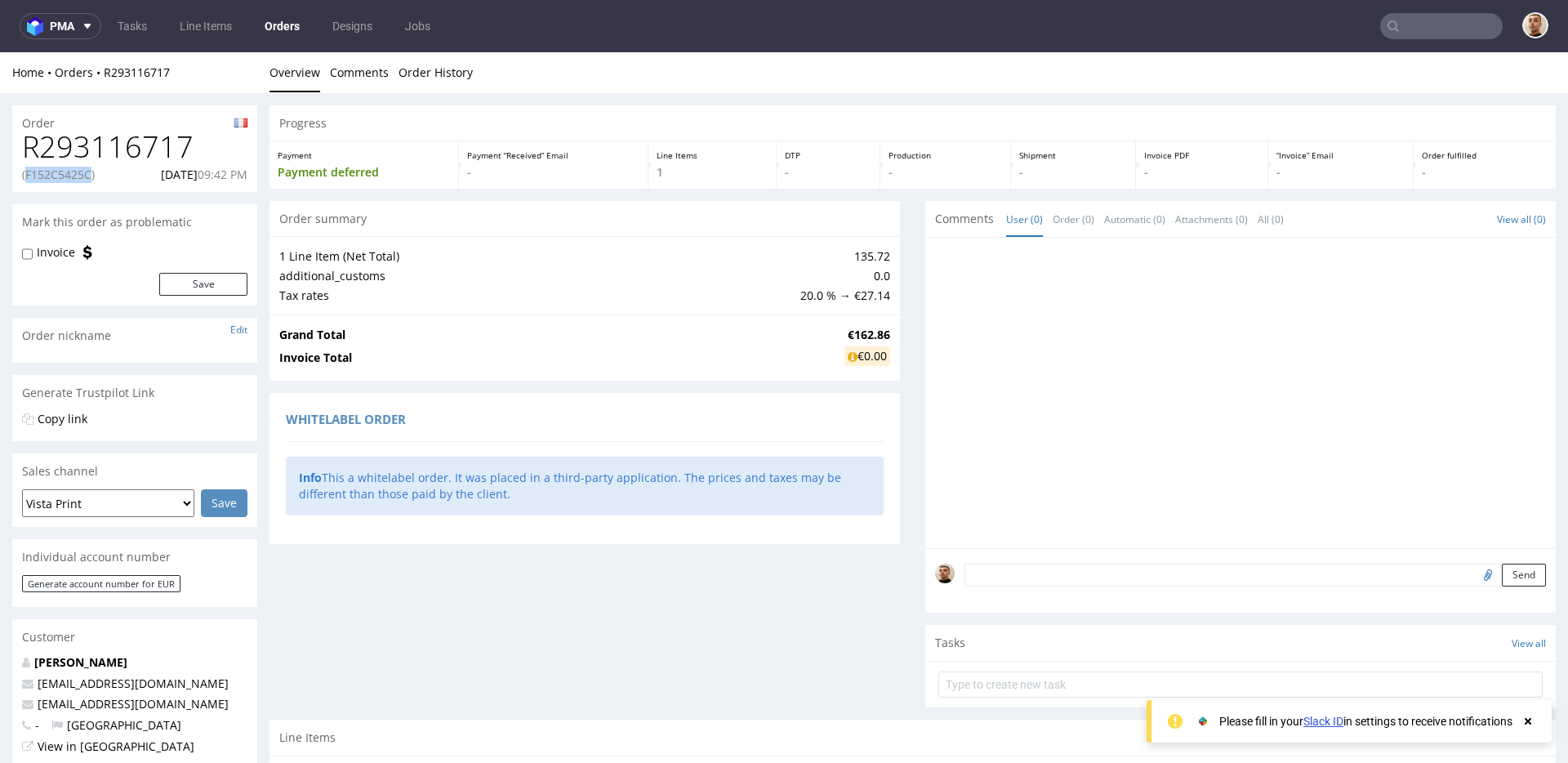
click at [74, 179] on p "(F152C5425C)" at bounding box center [58, 174] width 73 height 16
copy p "F152C5425C"
click at [172, 178] on p "[DATE] 09:42 PM" at bounding box center [203, 174] width 86 height 16
copy p "[DATE]"
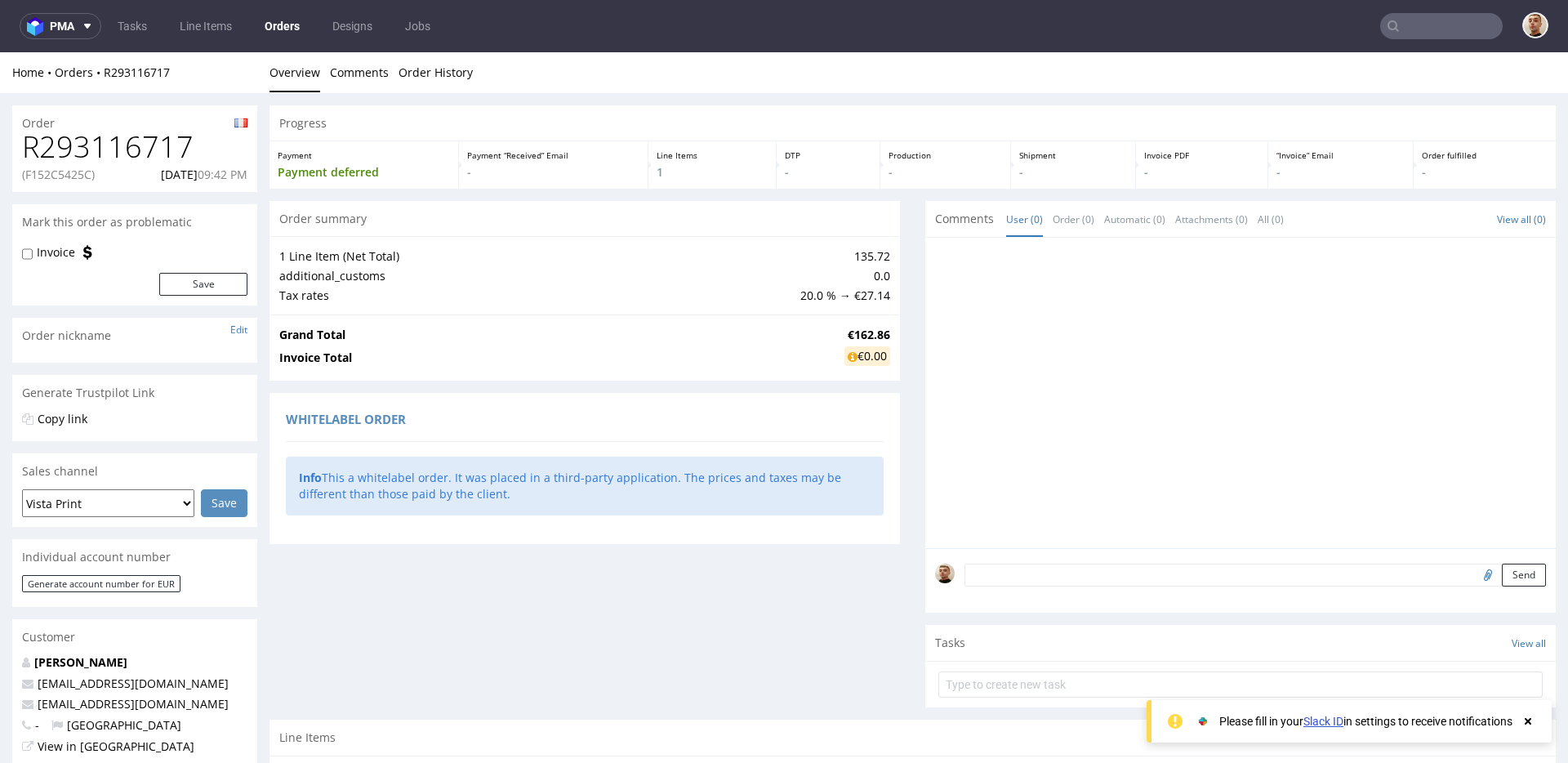
scroll to position [369, 0]
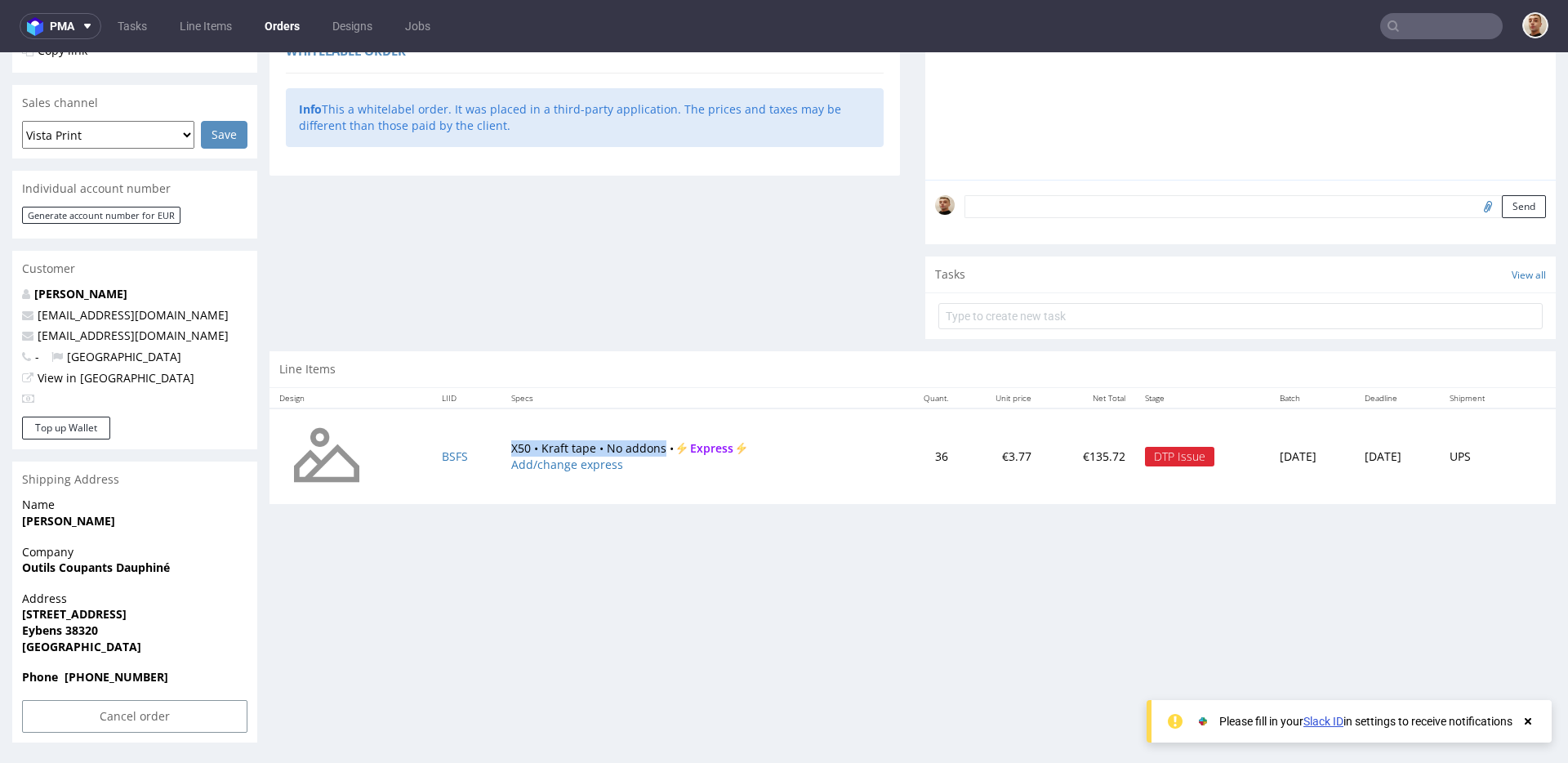
drag, startPoint x: 498, startPoint y: 446, endPoint x: 649, endPoint y: 445, distance: 151.0
click at [649, 445] on td "X50 • Kraft tape • No addons • Express Add/change express" at bounding box center [696, 457] width 390 height 97
copy td "X50 • Kraft tape • No addons"
click at [492, 311] on div "Order summary 1 Line Item (Net Total) 135.72 additional_customs 0.0 Tax rates 2…" at bounding box center [584, 92] width 630 height 519
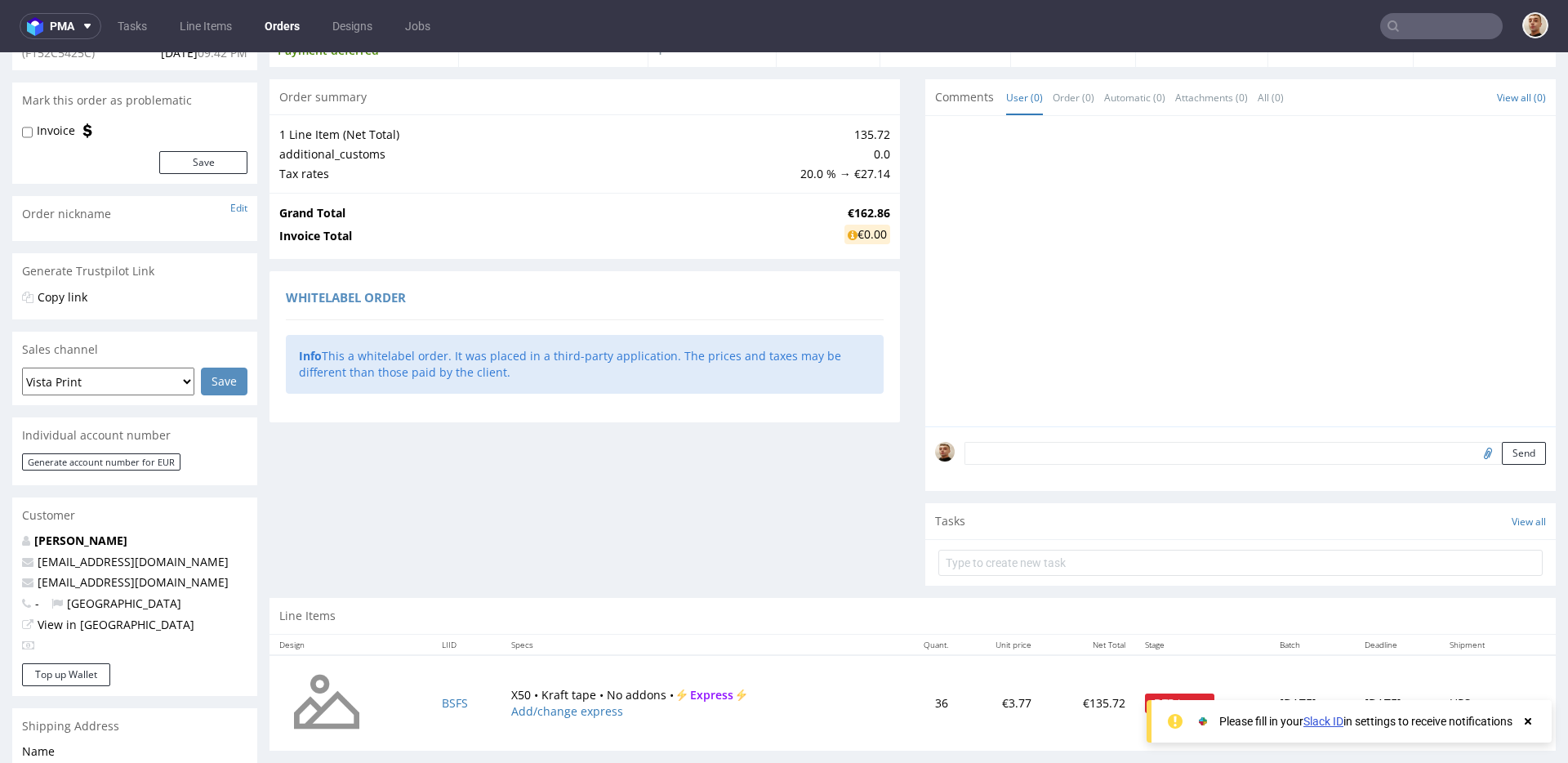
scroll to position [258, 0]
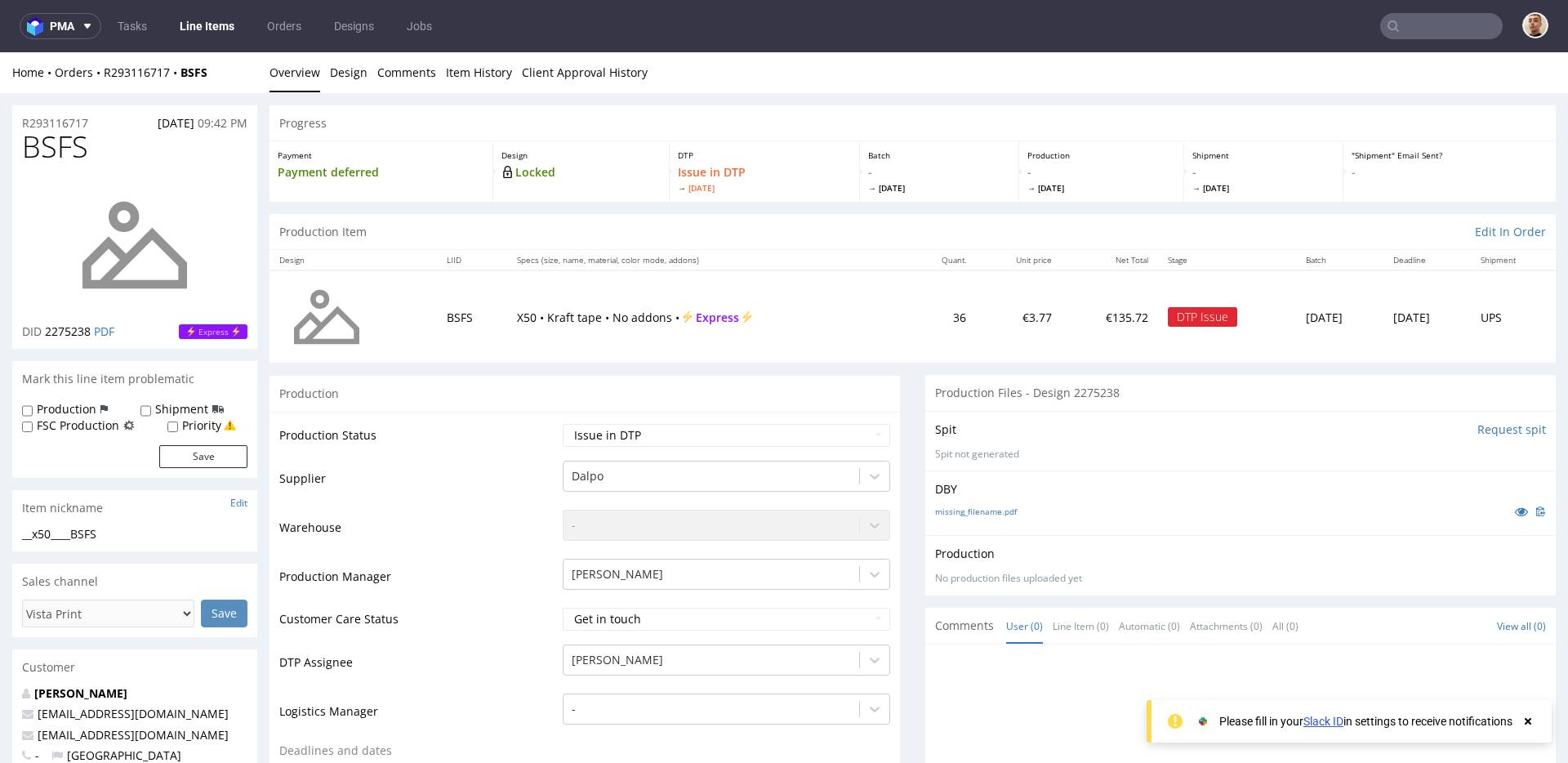
click at [642, 423] on td "Waiting for Artwork Waiting for Diecut Waiting for Mockup Waiting for DTP Waiti…" at bounding box center [724, 441] width 332 height 37
click at [643, 429] on select "Waiting for Artwork Waiting for Diecut Waiting for Mockup Waiting for DTP Waiti…" at bounding box center [726, 435] width 327 height 23
select select "back_for_dtp"
click at [563, 424] on select "Waiting for Artwork Waiting for Diecut Waiting for Mockup Waiting for DTP Waiti…" at bounding box center [726, 435] width 327 height 23
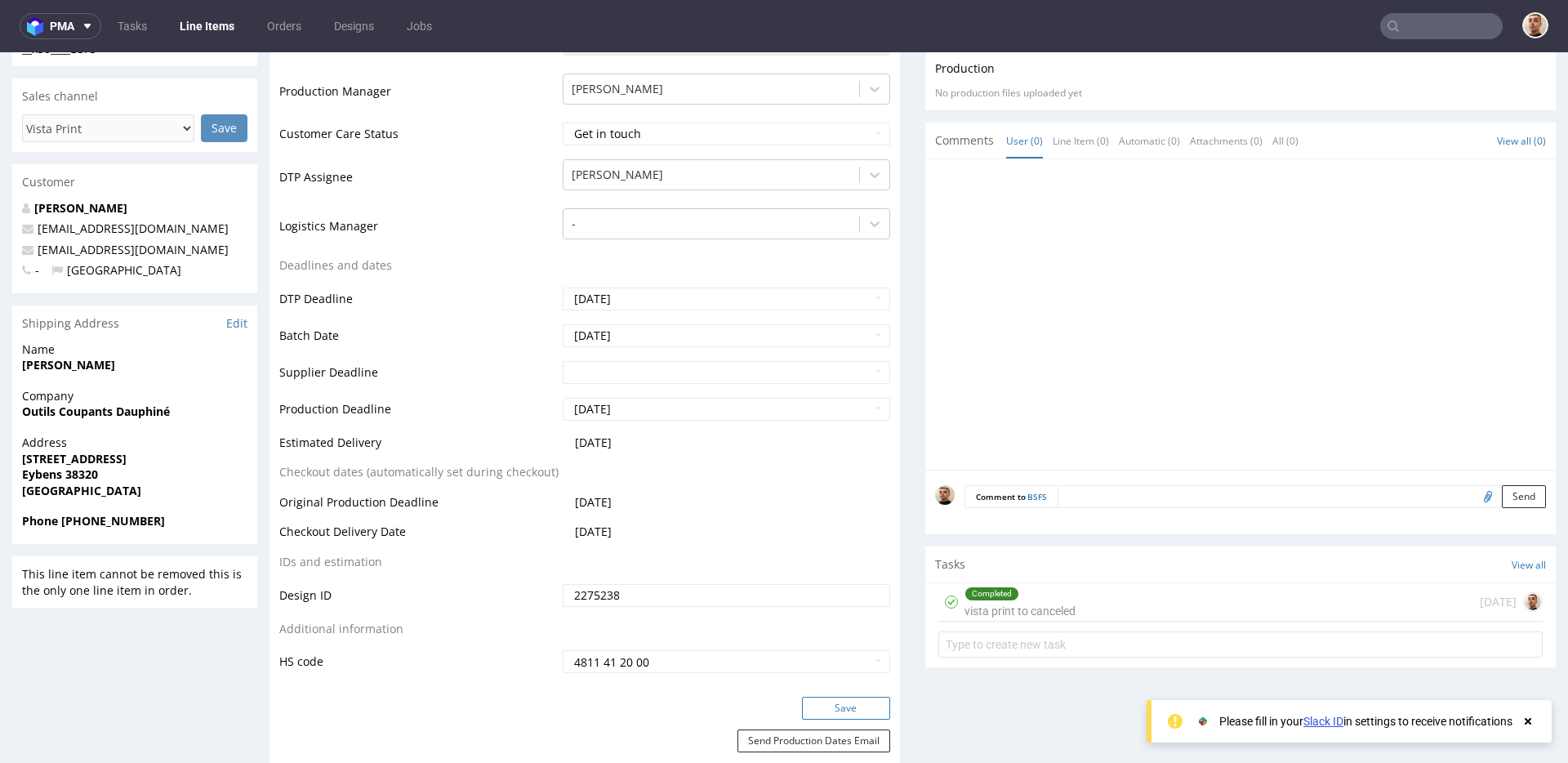
click at [828, 704] on button "Save" at bounding box center [846, 708] width 88 height 23
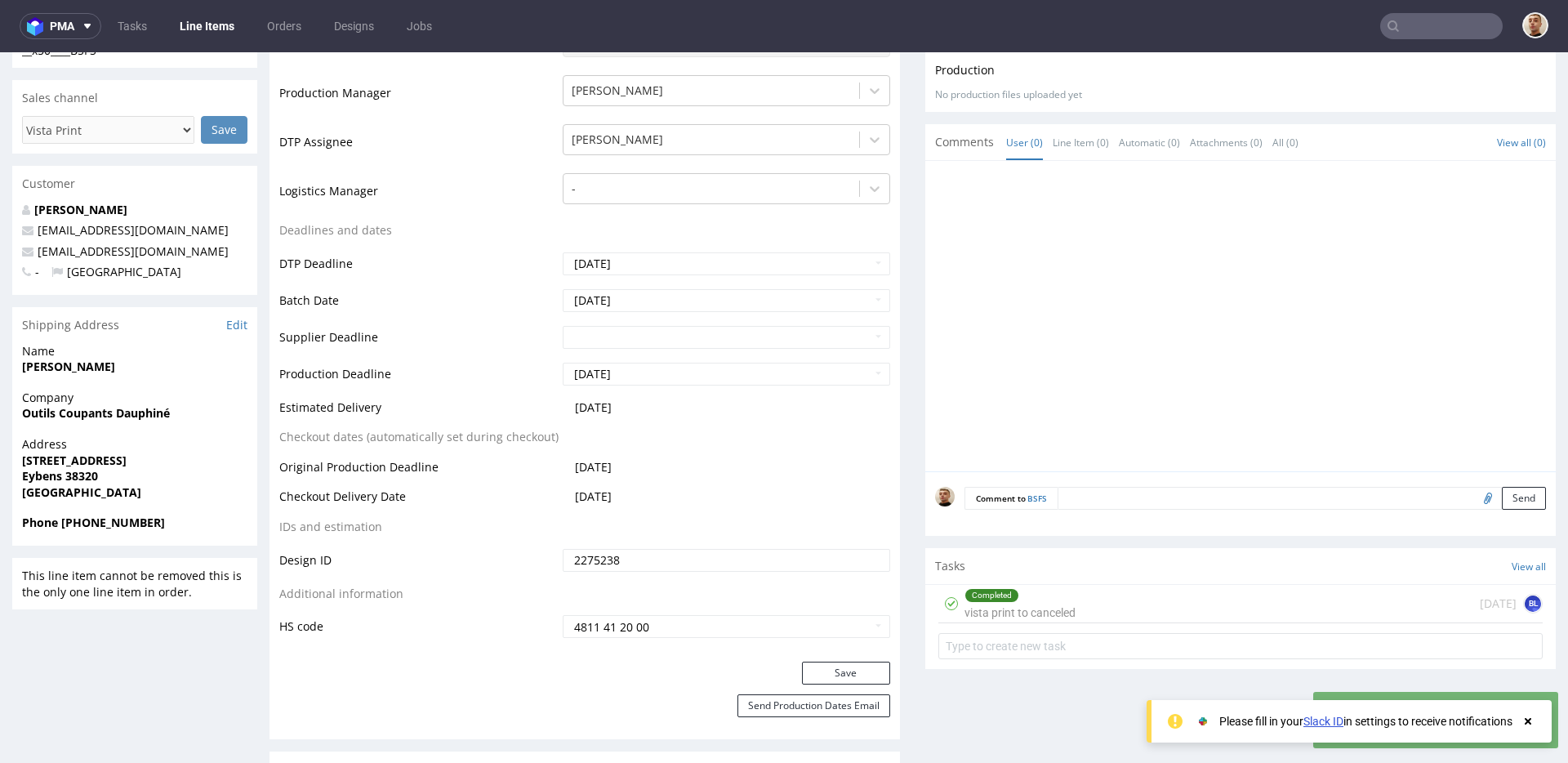
scroll to position [483, 0]
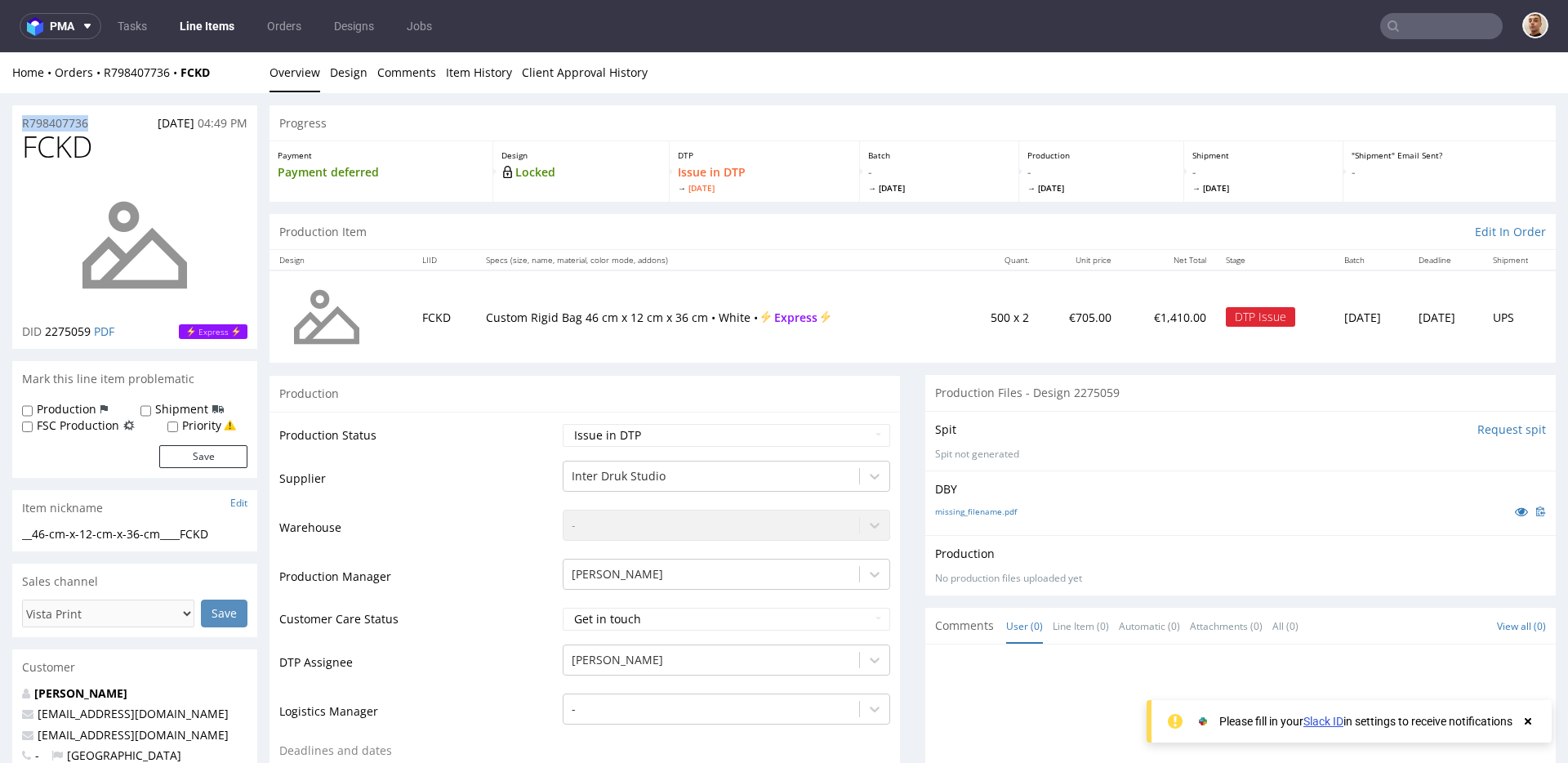
drag, startPoint x: 92, startPoint y: 120, endPoint x: 15, endPoint y: 120, distance: 77.0
click at [15, 120] on div "R798407736 13.10.2025 04:49 PM" at bounding box center [134, 118] width 245 height 27
copy p "R798407736"
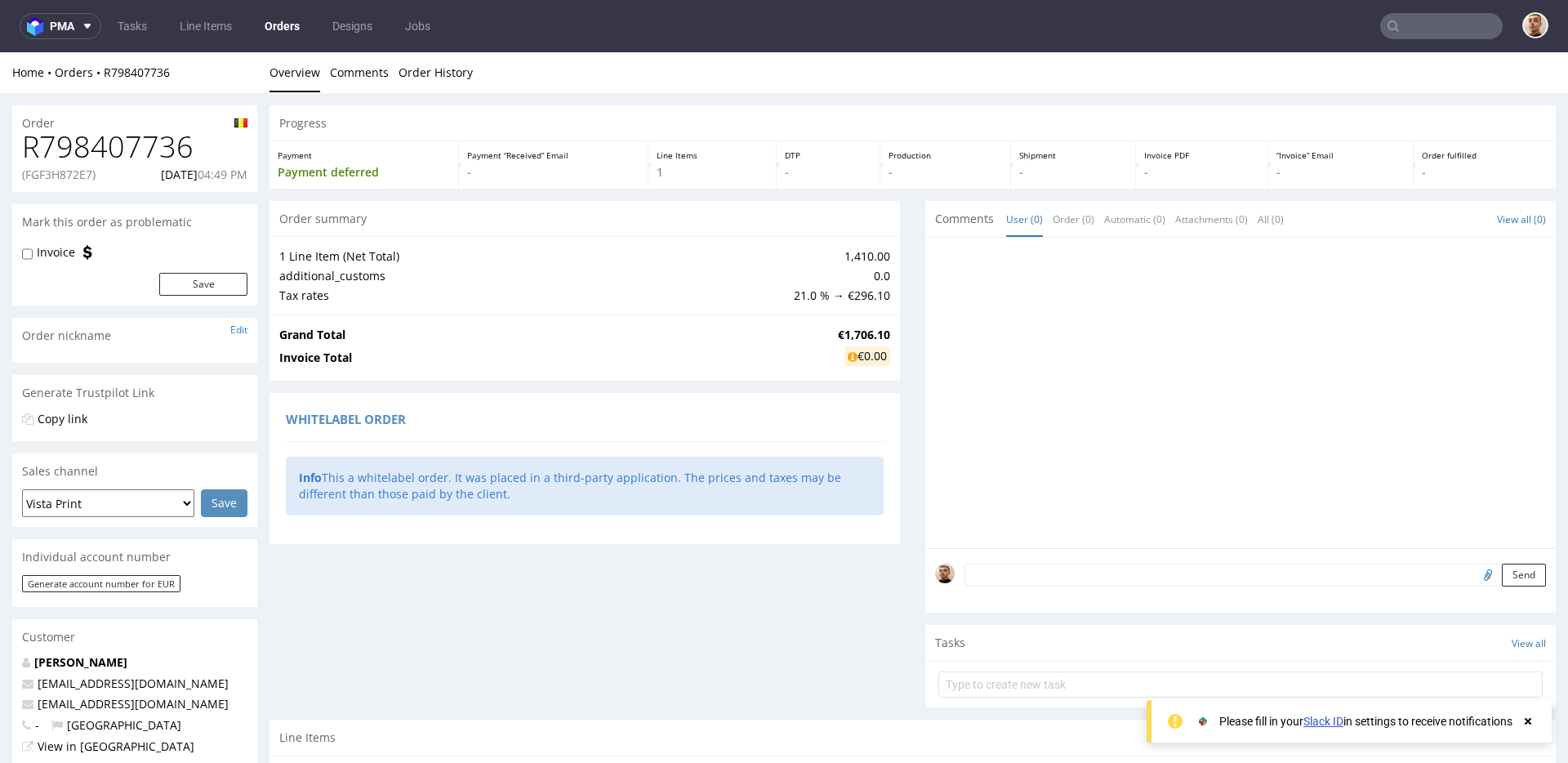
click at [78, 171] on p "(FGF3H872E7)" at bounding box center [59, 174] width 74 height 16
copy p "FGF3H872E7"
click at [168, 175] on p "13.10.2025 04:49 PM" at bounding box center [203, 174] width 86 height 16
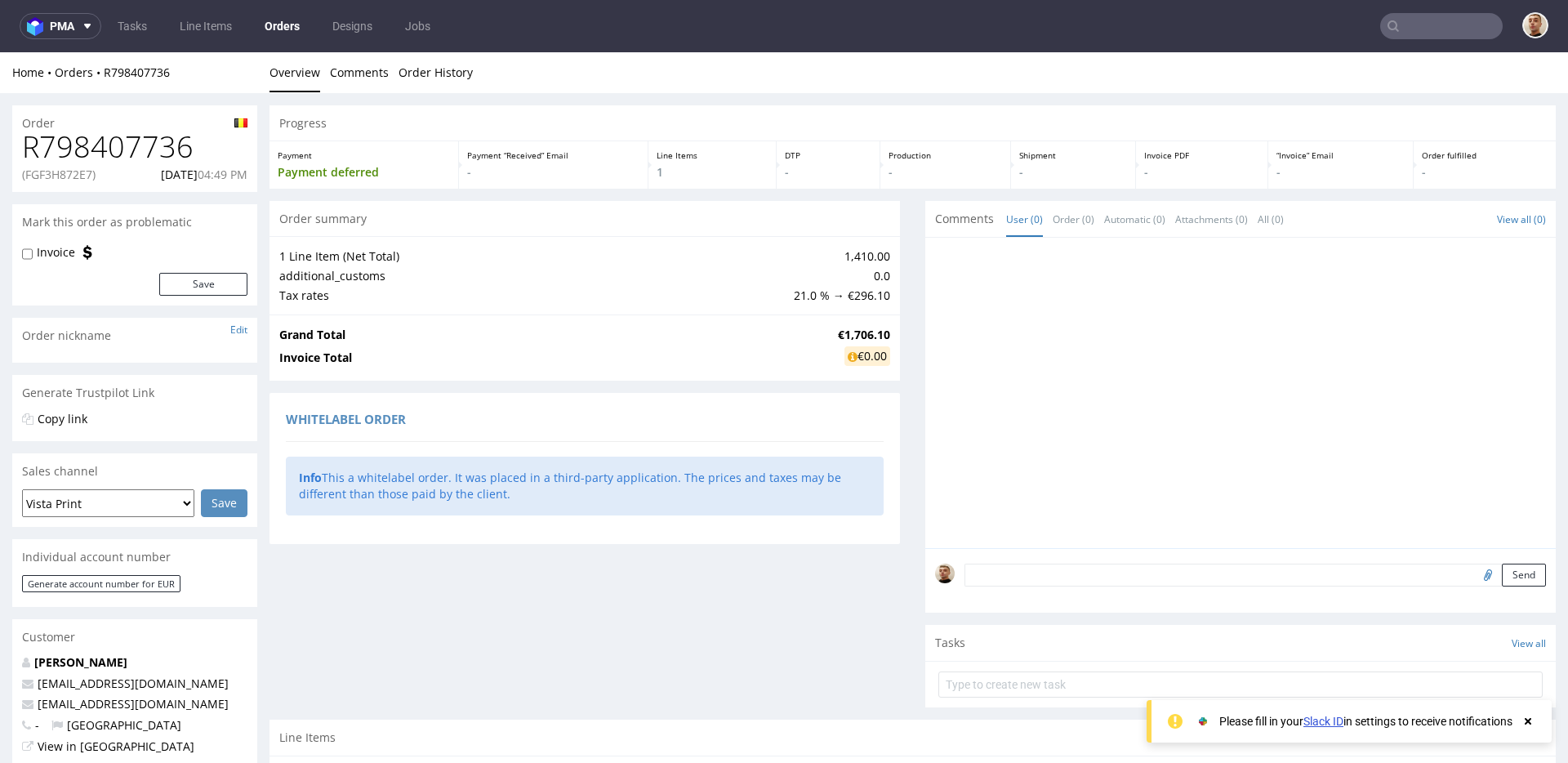
copy p "13.10.2025"
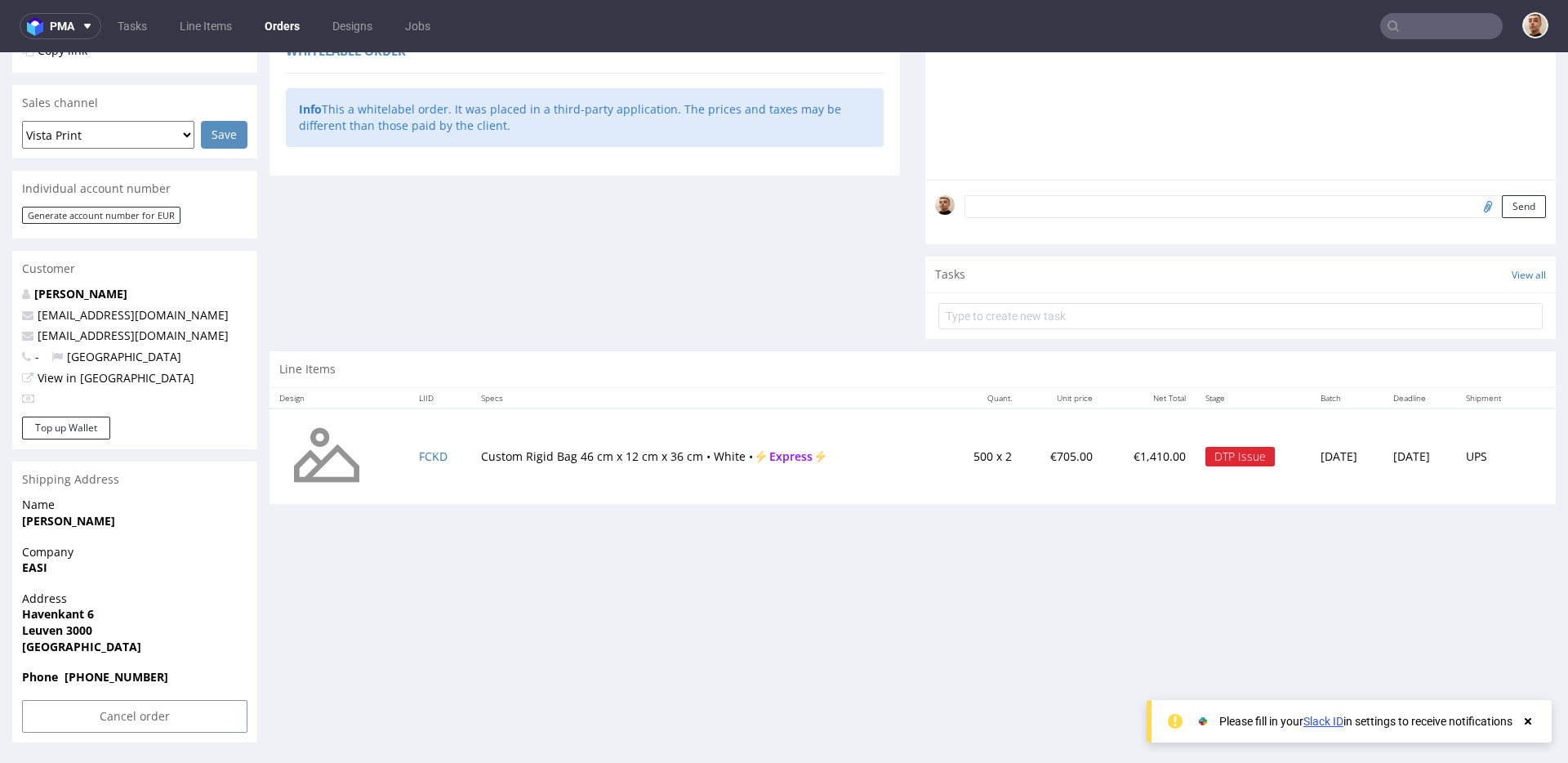
click at [471, 452] on td "Custom Rigid Bag 46 cm x 12 cm x 36 cm • White • Express" at bounding box center [709, 457] width 475 height 97
drag, startPoint x: 471, startPoint y: 452, endPoint x: 722, endPoint y: 454, distance: 251.0
click at [722, 454] on td "Custom Rigid Bag 46 cm x 12 cm x 36 cm • White • Express" at bounding box center [709, 457] width 475 height 97
copy td "Custom Rigid Bag 46 cm x 12 cm x 36 cm • White"
click at [124, 727] on input "Cancel order" at bounding box center [135, 717] width 226 height 33
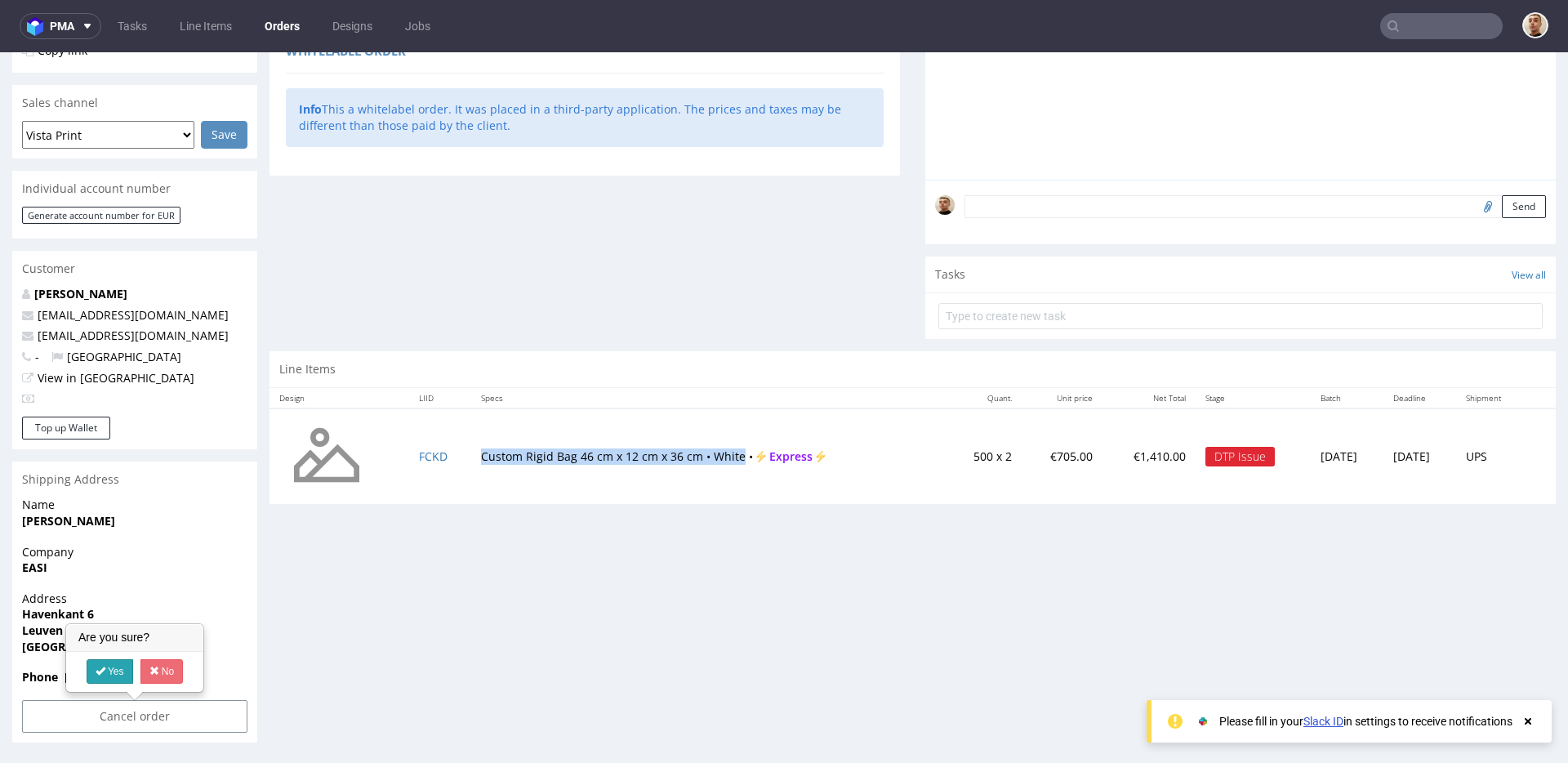
click at [110, 669] on link "Yes" at bounding box center [109, 671] width 46 height 25
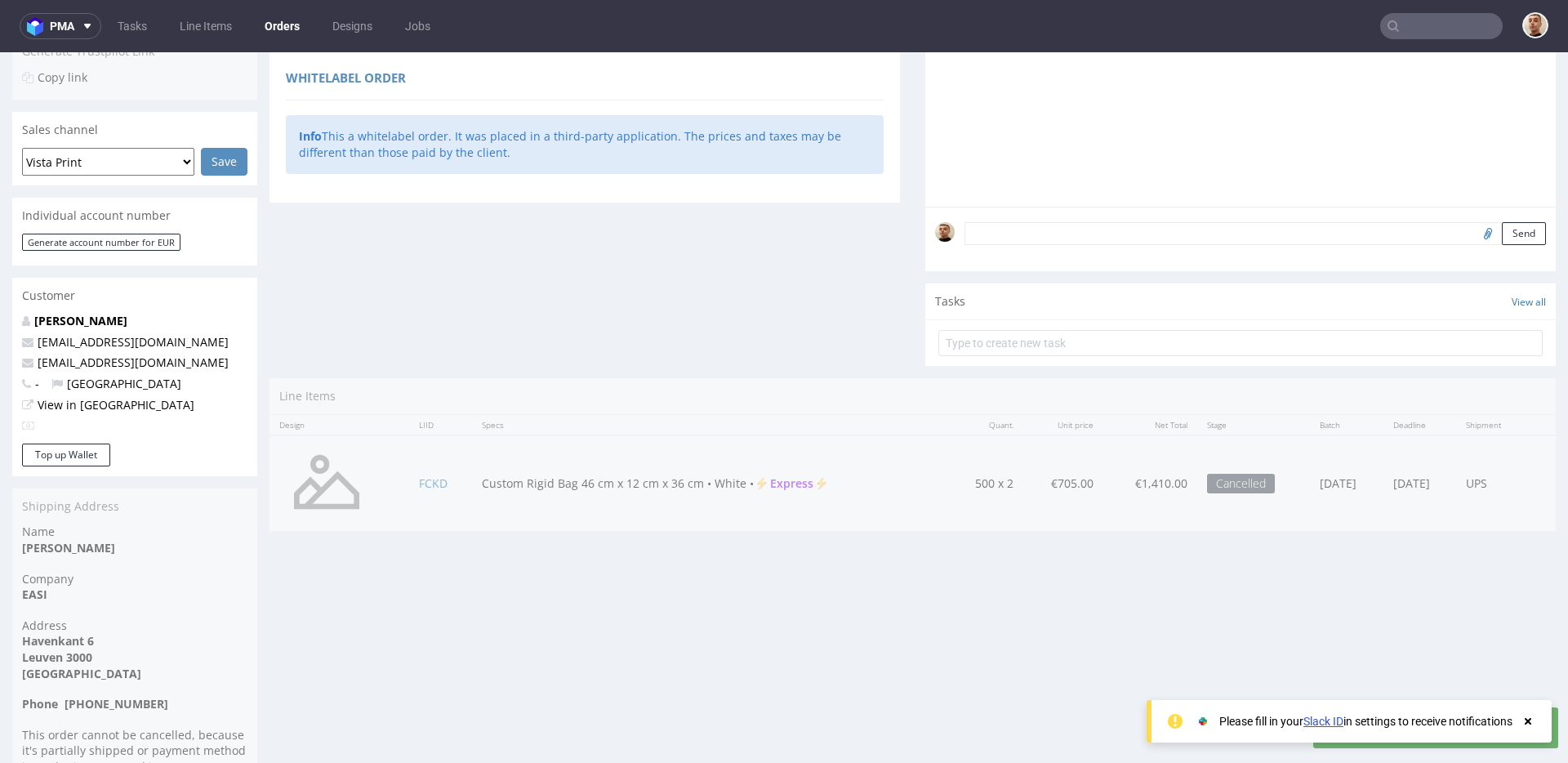
scroll to position [388, 0]
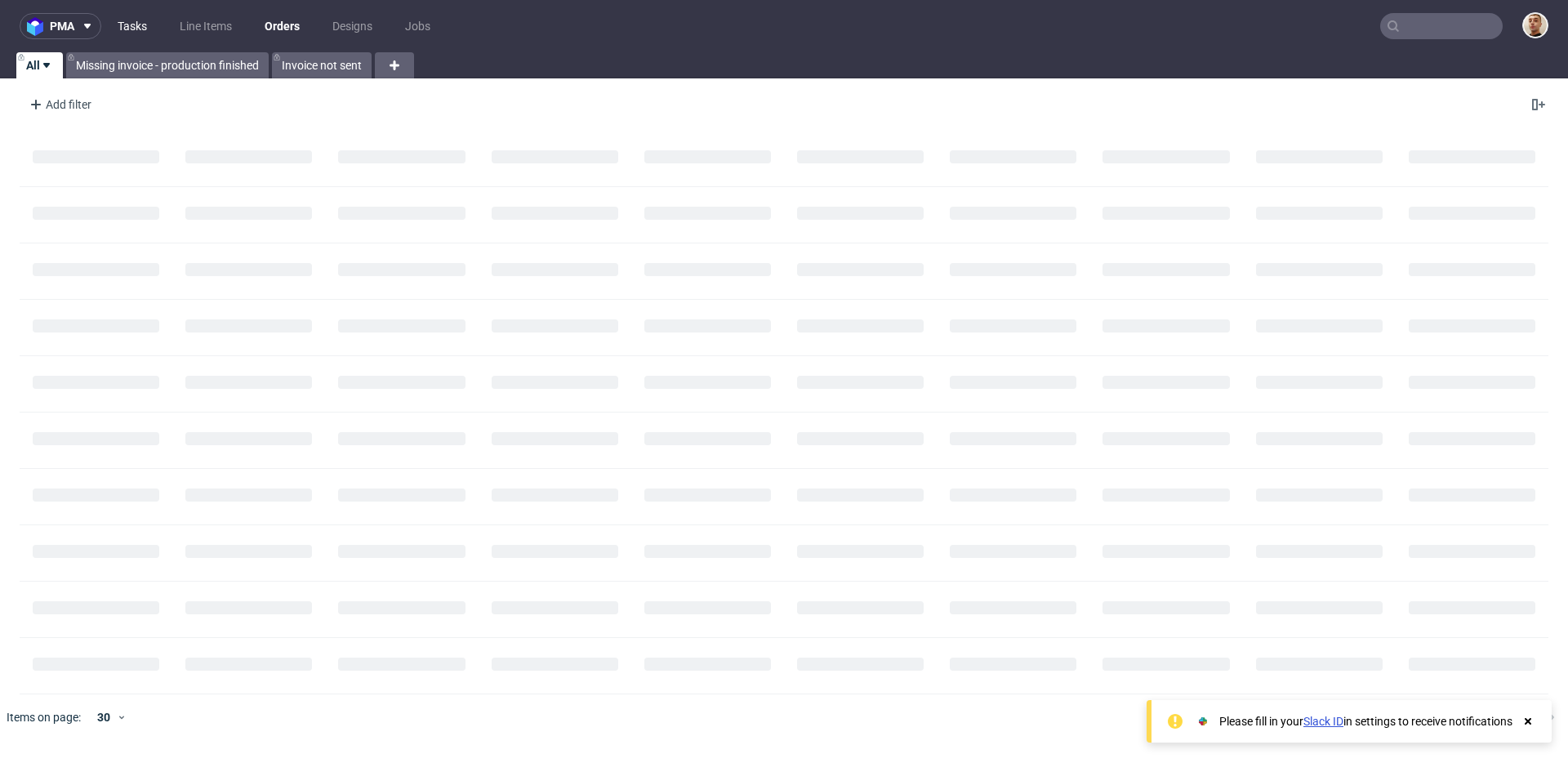
click at [151, 20] on link "Tasks" at bounding box center [132, 26] width 49 height 27
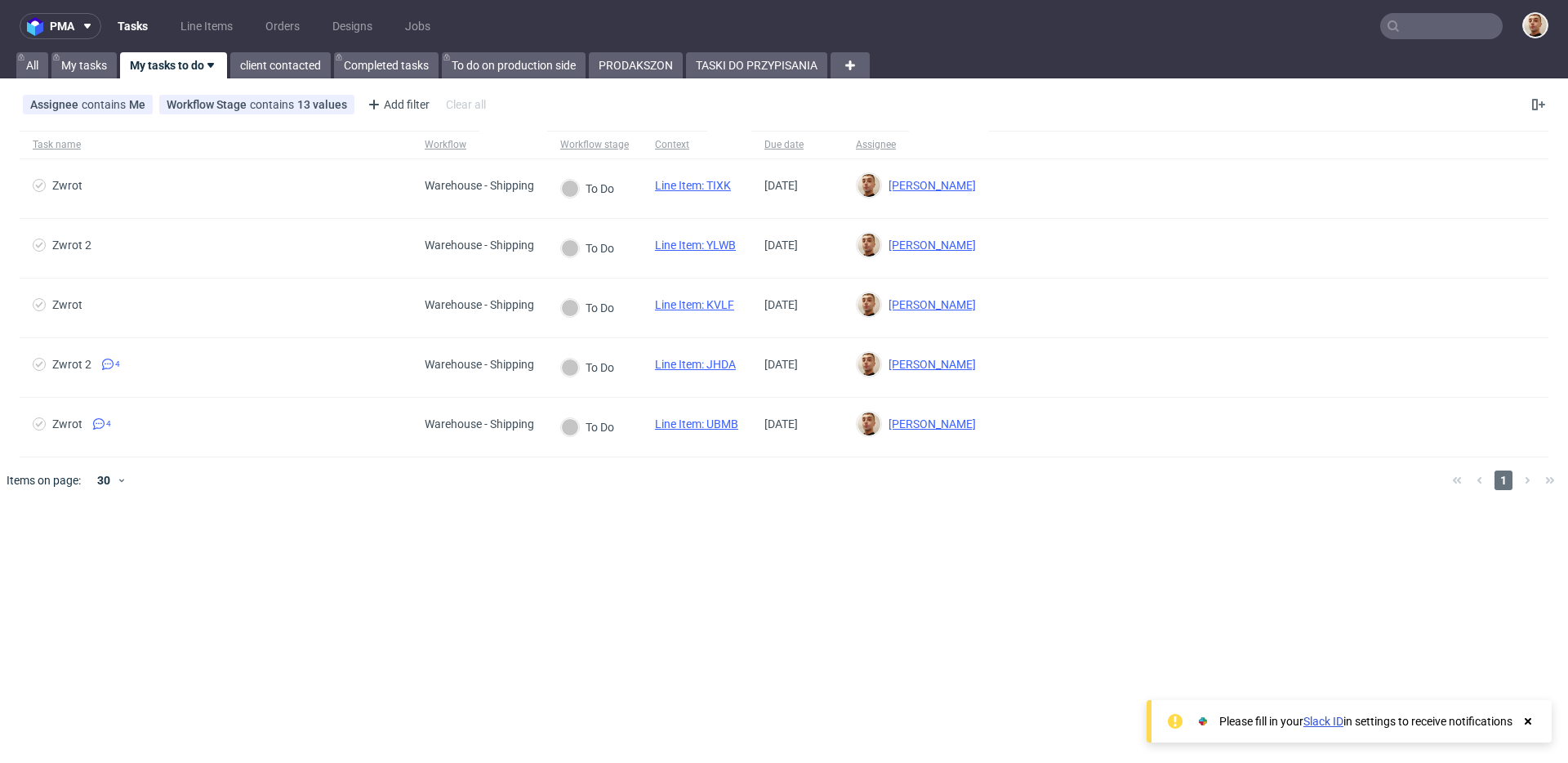
click at [734, 82] on div "pma Tasks Line Items Orders Designs Jobs All My tasks My tasks to do client con…" at bounding box center [784, 382] width 1568 height 763
click at [730, 74] on link "TASKI DO PRZYPISANIA" at bounding box center [756, 65] width 141 height 27
